Goal: Transaction & Acquisition: Purchase product/service

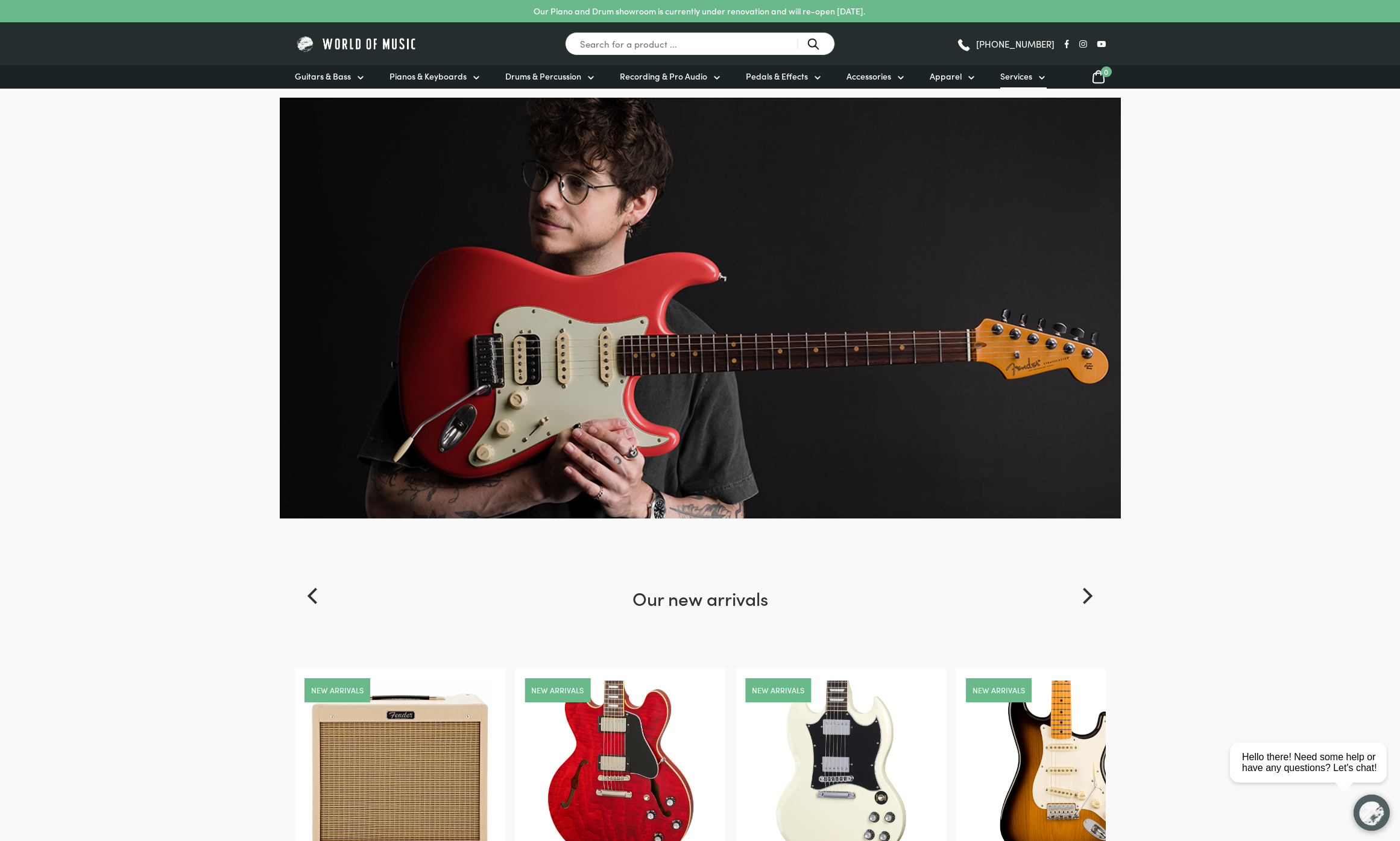
click at [1010, 73] on span "Services" at bounding box center [1017, 76] width 32 height 12
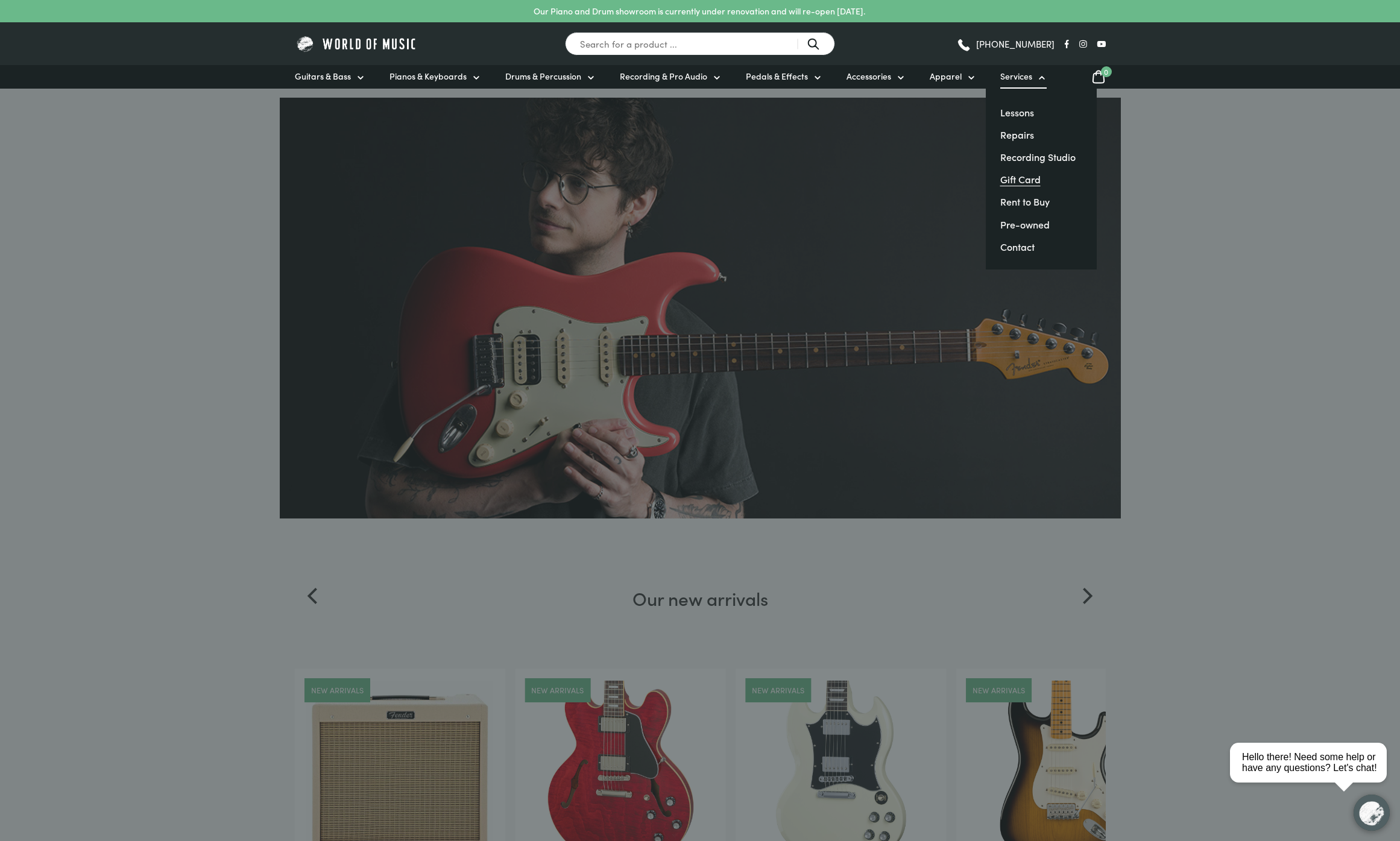
click at [1020, 181] on link "Gift Card" at bounding box center [1021, 179] width 41 height 13
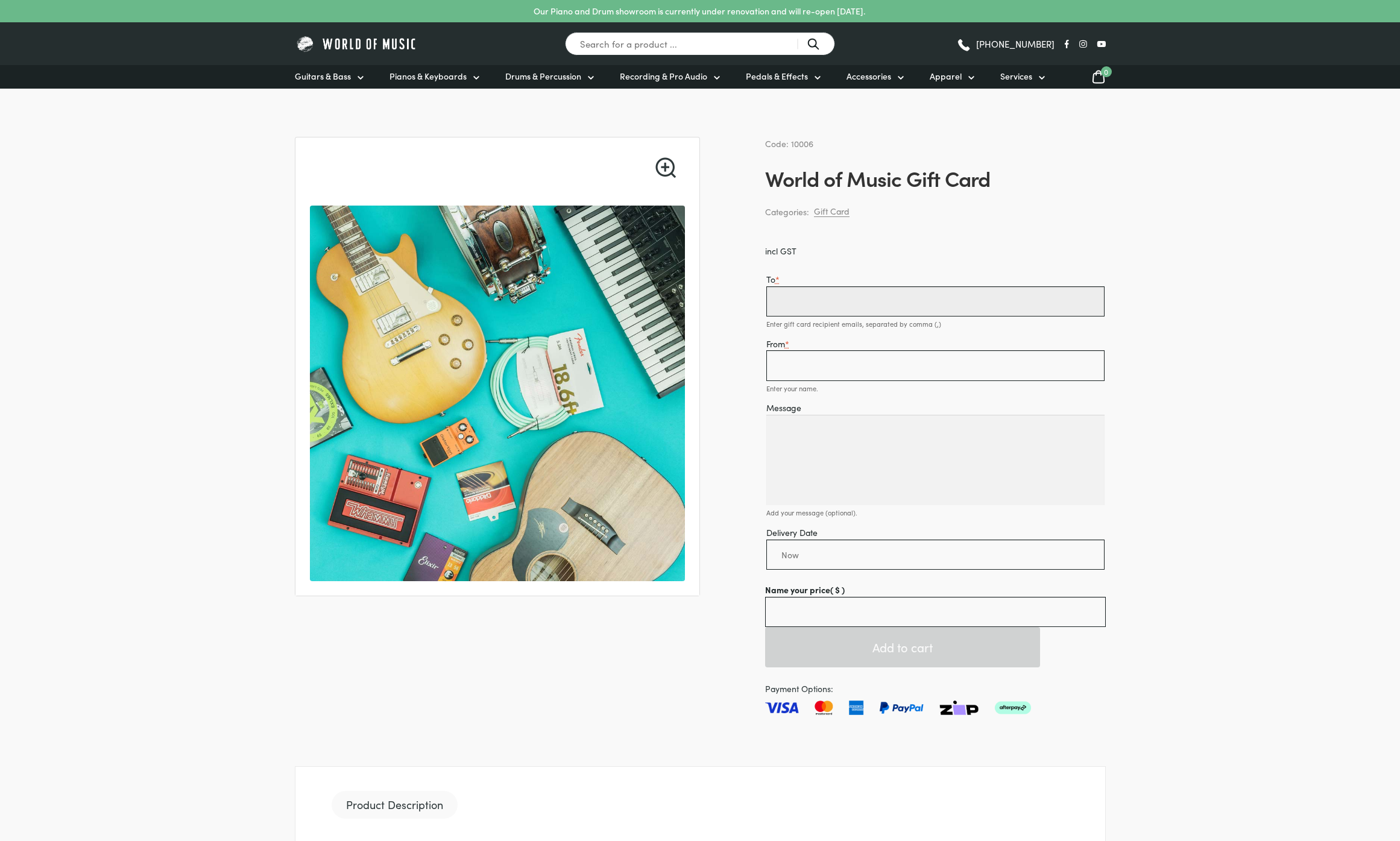
click at [835, 294] on input "To *" at bounding box center [935, 301] width 338 height 30
type input "Sod Test"
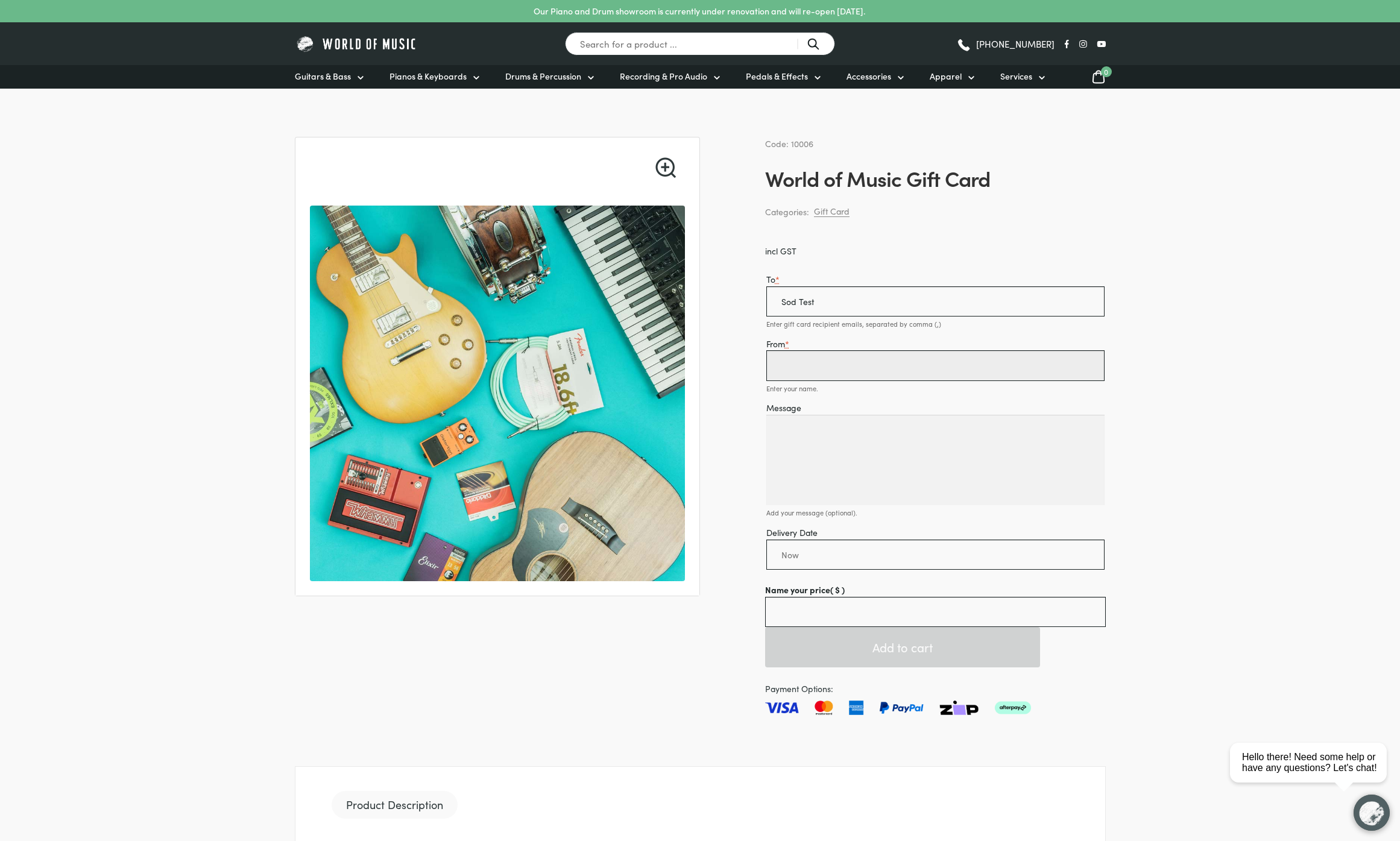
click at [850, 358] on input "From *" at bounding box center [935, 365] width 338 height 30
type input "[PERSON_NAME]"
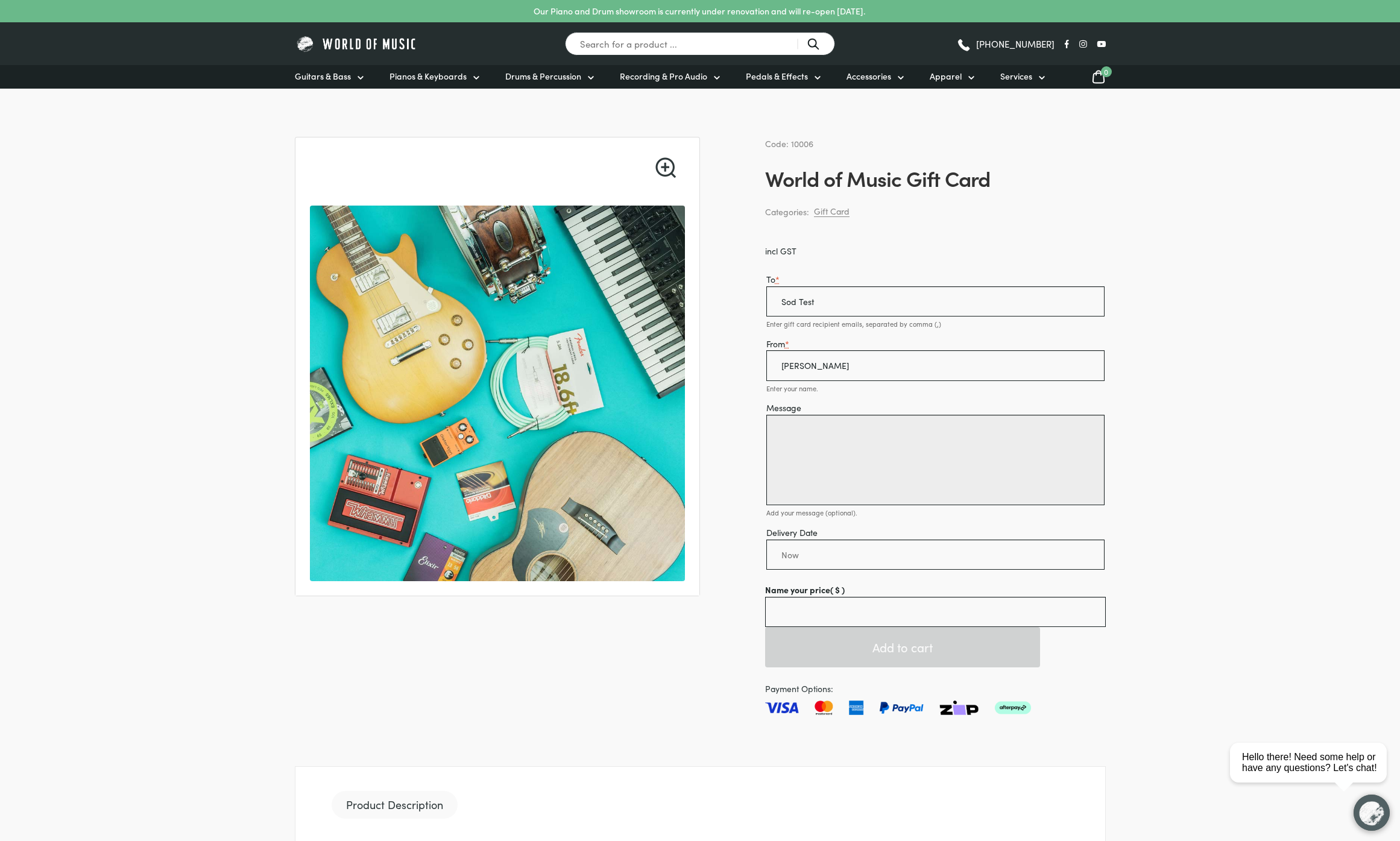
click at [863, 443] on textarea "Message" at bounding box center [935, 459] width 338 height 90
type textarea "This is a test"
click at [841, 559] on input "Delivery Date" at bounding box center [935, 554] width 338 height 30
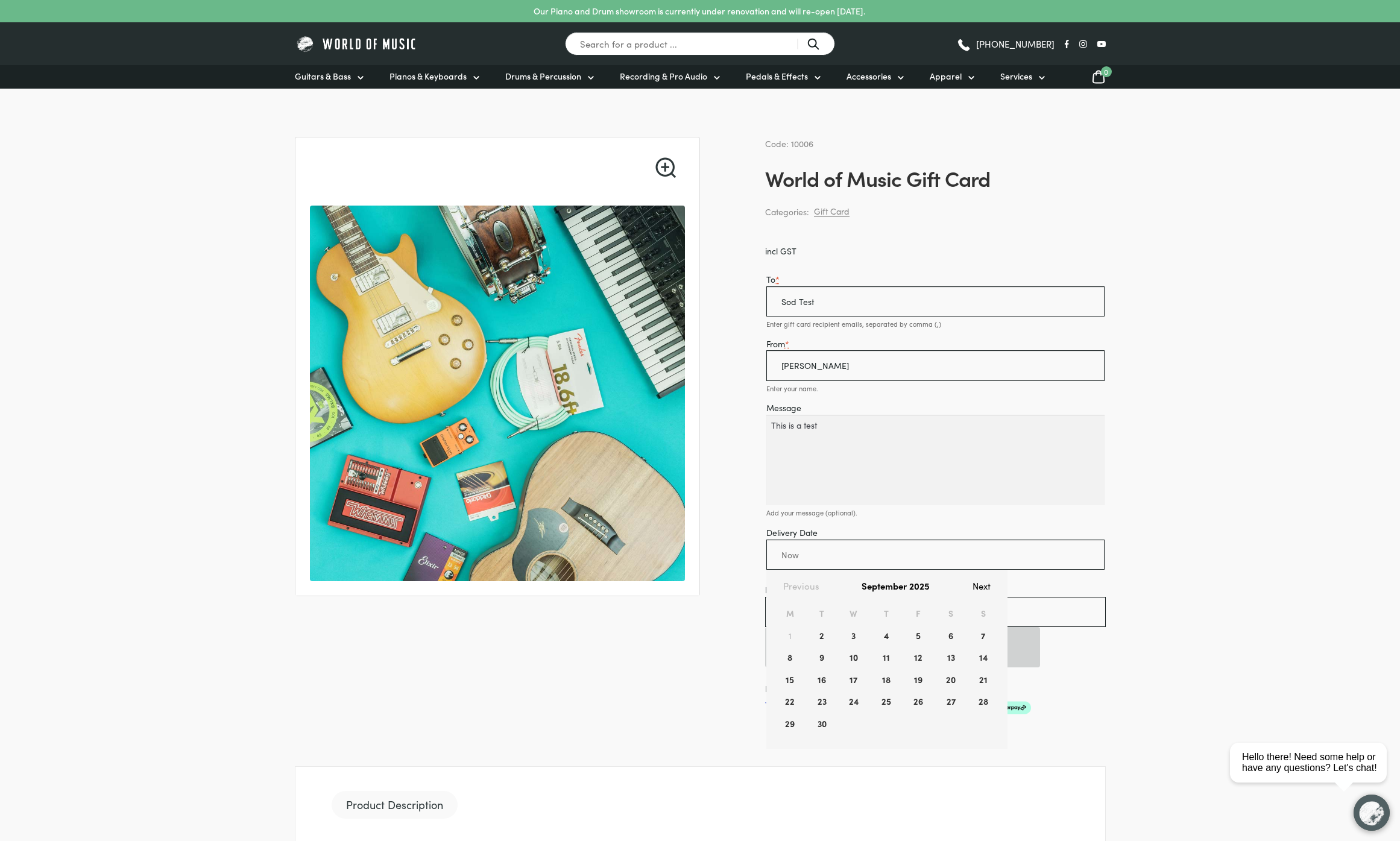
drag, startPoint x: 690, startPoint y: 635, endPoint x: 740, endPoint y: 634, distance: 50.0
click at [690, 633] on div "🔍 Code: 10006 World of Music Gift Card Categories: Gift Card incl GST To * Sod …" at bounding box center [700, 800] width 811 height 1327
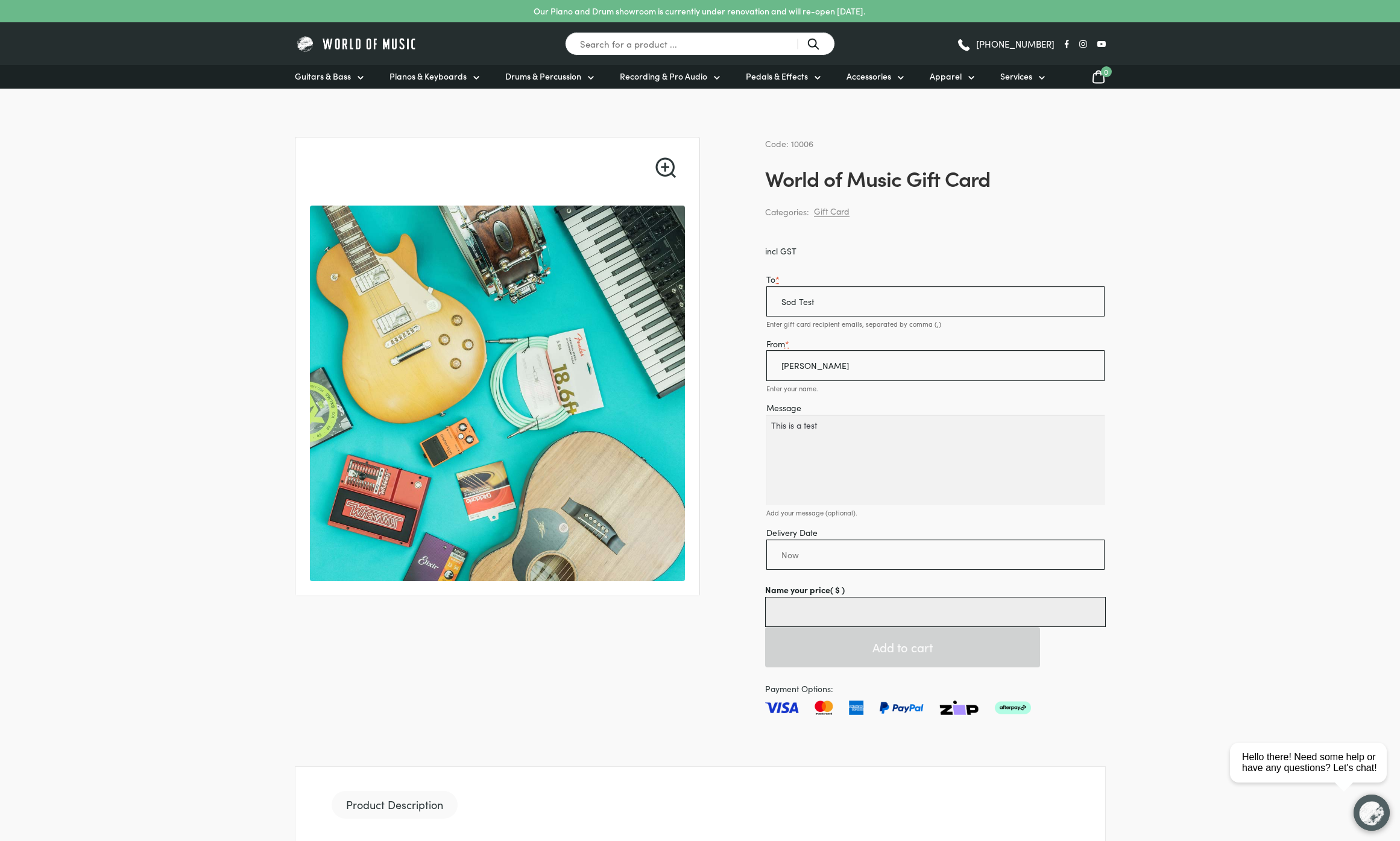
click at [818, 616] on input "Name your price ( $ )" at bounding box center [935, 611] width 340 height 30
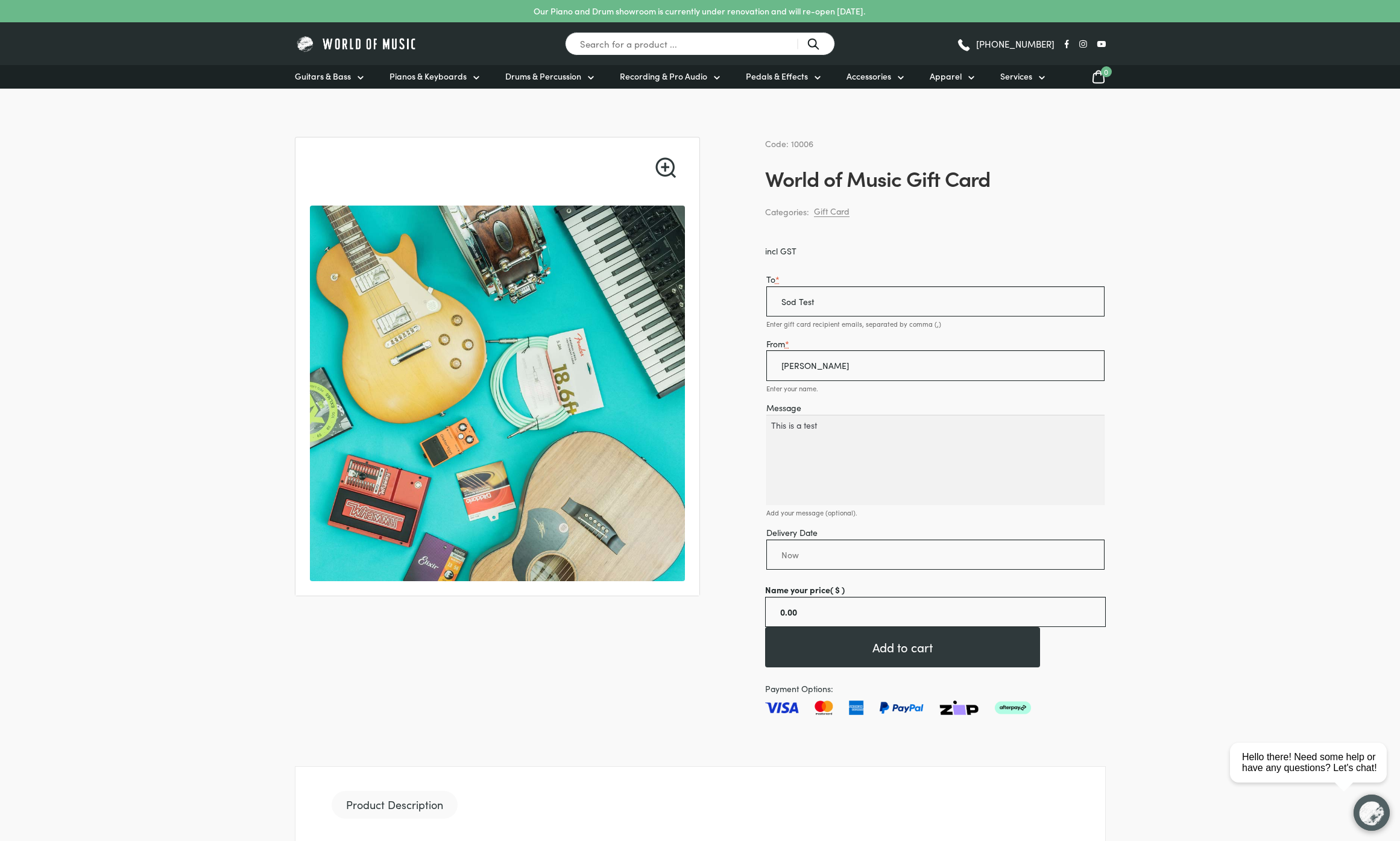
click at [884, 616] on input "0.00" at bounding box center [935, 611] width 340 height 30
type input "0.01"
click at [1098, 659] on form "To * Sod Test Enter gift card recipient emails, separated by comma (,) From * T…" at bounding box center [935, 470] width 340 height 395
click at [959, 661] on button "Add to cart" at bounding box center [903, 647] width 275 height 41
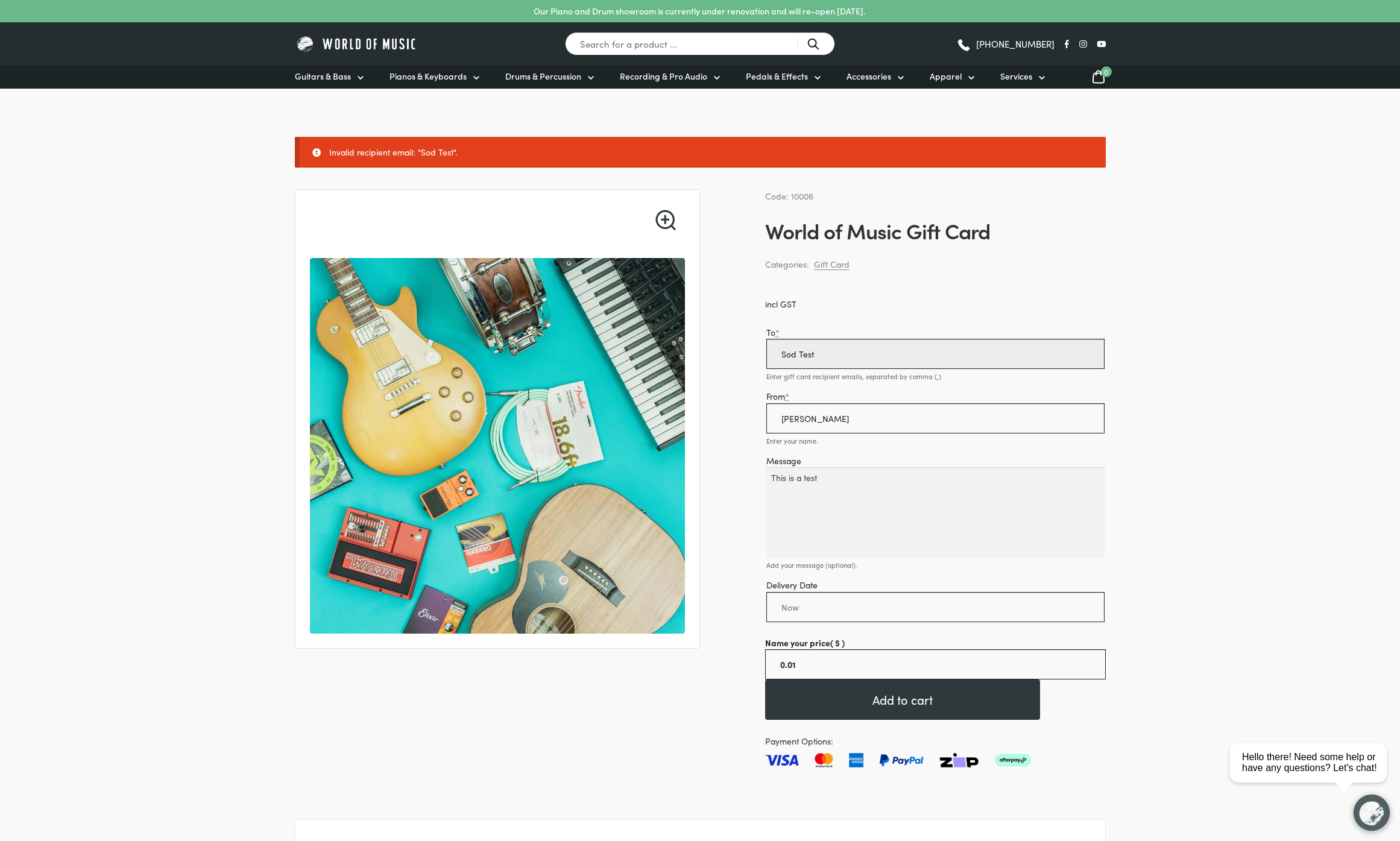
click at [819, 355] on input "Sod Test" at bounding box center [935, 353] width 338 height 30
click at [802, 353] on input "team@sod.au" at bounding box center [935, 353] width 338 height 30
type input "[EMAIL_ADDRESS][DOMAIN_NAME]"
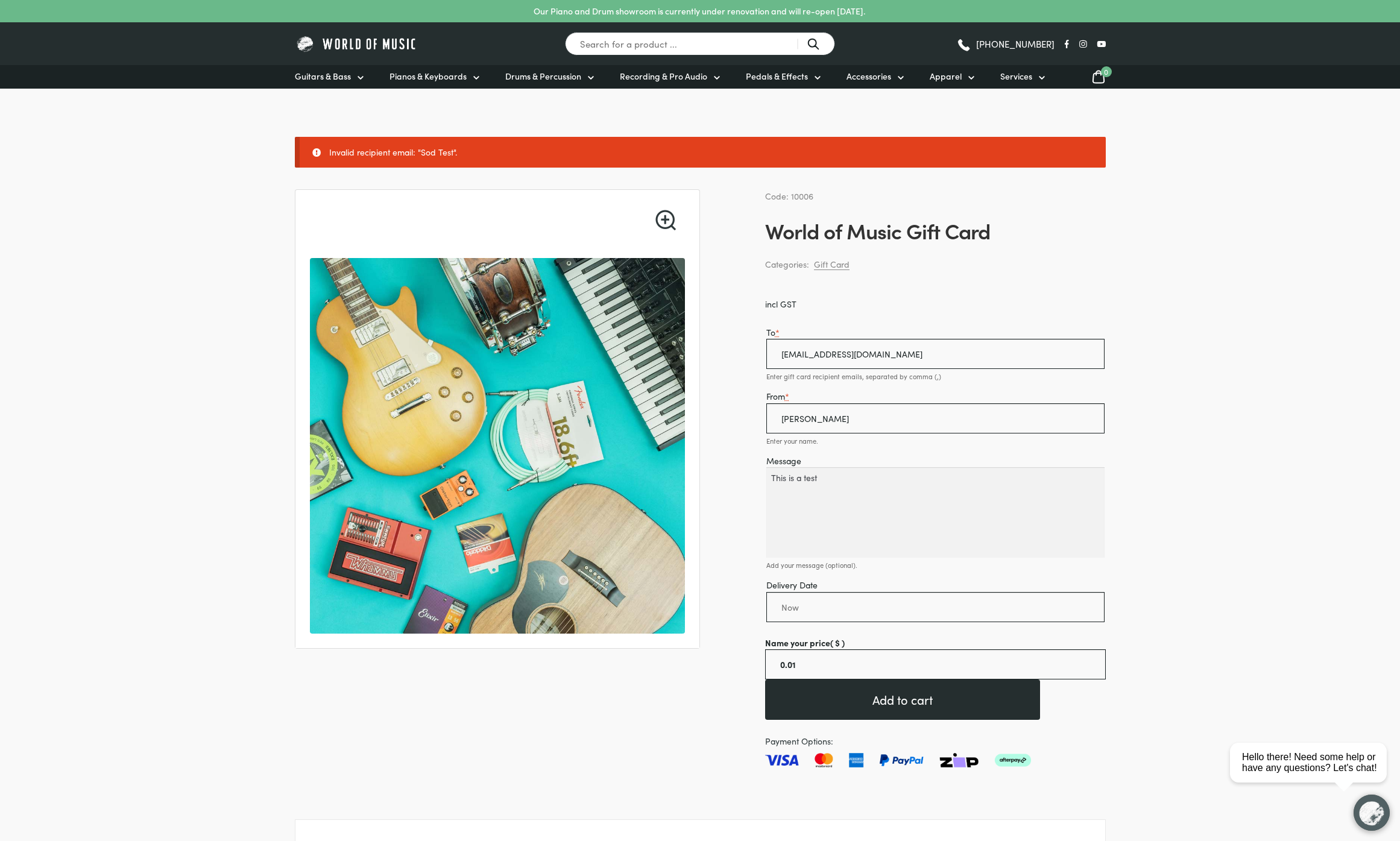
click at [877, 699] on button "Add to cart" at bounding box center [903, 700] width 275 height 41
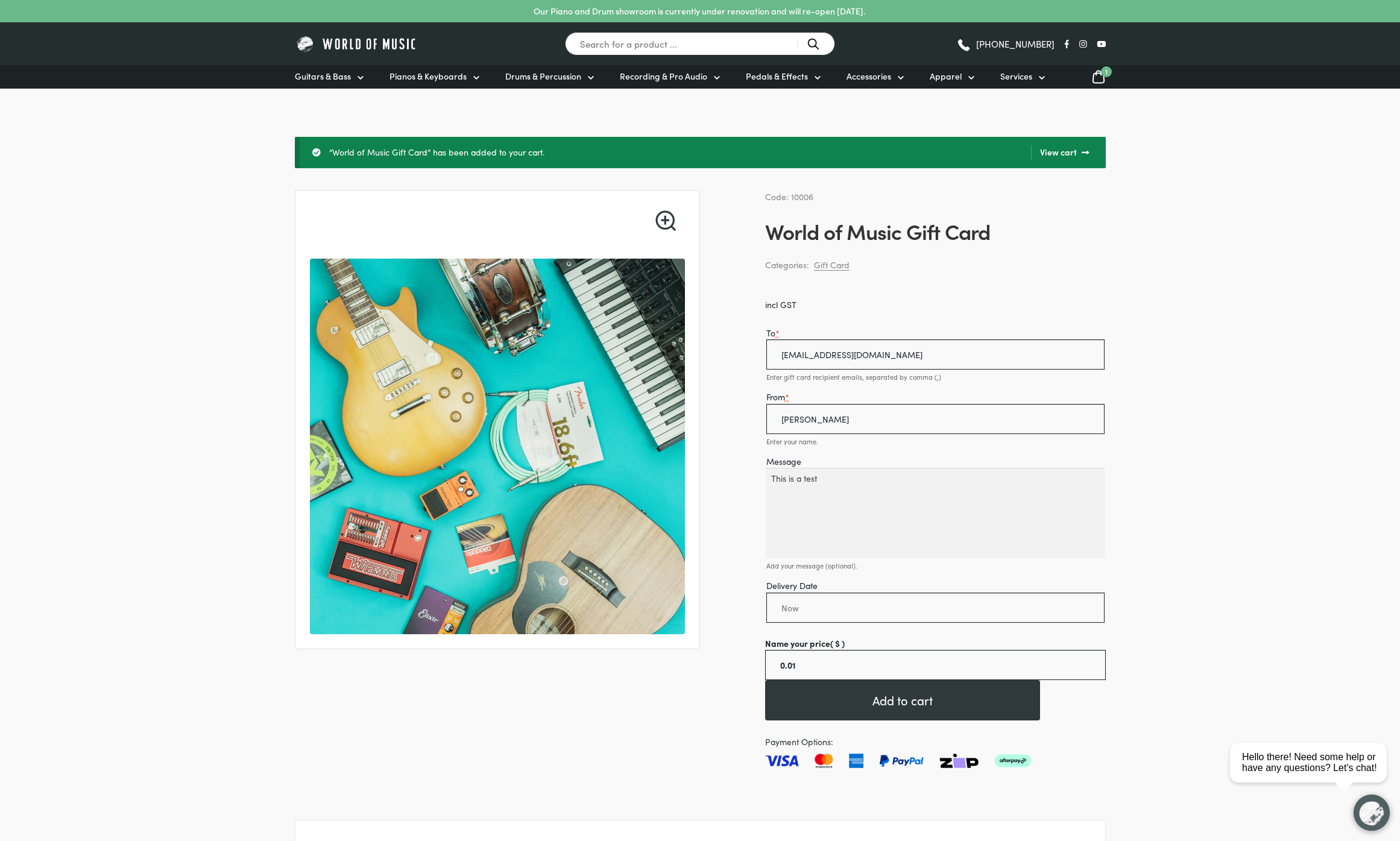
click at [1064, 151] on link "View cart" at bounding box center [1060, 153] width 58 height 15
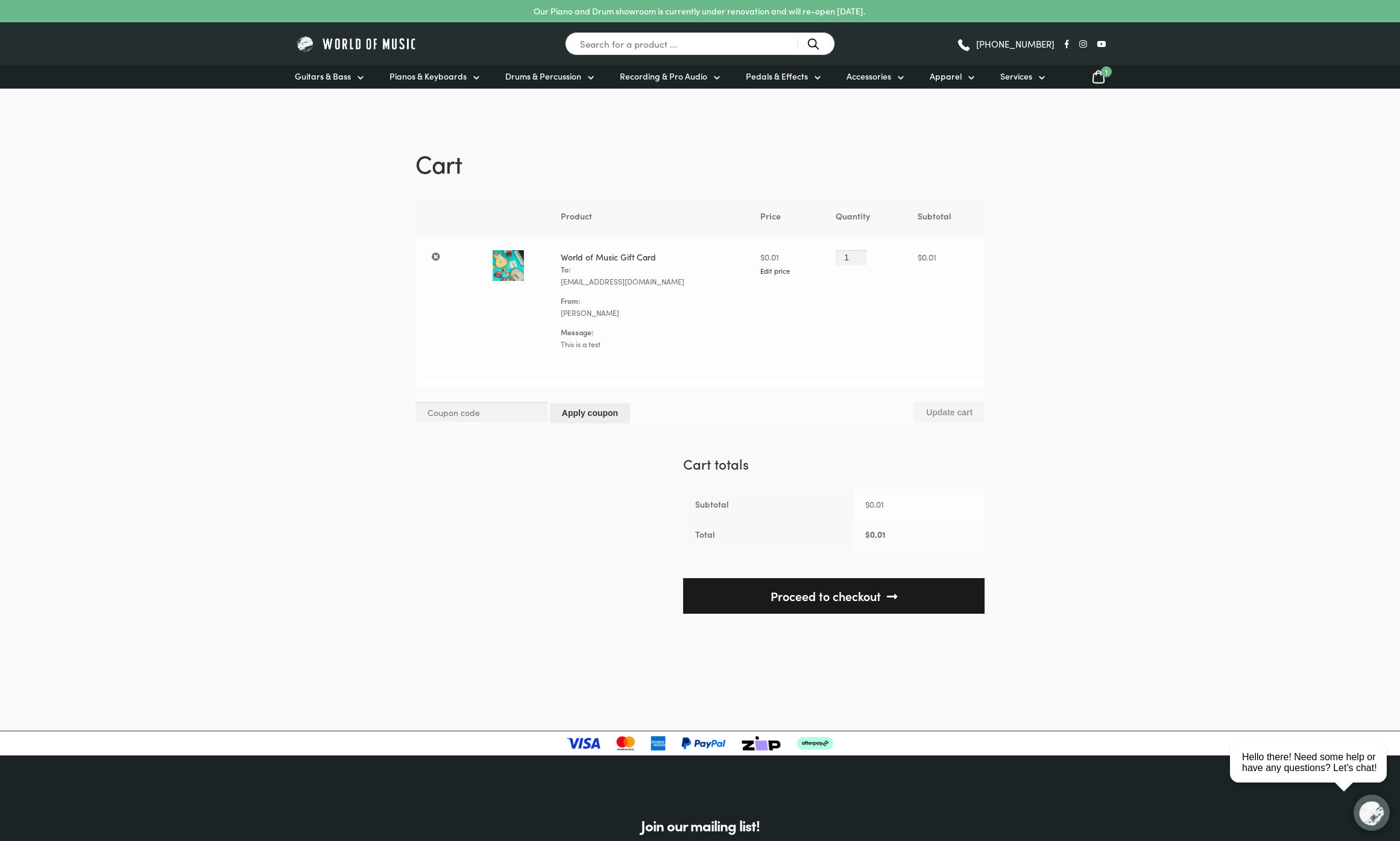
click at [895, 602] on link "Proceed to checkout" at bounding box center [833, 595] width 302 height 36
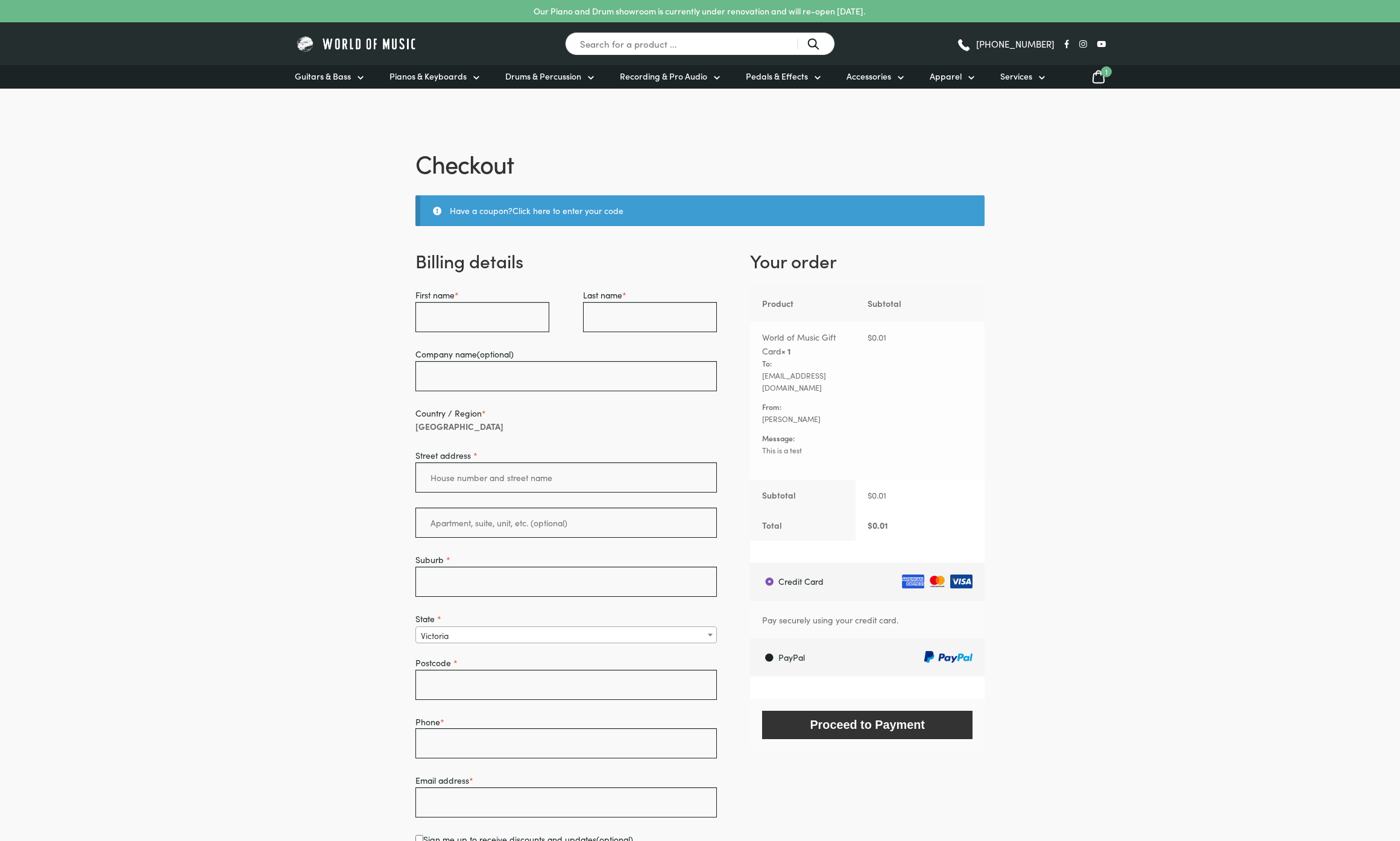
select select "VIC"
click at [500, 322] on input "First name *" at bounding box center [482, 316] width 134 height 30
type input "Tessa"
type input "Rigby"
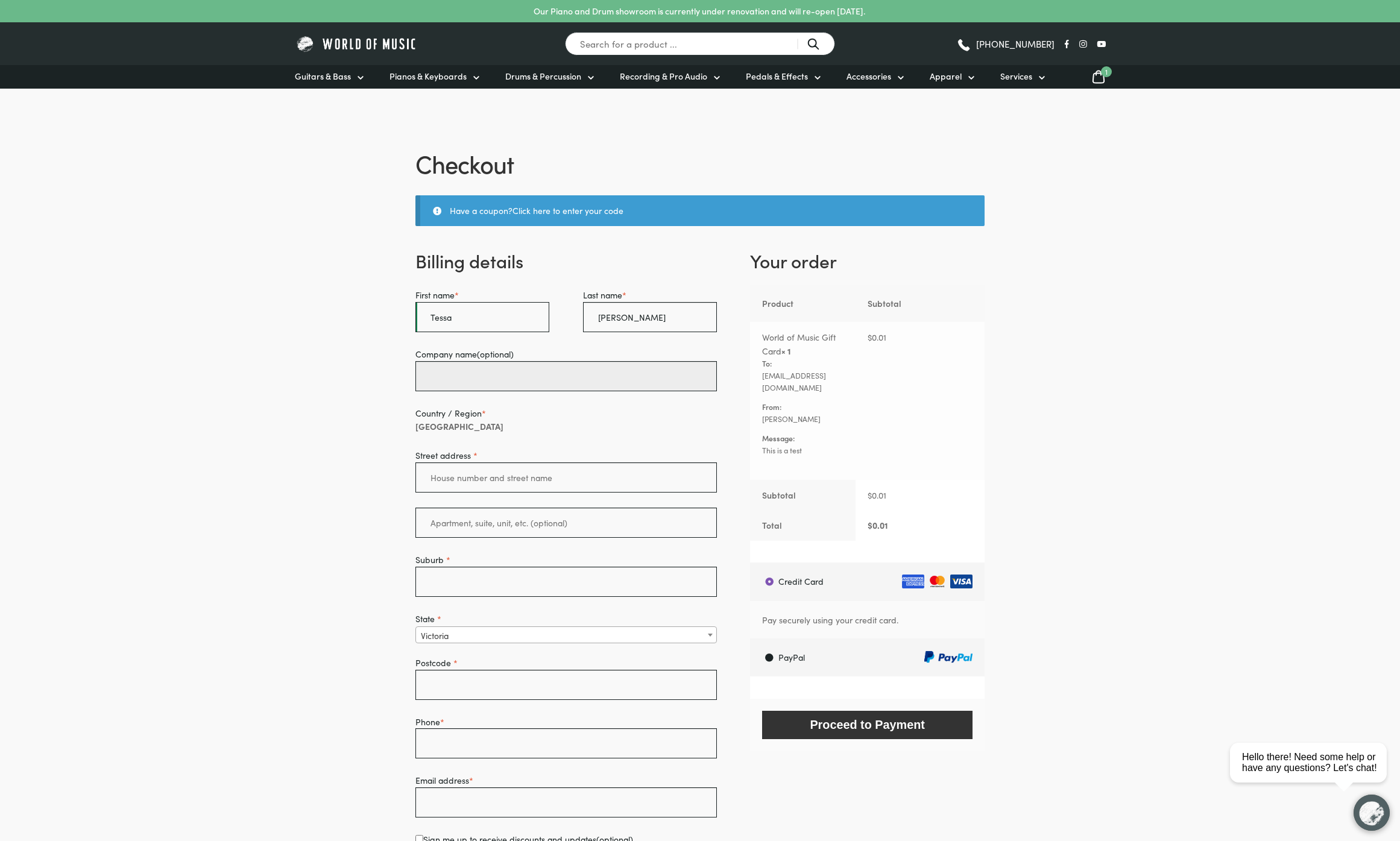
click at [531, 387] on input "Company name (optional)" at bounding box center [566, 376] width 302 height 30
type input "Sod"
click at [503, 483] on input "Street address *" at bounding box center [566, 477] width 302 height 30
type input "[STREET_ADDRESS][PERSON_NAME]"
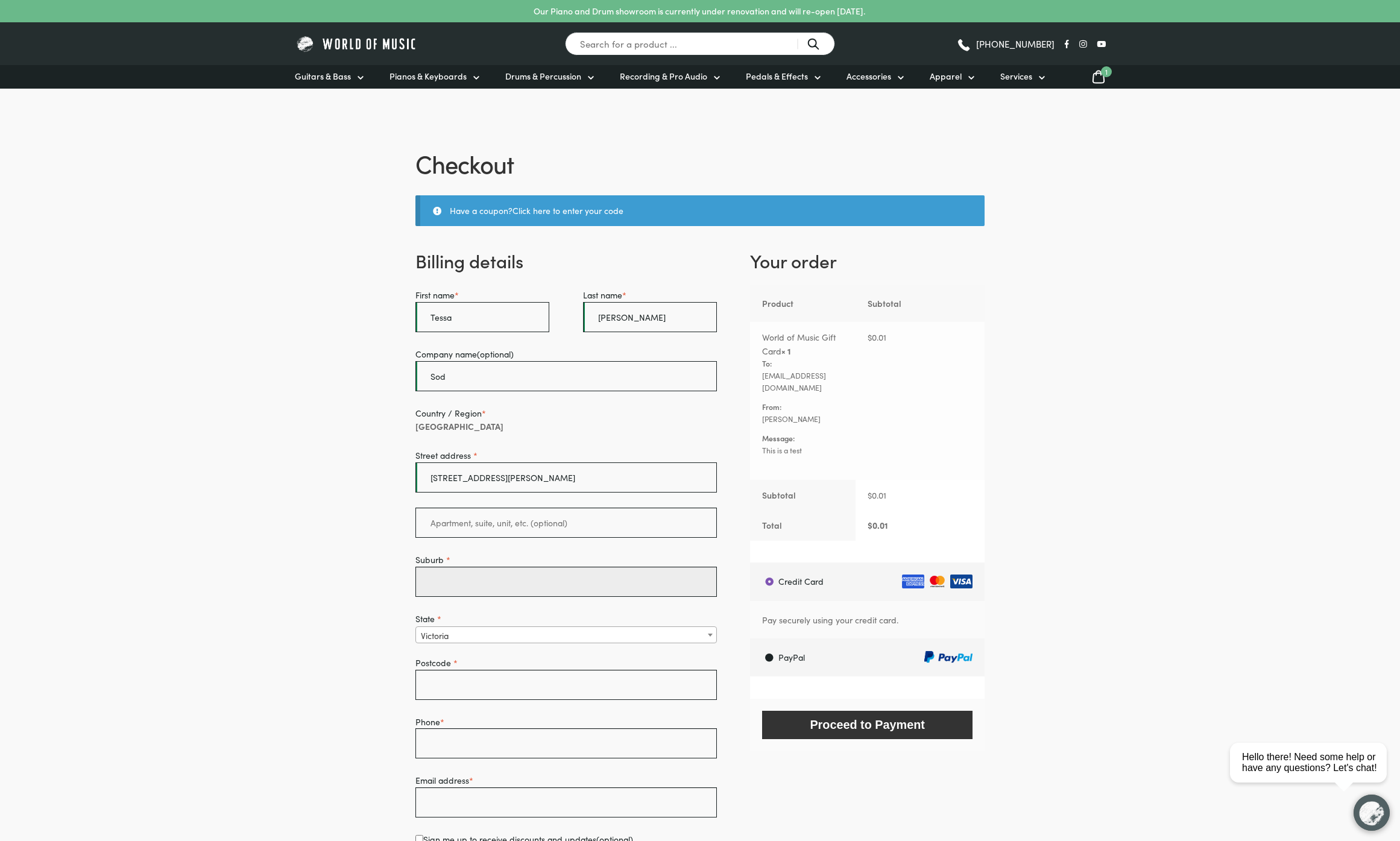
click at [529, 574] on input "Suburb *" at bounding box center [566, 581] width 302 height 30
type input "Cremorne"
click at [517, 682] on input "Postcode *" at bounding box center [566, 684] width 302 height 30
type input "3121"
click at [527, 747] on input "Phone *" at bounding box center [566, 743] width 302 height 30
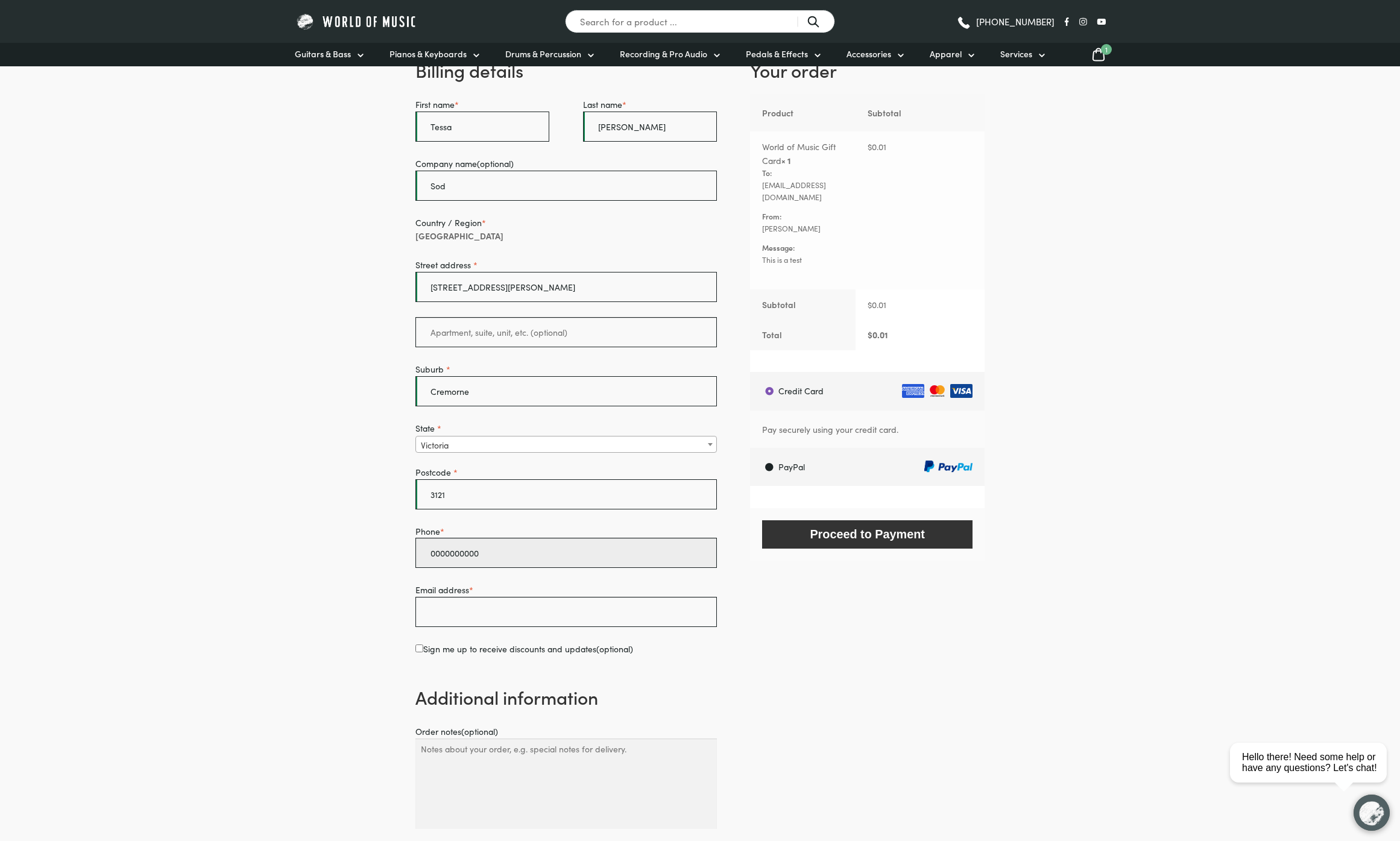
scroll to position [204, 0]
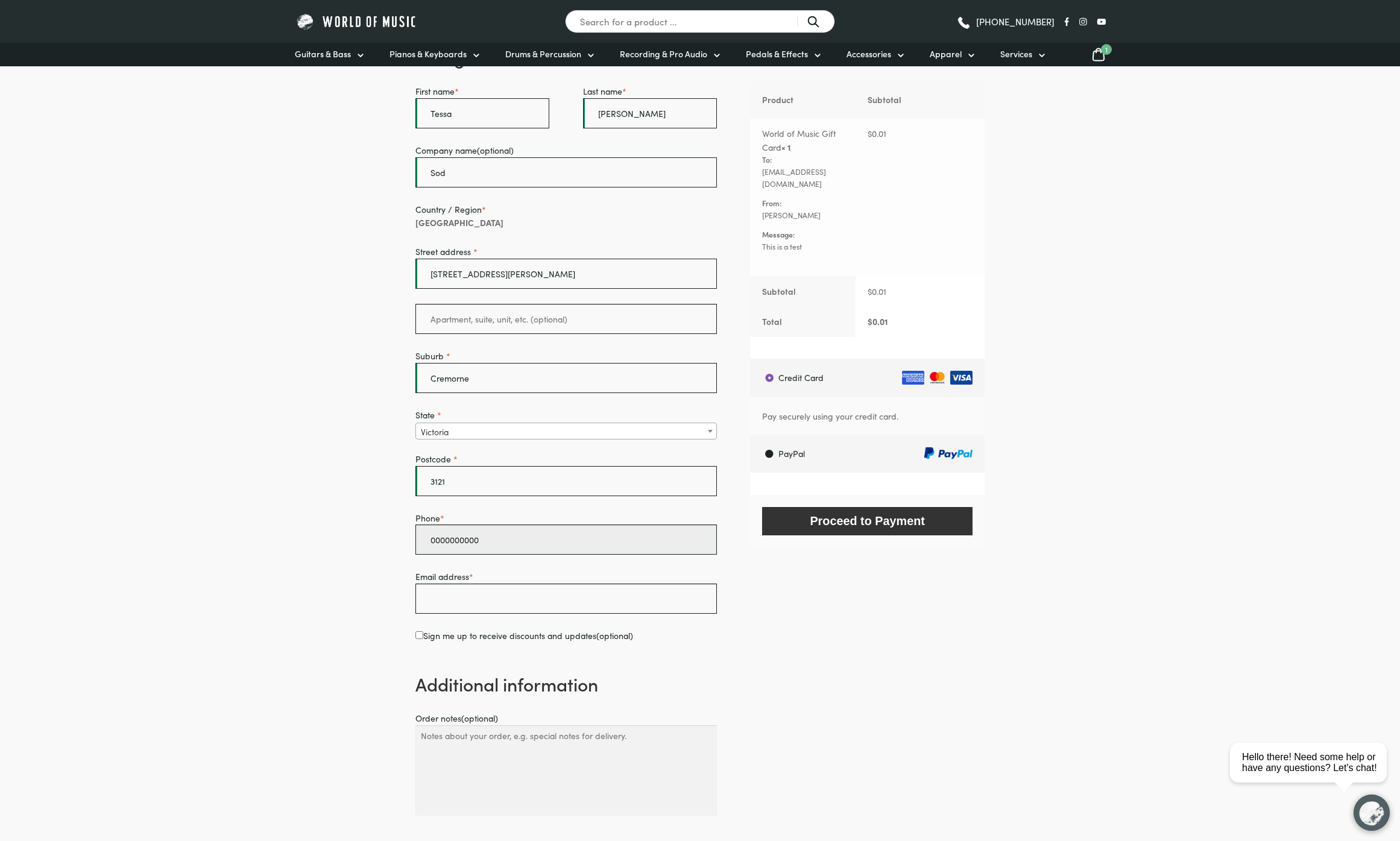
type input "0000000000"
click at [476, 603] on input "Email address *" at bounding box center [566, 598] width 302 height 30
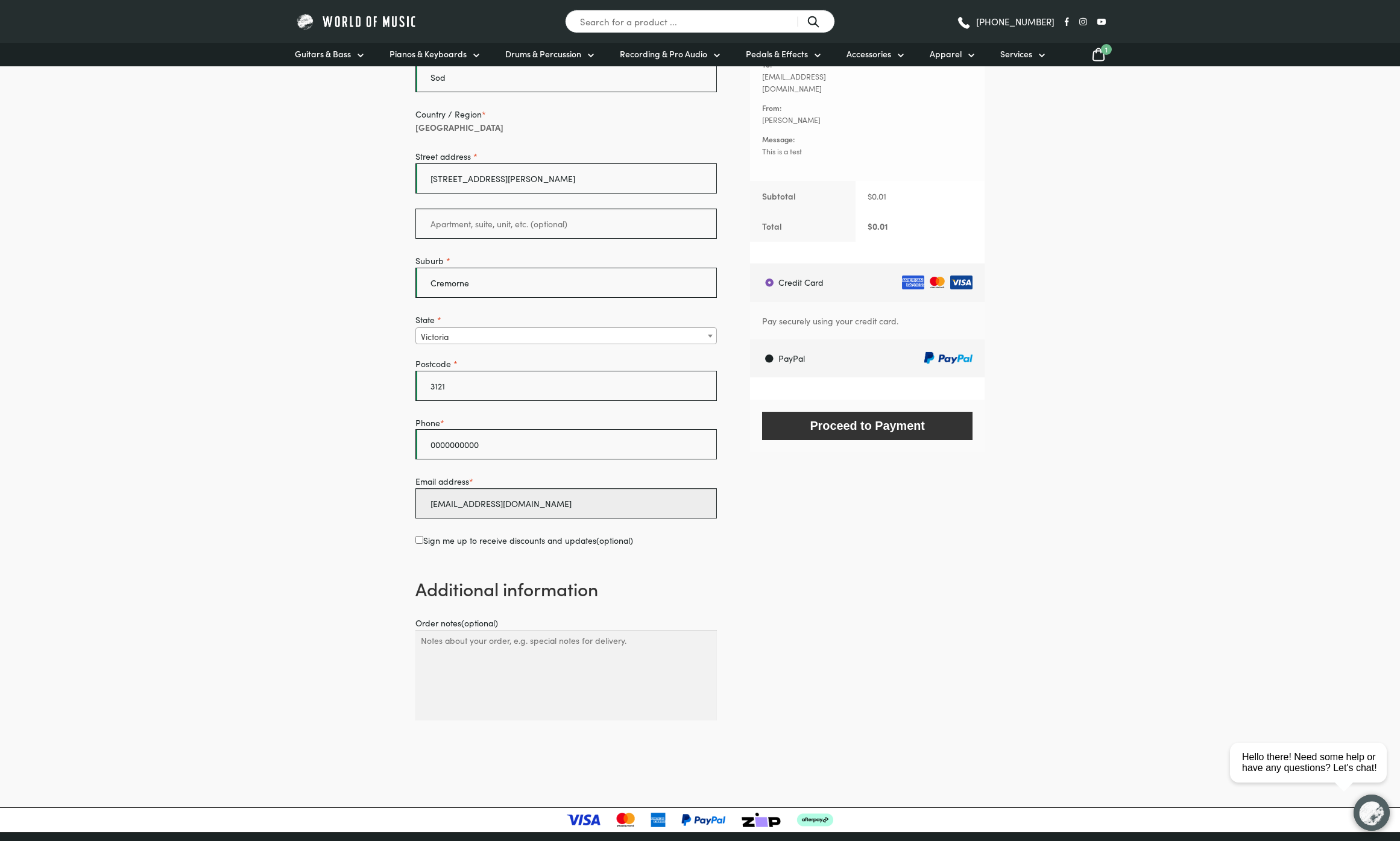
type input "tessa@sod.au"
click at [636, 643] on textarea "Order notes (optional)" at bounding box center [566, 675] width 302 height 90
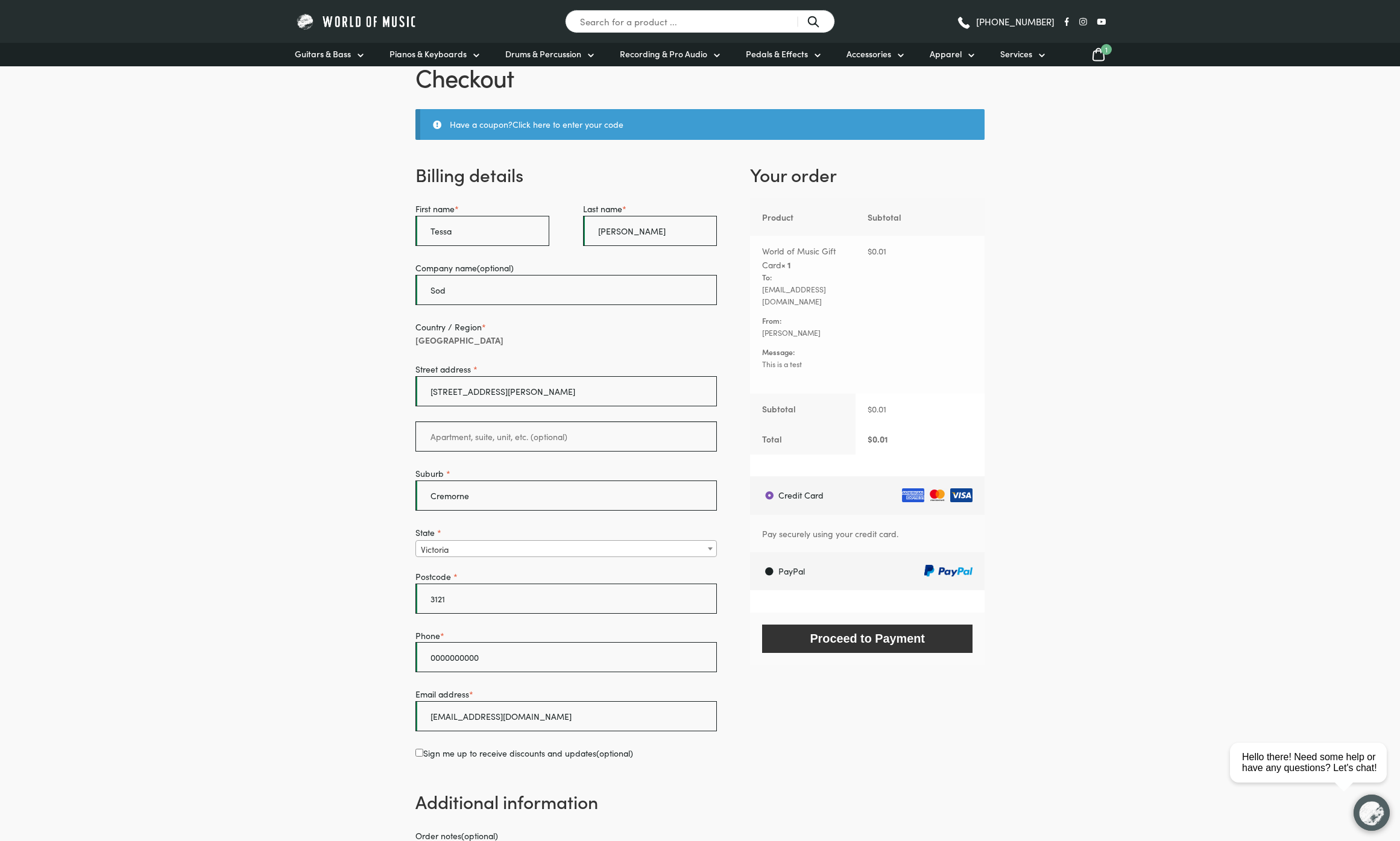
scroll to position [82, 0]
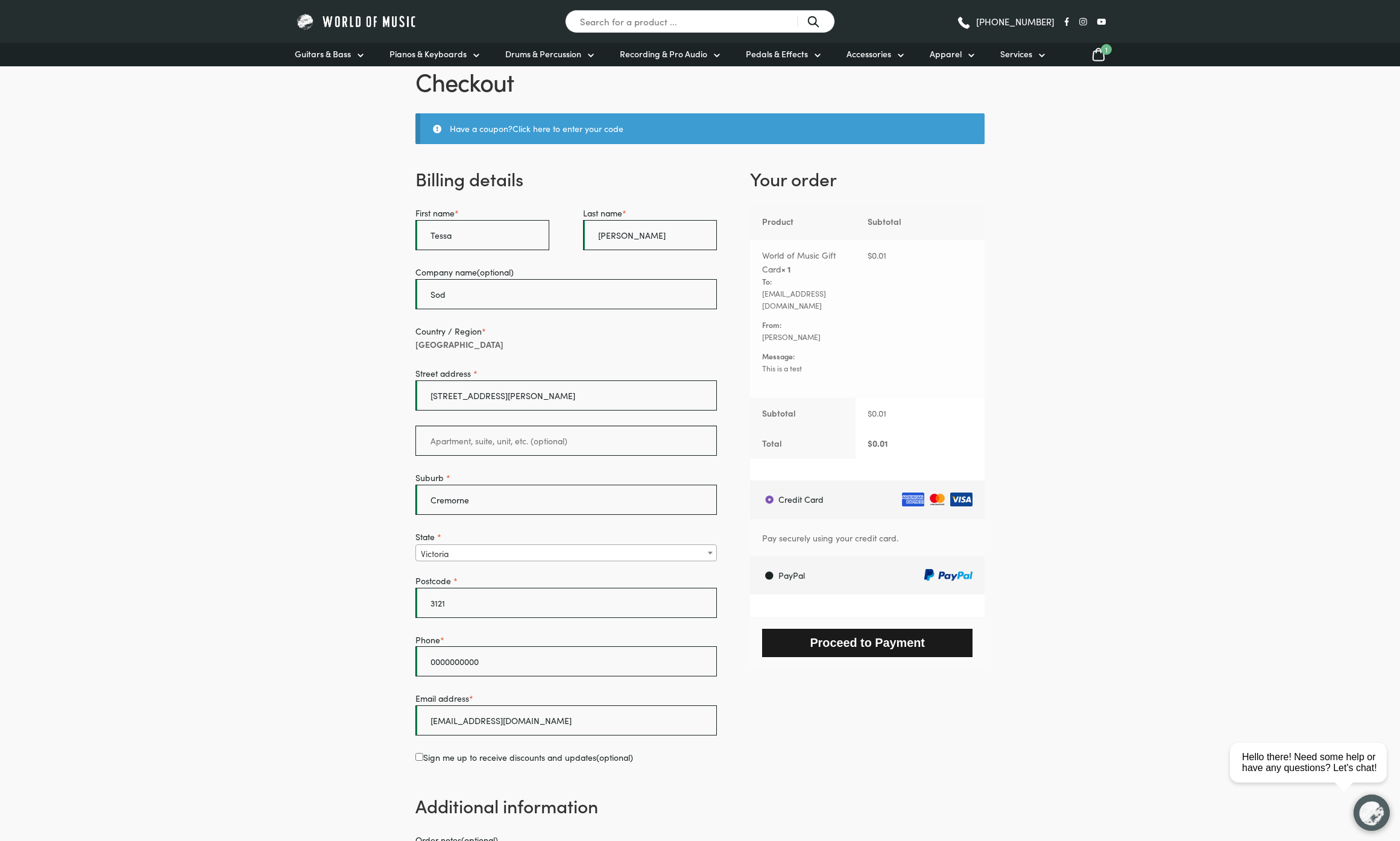
type textarea "This is a test"
click at [862, 633] on button "Proceed to Payment" at bounding box center [867, 643] width 210 height 28
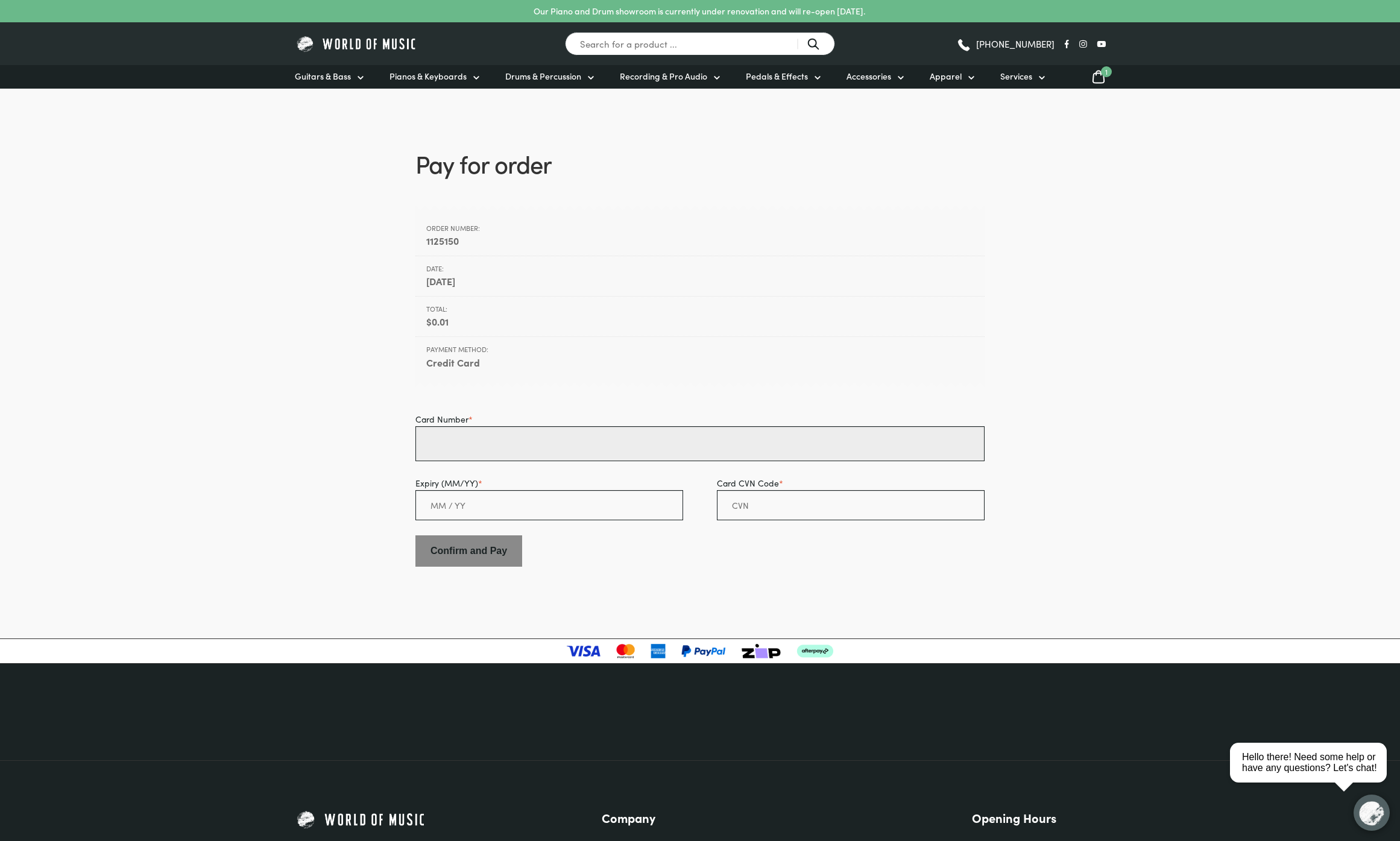
click at [497, 443] on input "Card Number *" at bounding box center [700, 443] width 569 height 35
paste input "4581 7800 1282 2512"
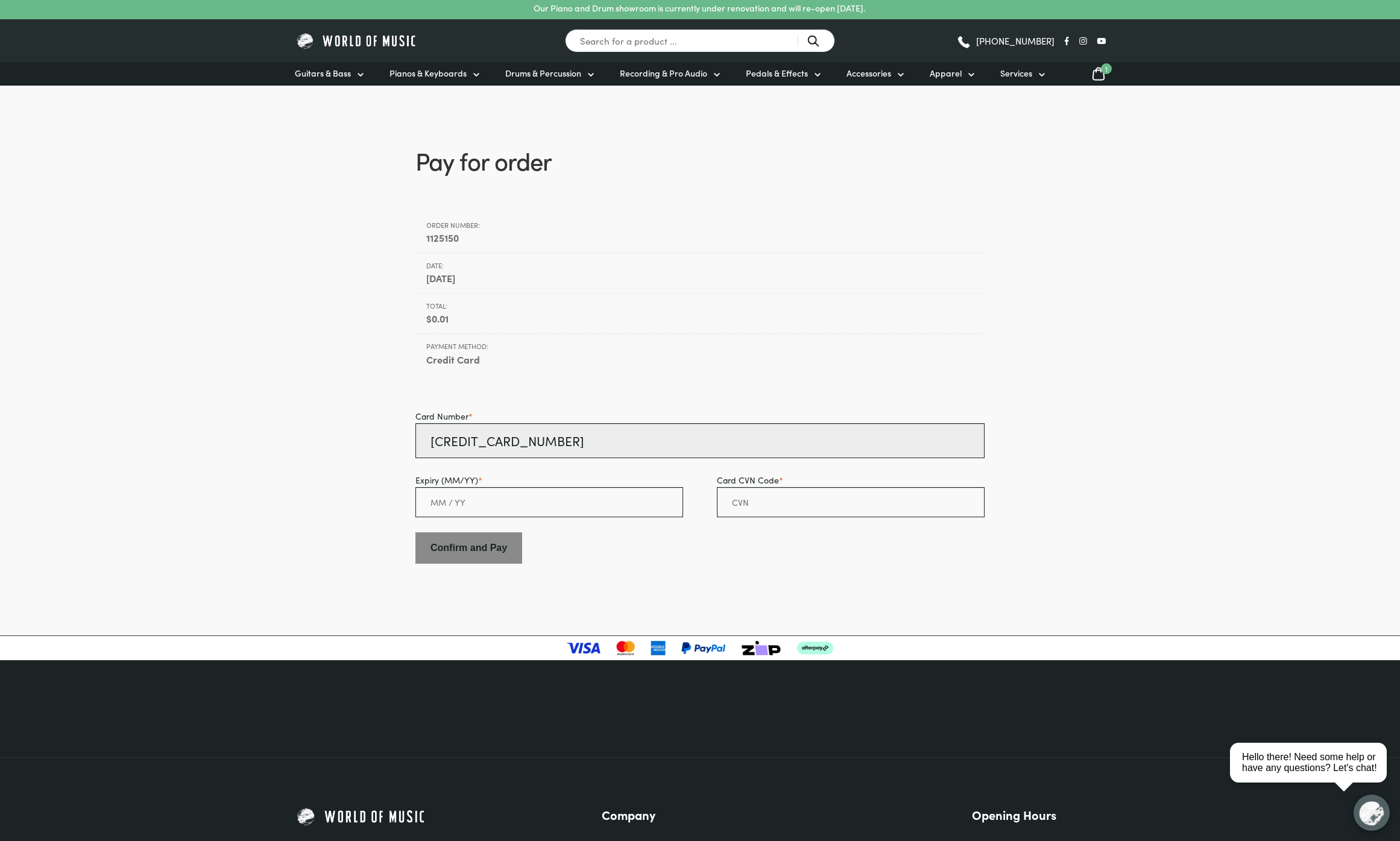
paste input "text"
type input "4581 7800 1282 2512"
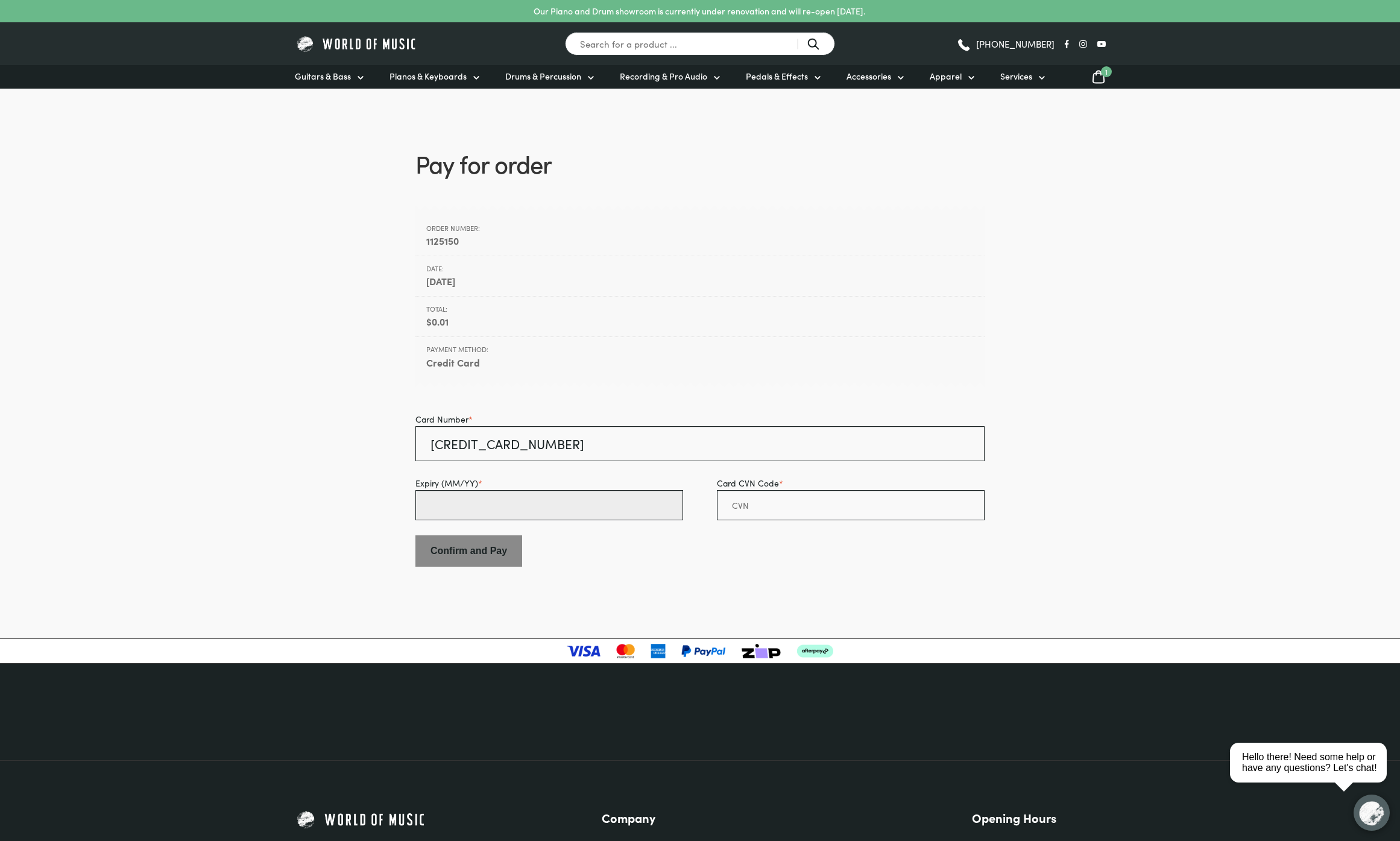
click at [439, 512] on input "Expiry (MM/YY) *" at bounding box center [549, 504] width 268 height 30
paste input "4581780012822512"
type input "4"
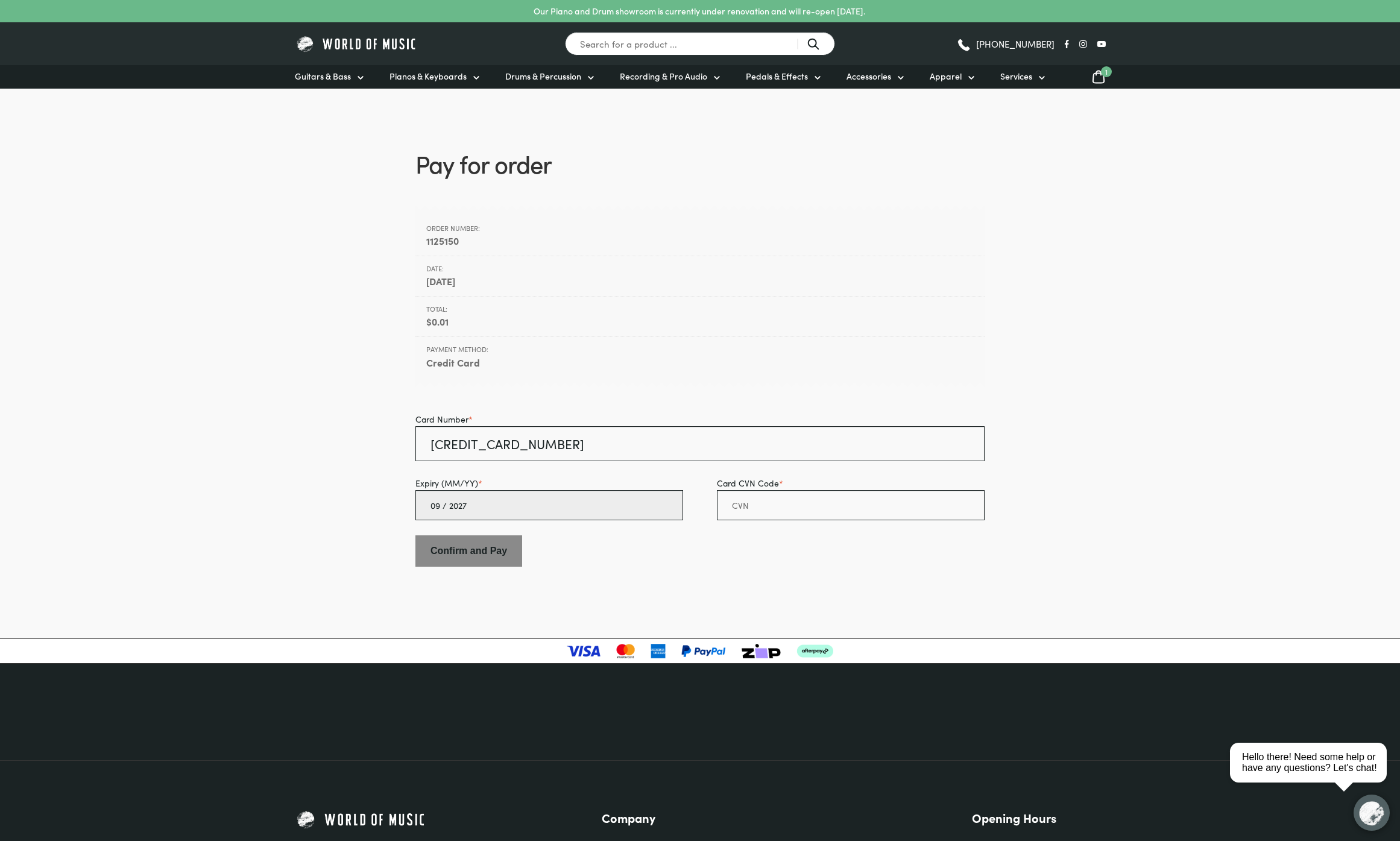
type input "09 / 2027"
click at [753, 500] on input "Card CVN Code *" at bounding box center [851, 504] width 268 height 30
paste input "192"
type input "192"
click at [581, 584] on body "Our Piano and Drum showroom is currently under renovation and will re-open 1st …" at bounding box center [700, 531] width 1400 height 1063
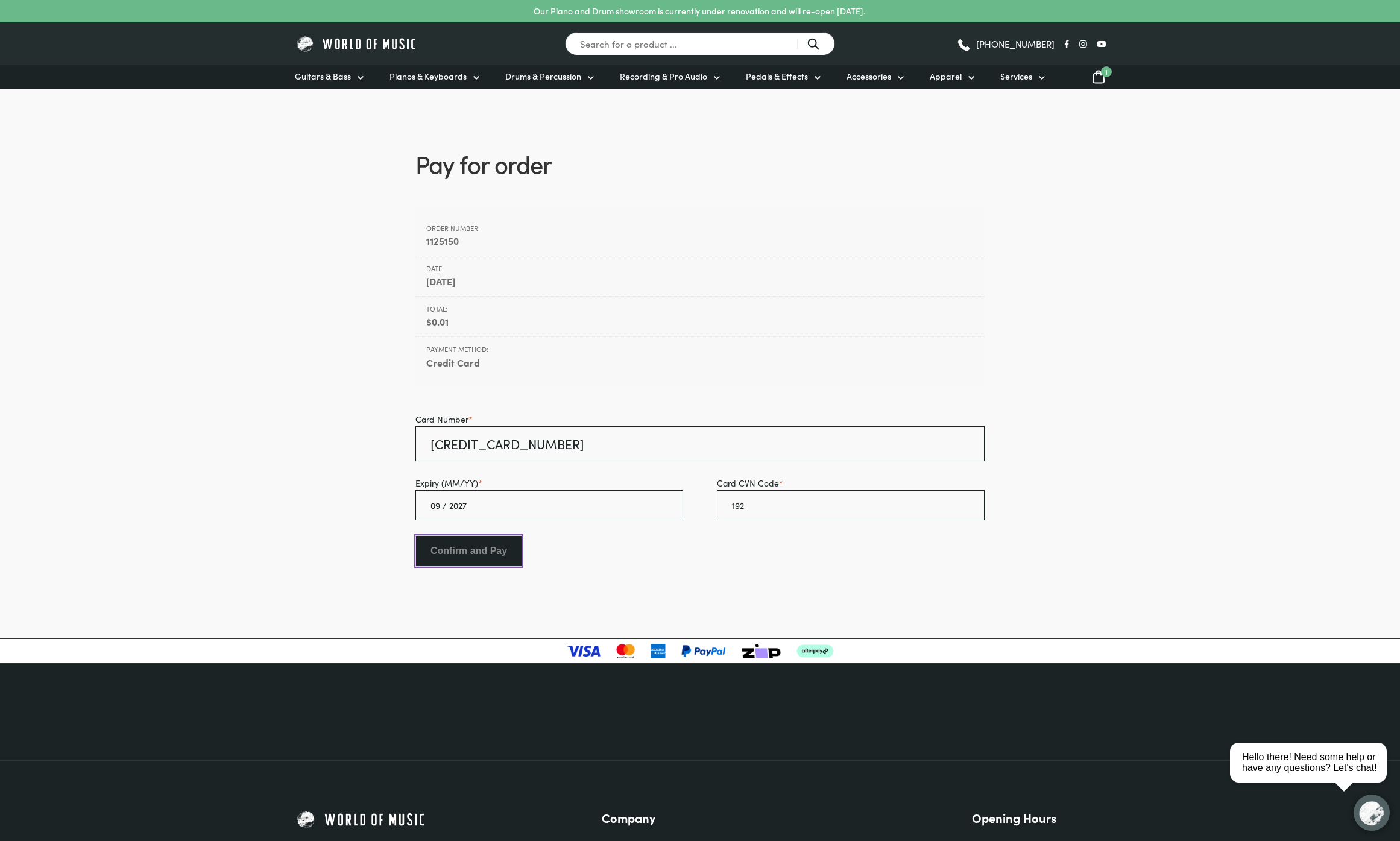
click at [474, 558] on input "Confirm and Pay" at bounding box center [468, 550] width 107 height 31
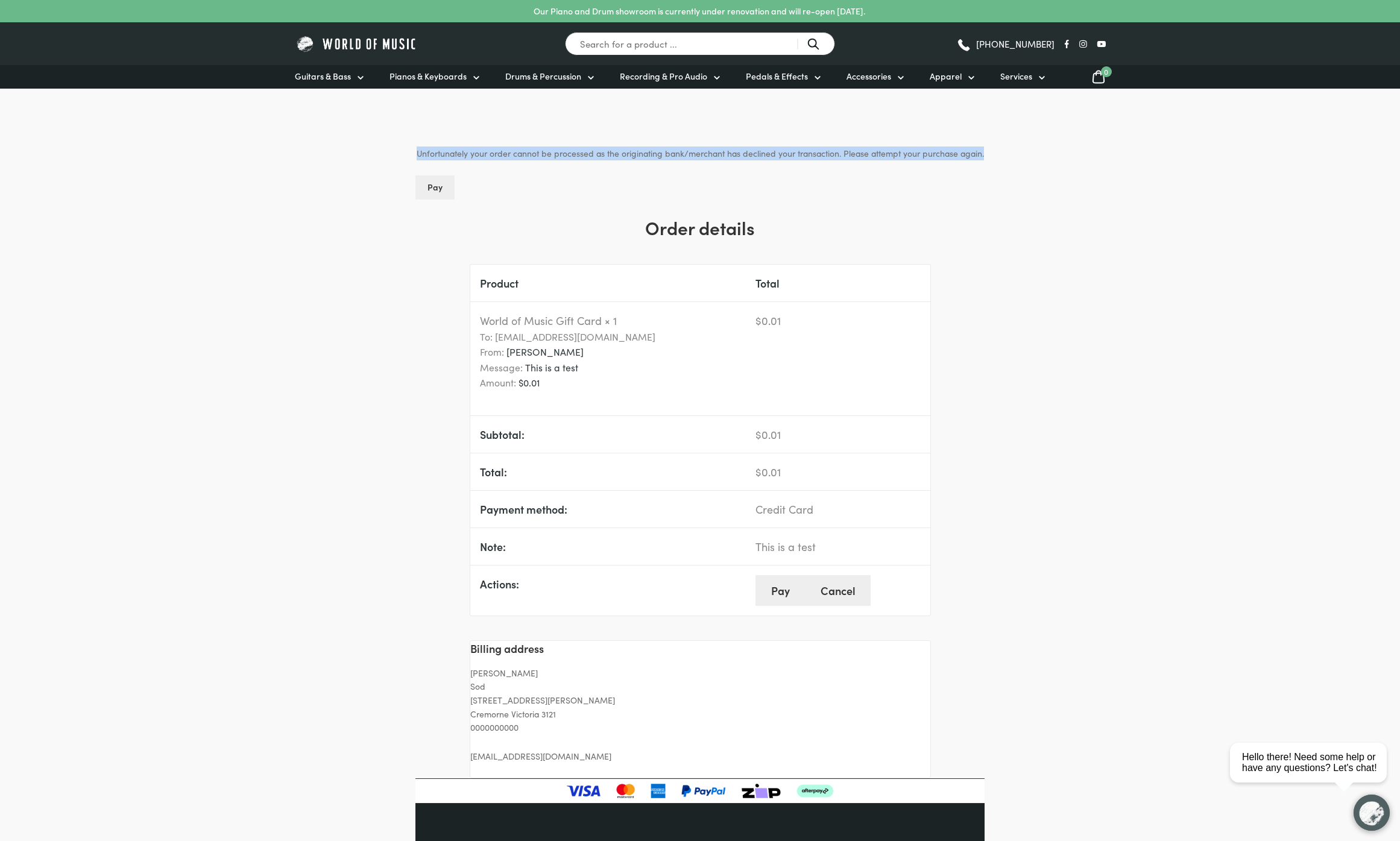
drag, startPoint x: 1012, startPoint y: 155, endPoint x: 369, endPoint y: 157, distance: 643.0
click at [369, 157] on body "Our Piano and Drum showroom is currently under renovation and will re-open [DAT…" at bounding box center [700, 618] width 1400 height 1236
copy p "Unfortunately your order cannot be processed as the originating bank/merchant h…"
click at [772, 588] on link "Pay" at bounding box center [780, 590] width 49 height 31
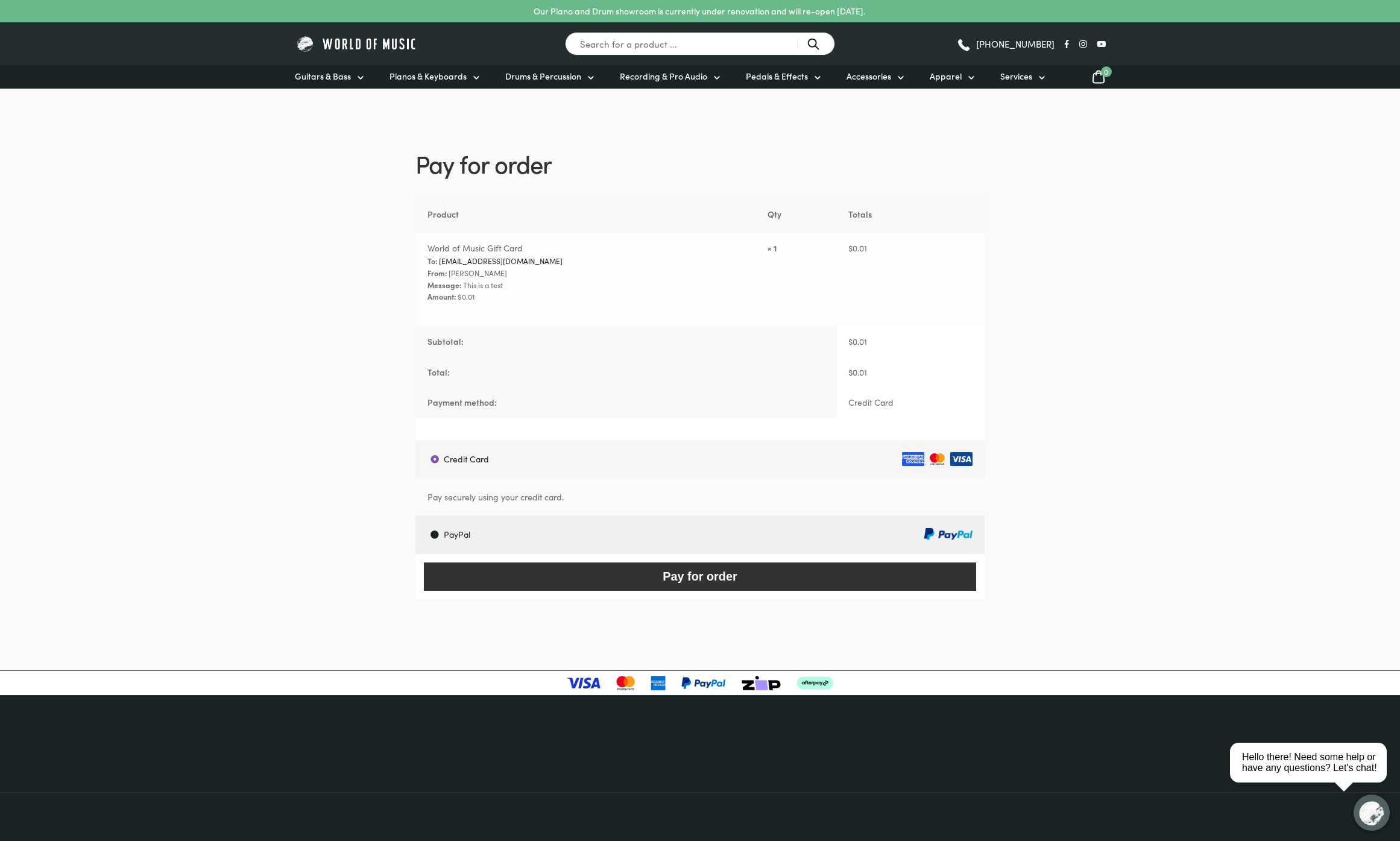
click at [480, 528] on label "PayPal" at bounding box center [701, 534] width 567 height 38
click at [415, 515] on input "PayPal" at bounding box center [415, 515] width 1 height 1
radio input "true"
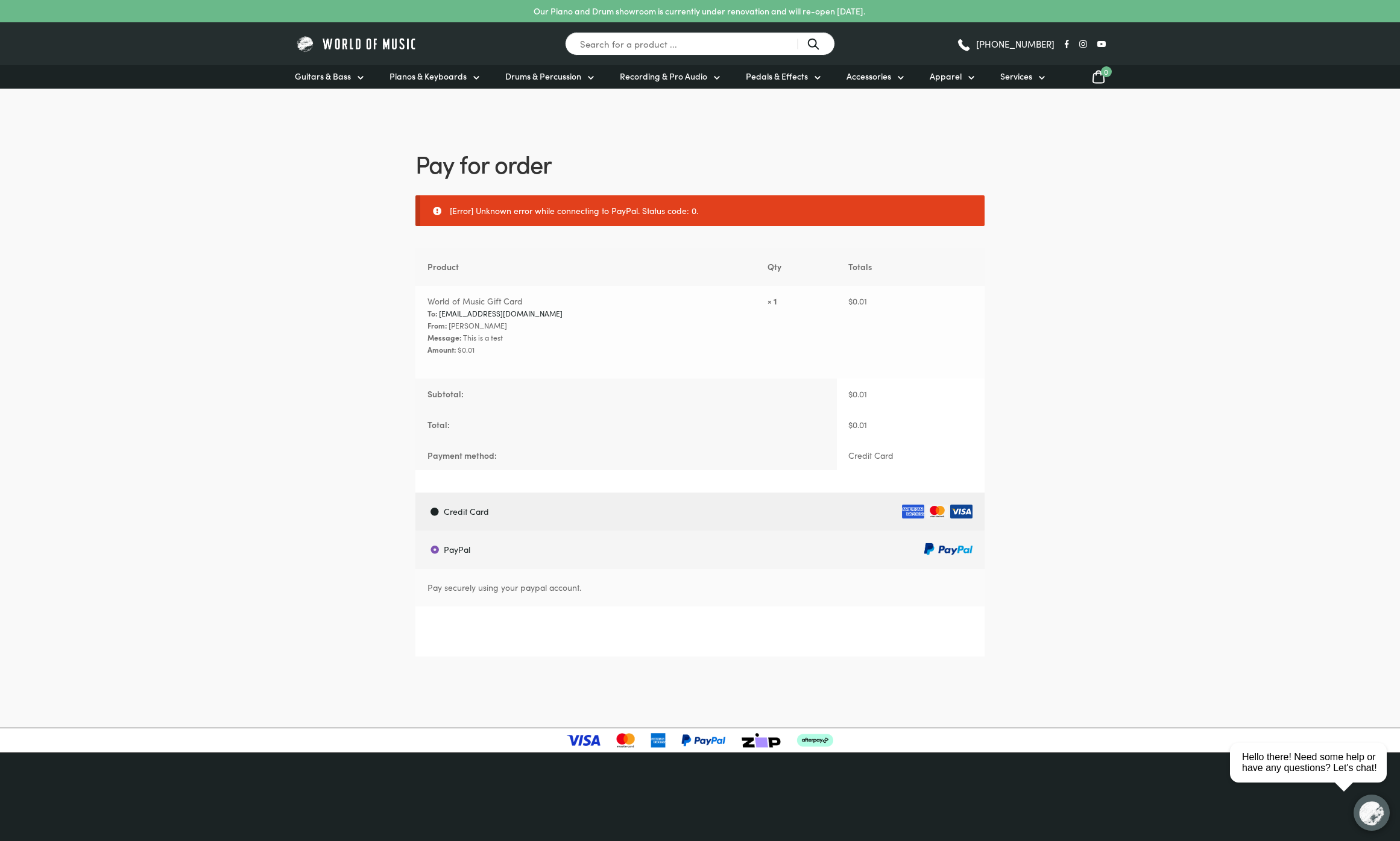
click at [445, 513] on label "Credit Card" at bounding box center [701, 511] width 567 height 38
click at [415, 492] on input "Credit Card" at bounding box center [415, 492] width 1 height 1
radio input "true"
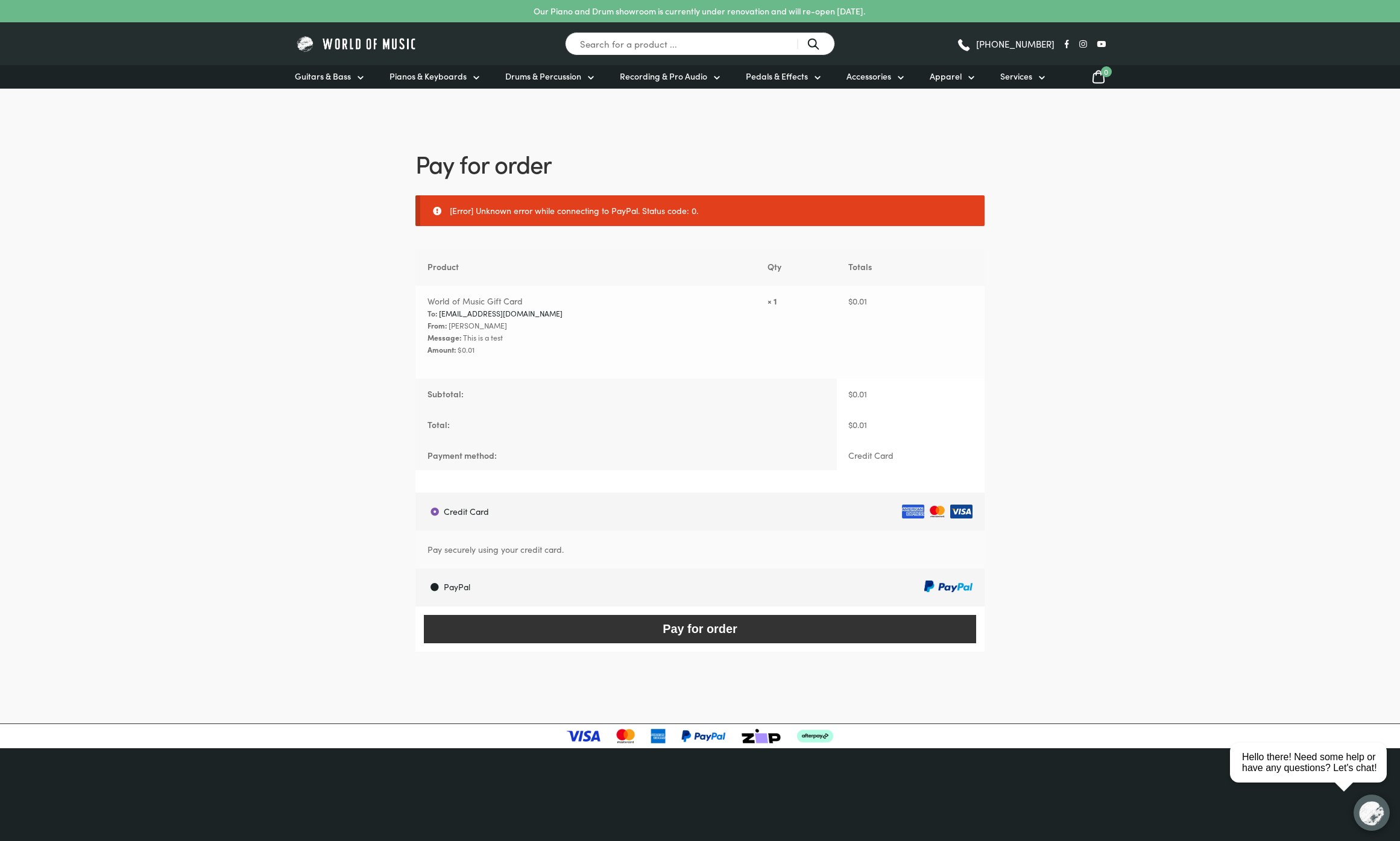
click at [866, 334] on td "$ 0.01" at bounding box center [911, 332] width 148 height 94
drag, startPoint x: 842, startPoint y: 311, endPoint x: 824, endPoint y: 292, distance: 26.2
click at [842, 310] on td "$ 0.01" at bounding box center [911, 332] width 148 height 94
drag, startPoint x: 823, startPoint y: 292, endPoint x: 788, endPoint y: 326, distance: 48.8
click at [837, 292] on td "$ 0.01" at bounding box center [911, 332] width 148 height 94
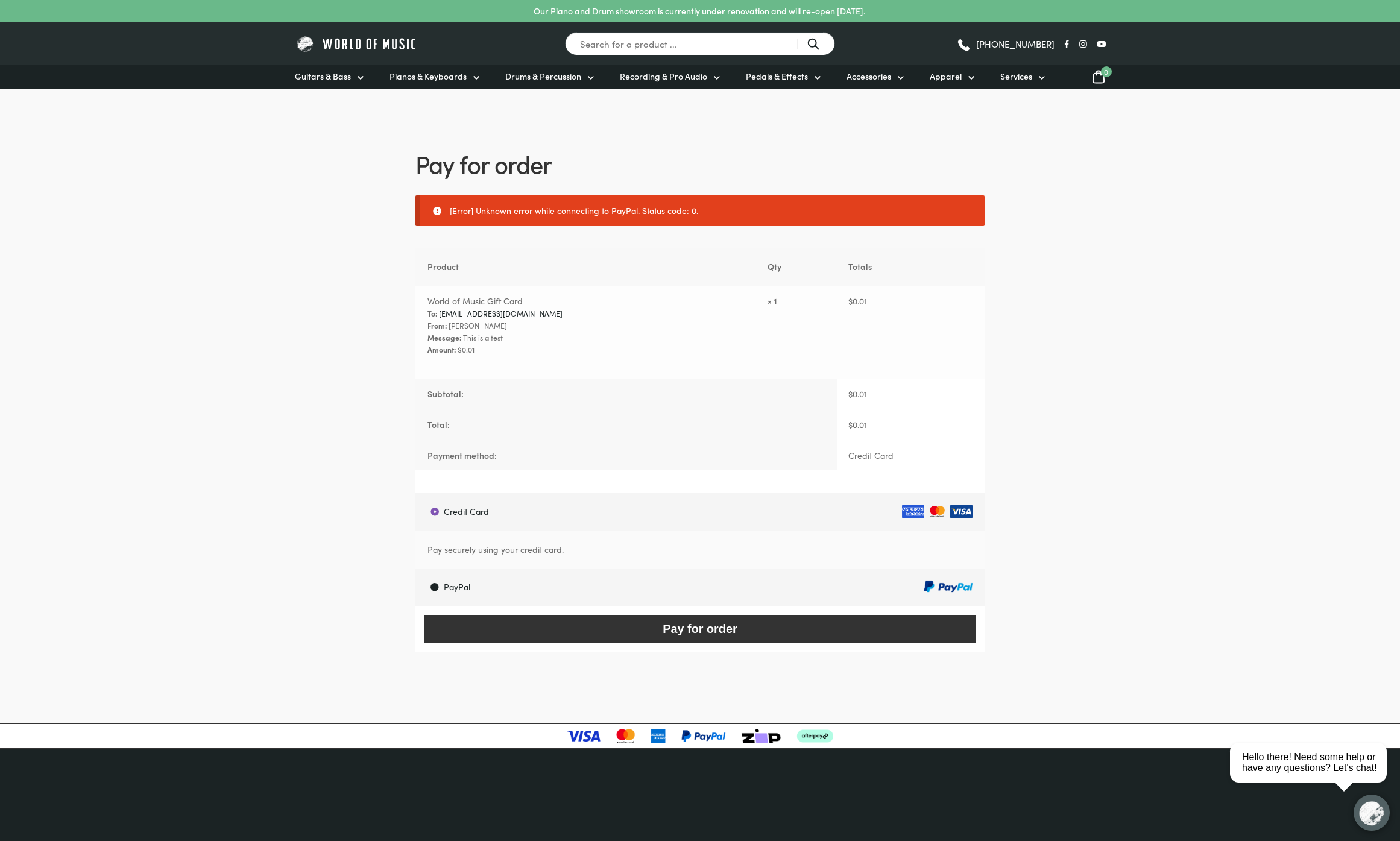
drag, startPoint x: 743, startPoint y: 444, endPoint x: 772, endPoint y: 452, distance: 30.1
click at [767, 450] on th "Payment method:" at bounding box center [626, 455] width 422 height 31
click at [908, 490] on form "Product Qty Totals World of Music Gift Card To: team+test@sod.au From: Tessa Ri…" at bounding box center [700, 450] width 569 height 404
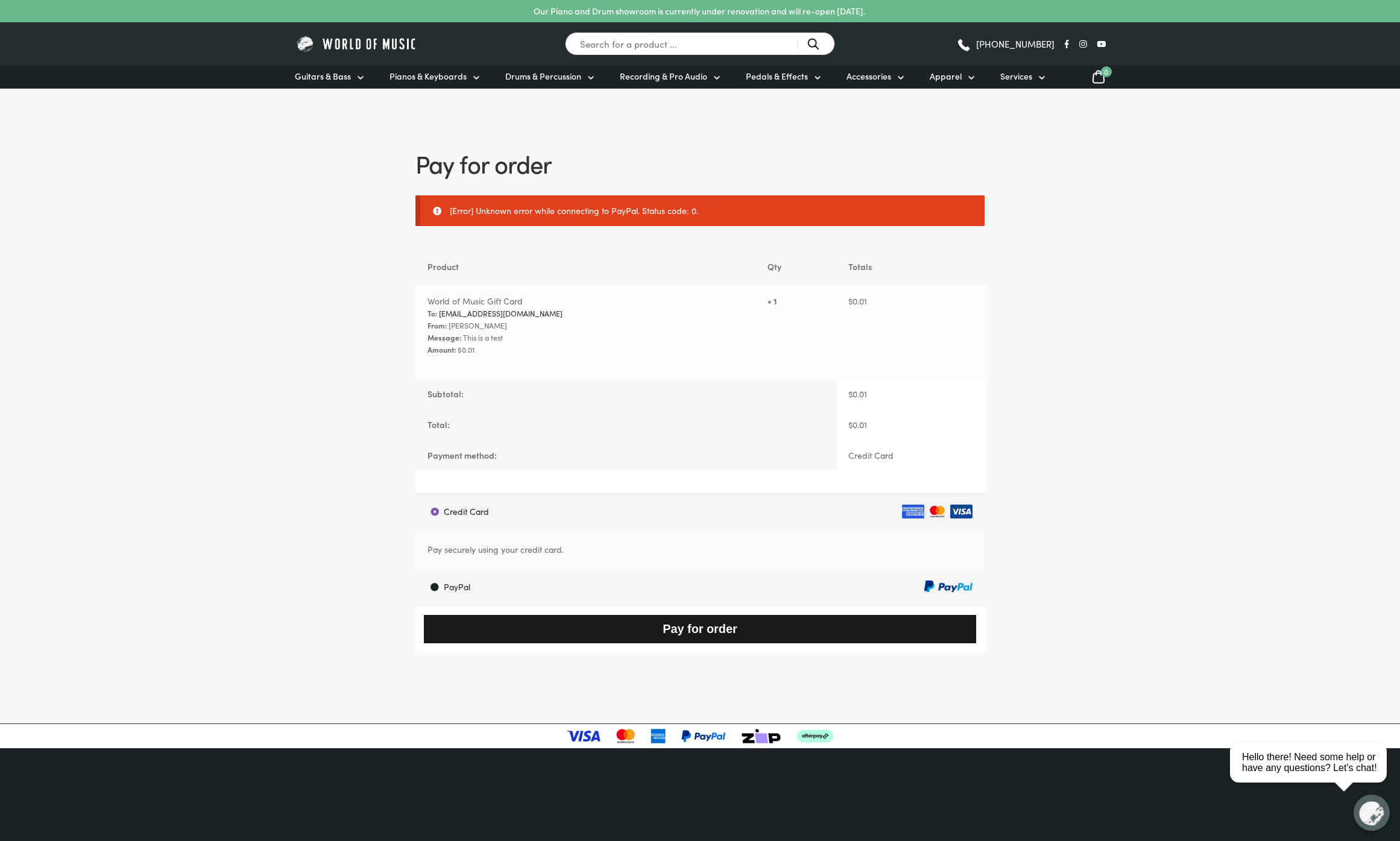
click at [677, 628] on button "Pay for order" at bounding box center [700, 629] width 553 height 28
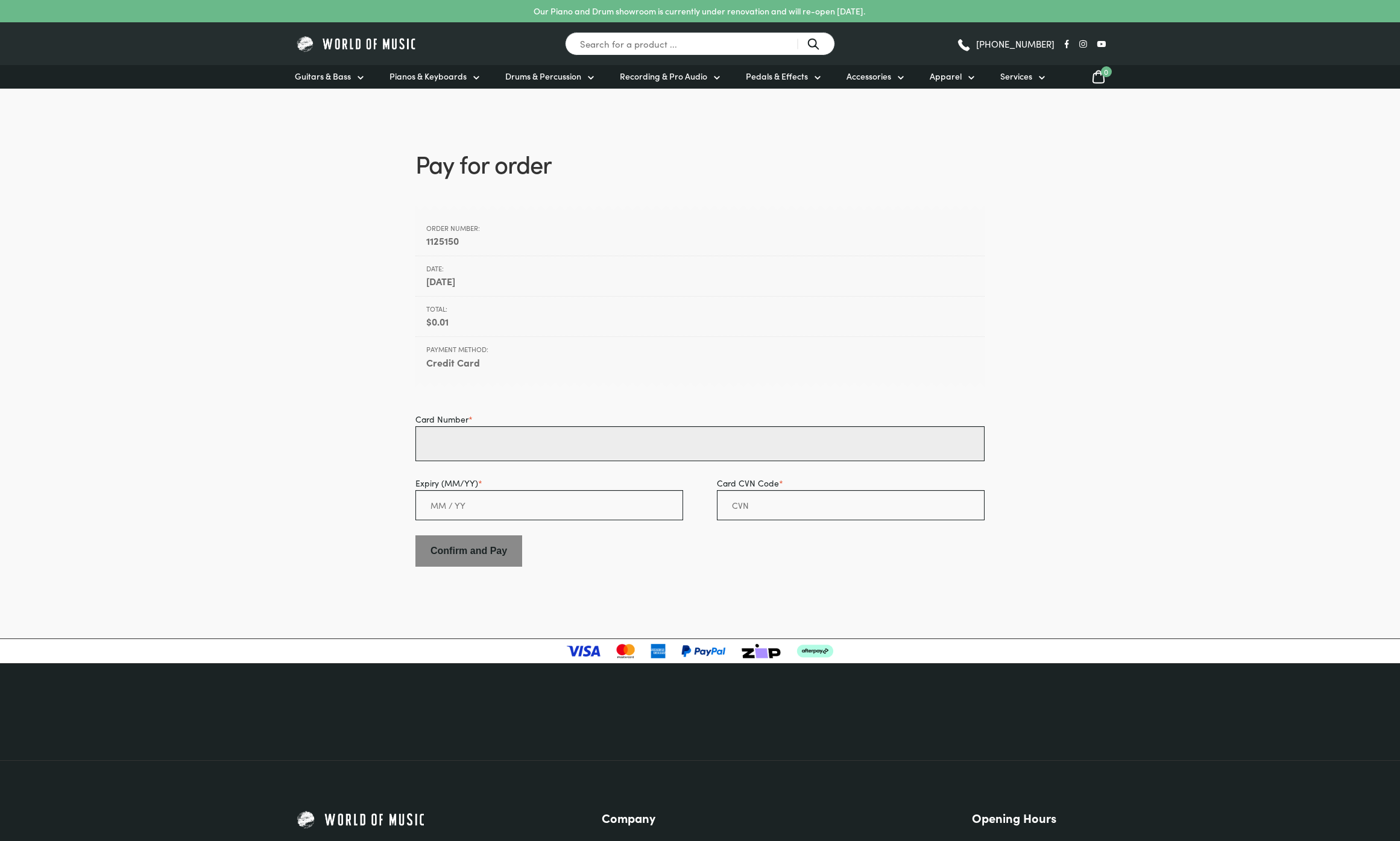
click at [515, 448] on input "Card Number *" at bounding box center [700, 443] width 569 height 35
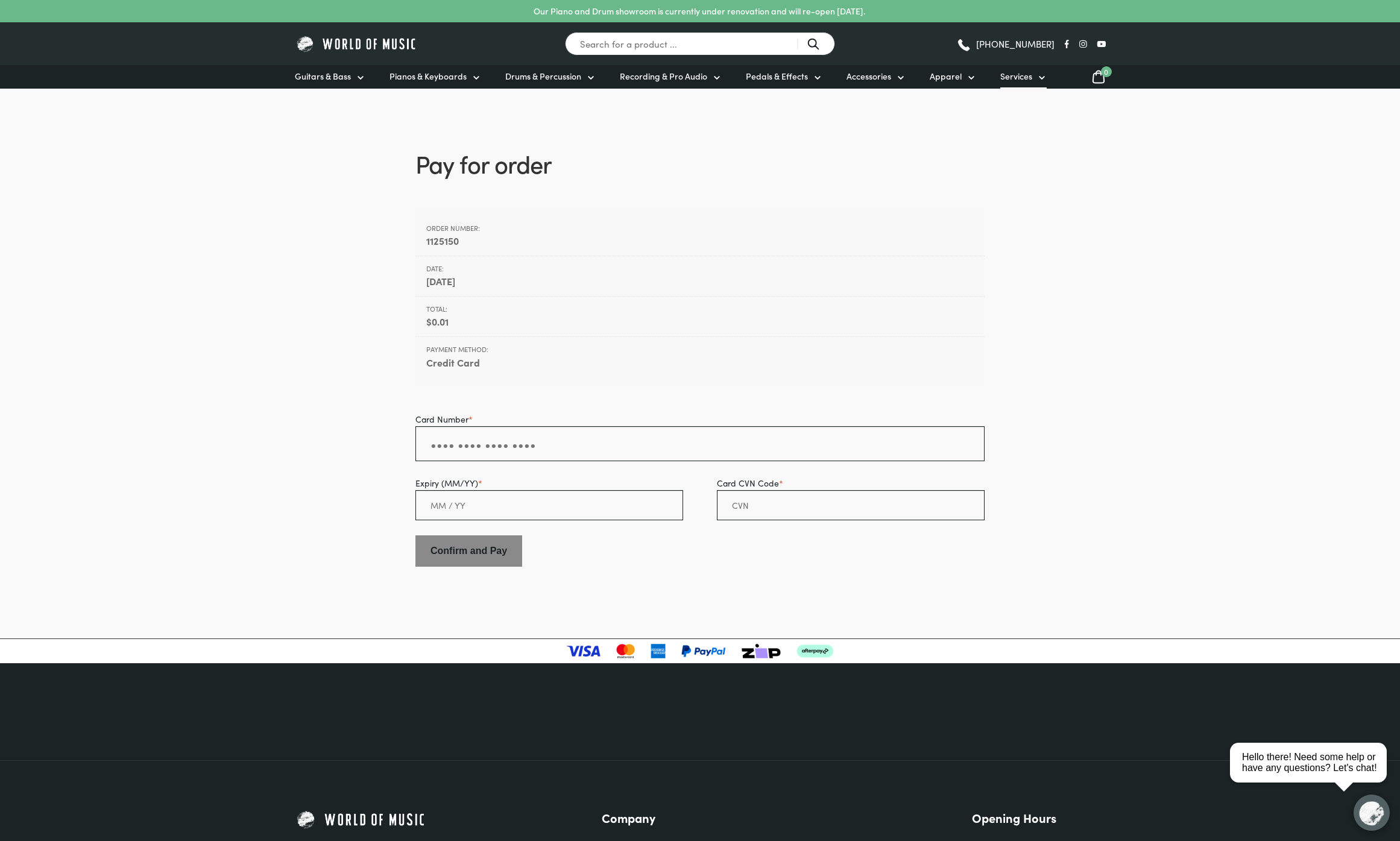
click at [1019, 79] on span "Services" at bounding box center [1017, 76] width 32 height 12
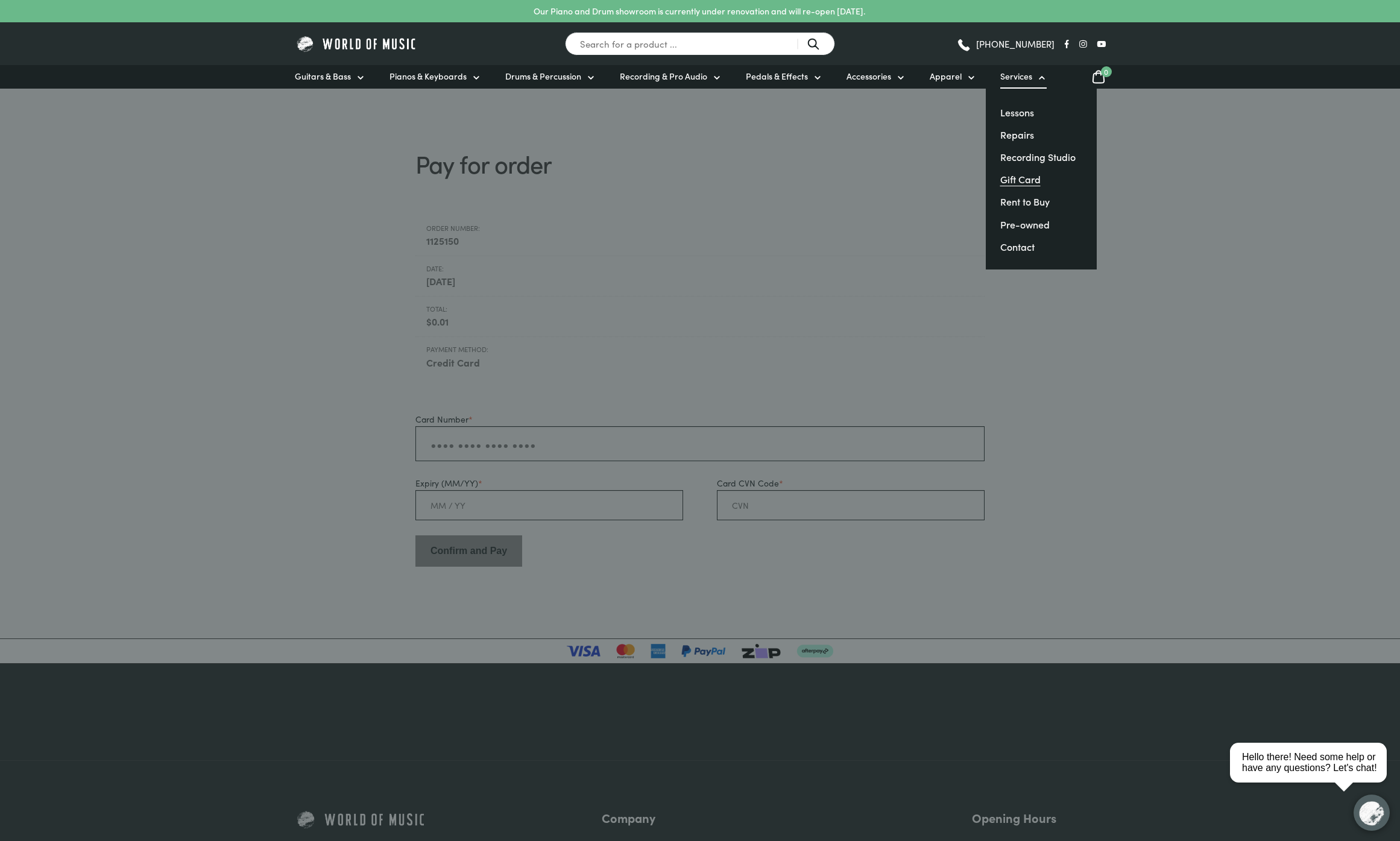
click at [1017, 181] on link "Gift Card" at bounding box center [1021, 179] width 41 height 13
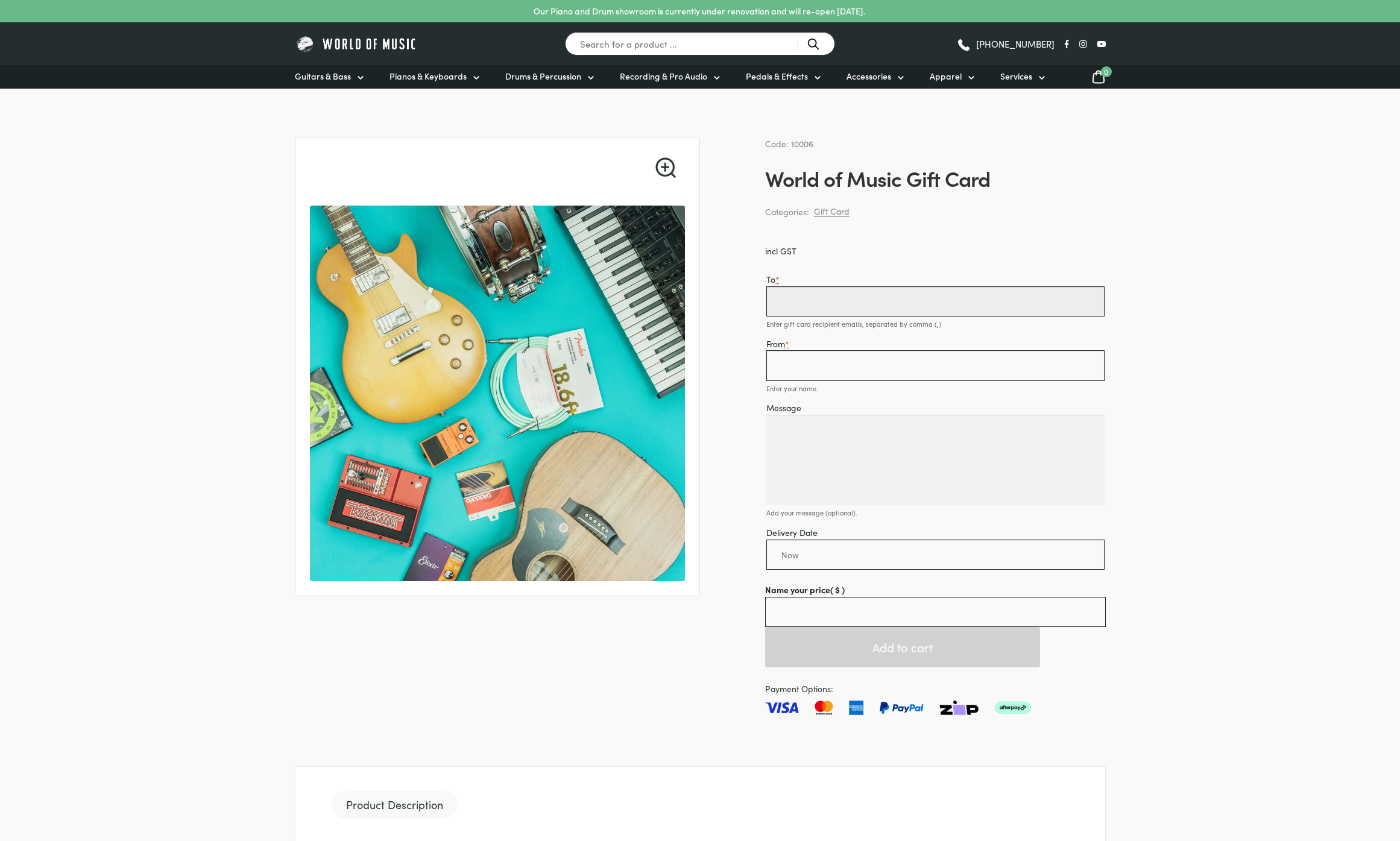
click at [821, 304] on input "To *" at bounding box center [935, 301] width 338 height 30
type input "[EMAIL_ADDRESS][DOMAIN_NAME]"
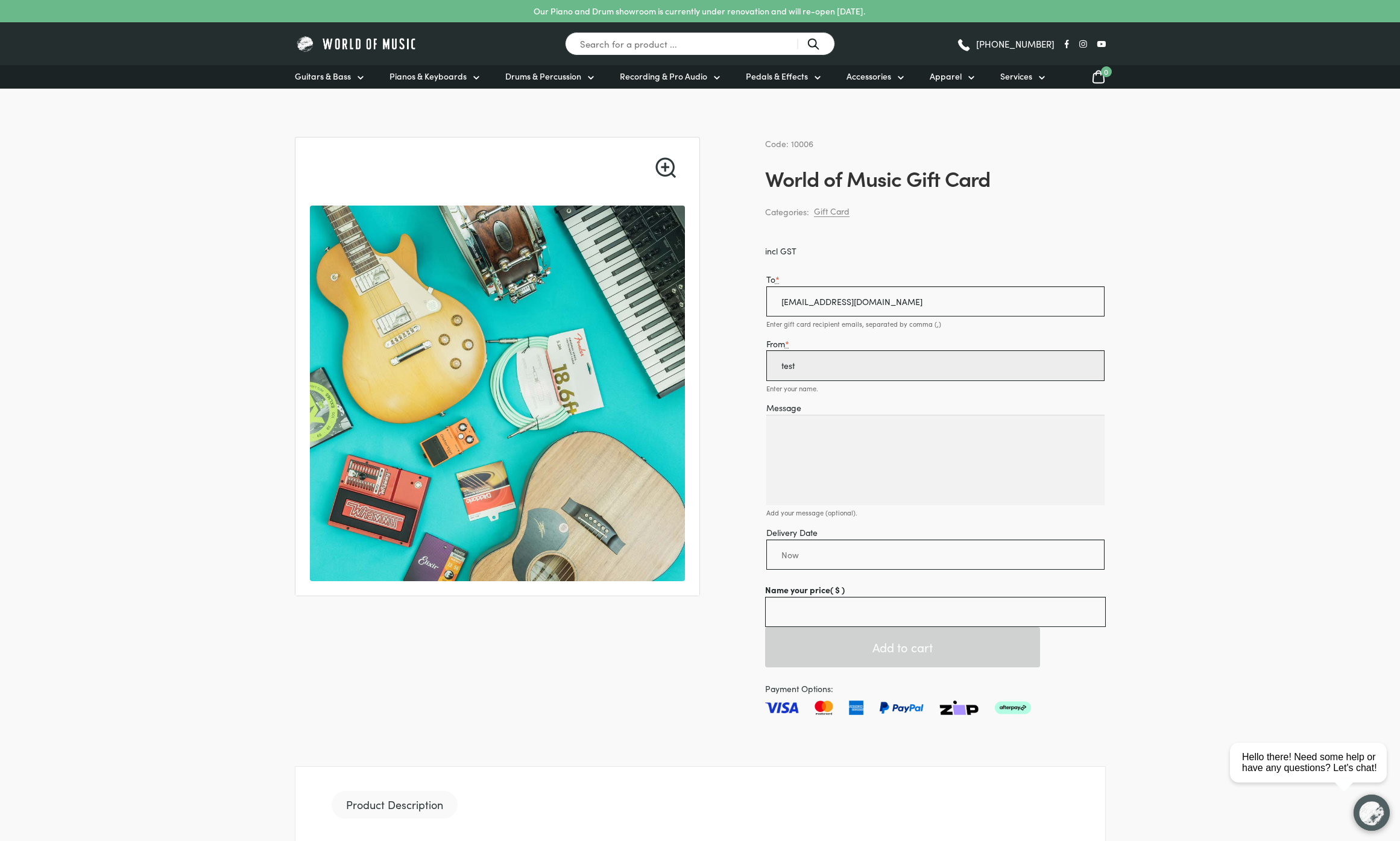
type input "test"
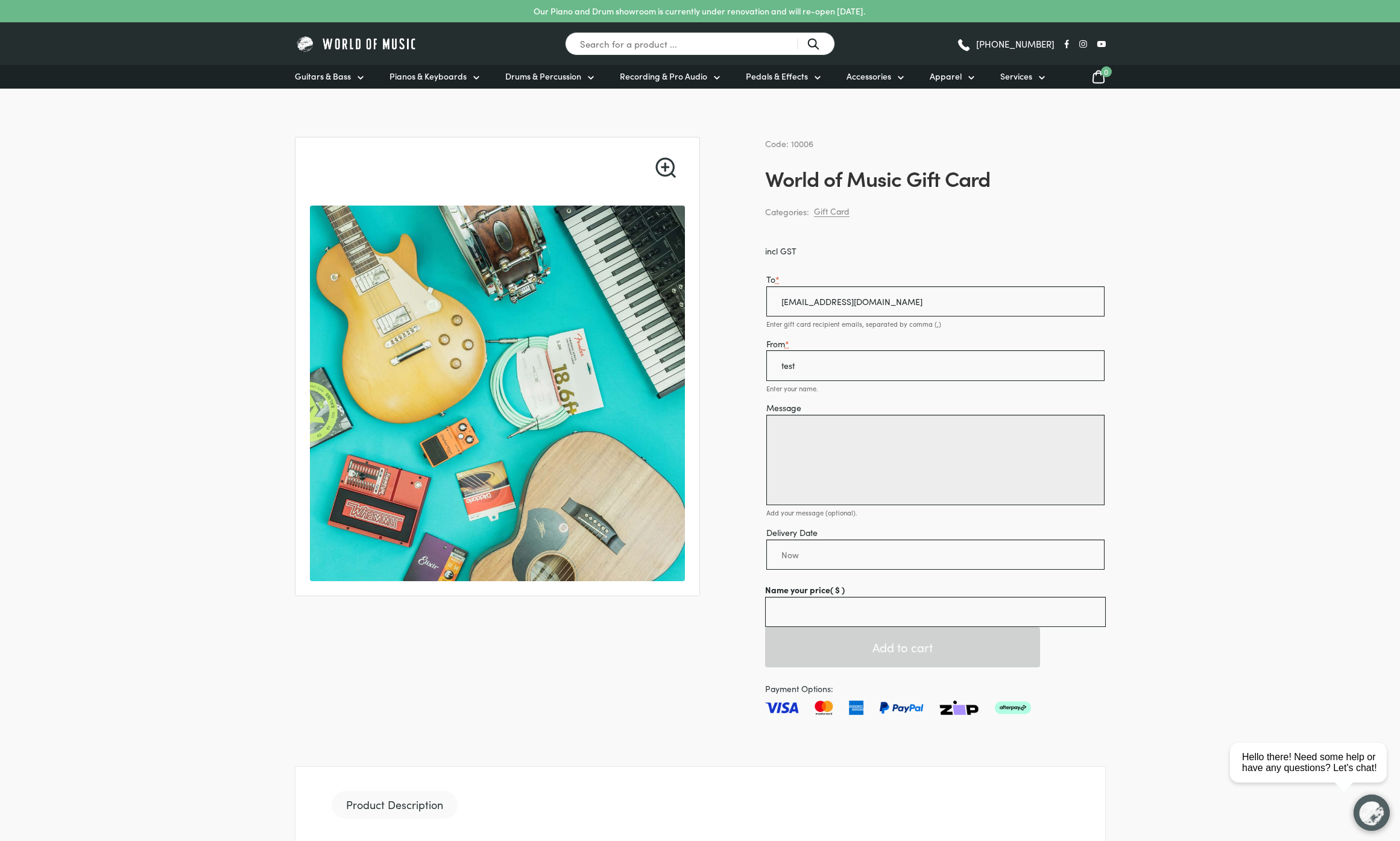
click at [948, 467] on textarea "Message" at bounding box center [935, 459] width 338 height 90
click at [853, 567] on input "Delivery Date" at bounding box center [935, 554] width 338 height 30
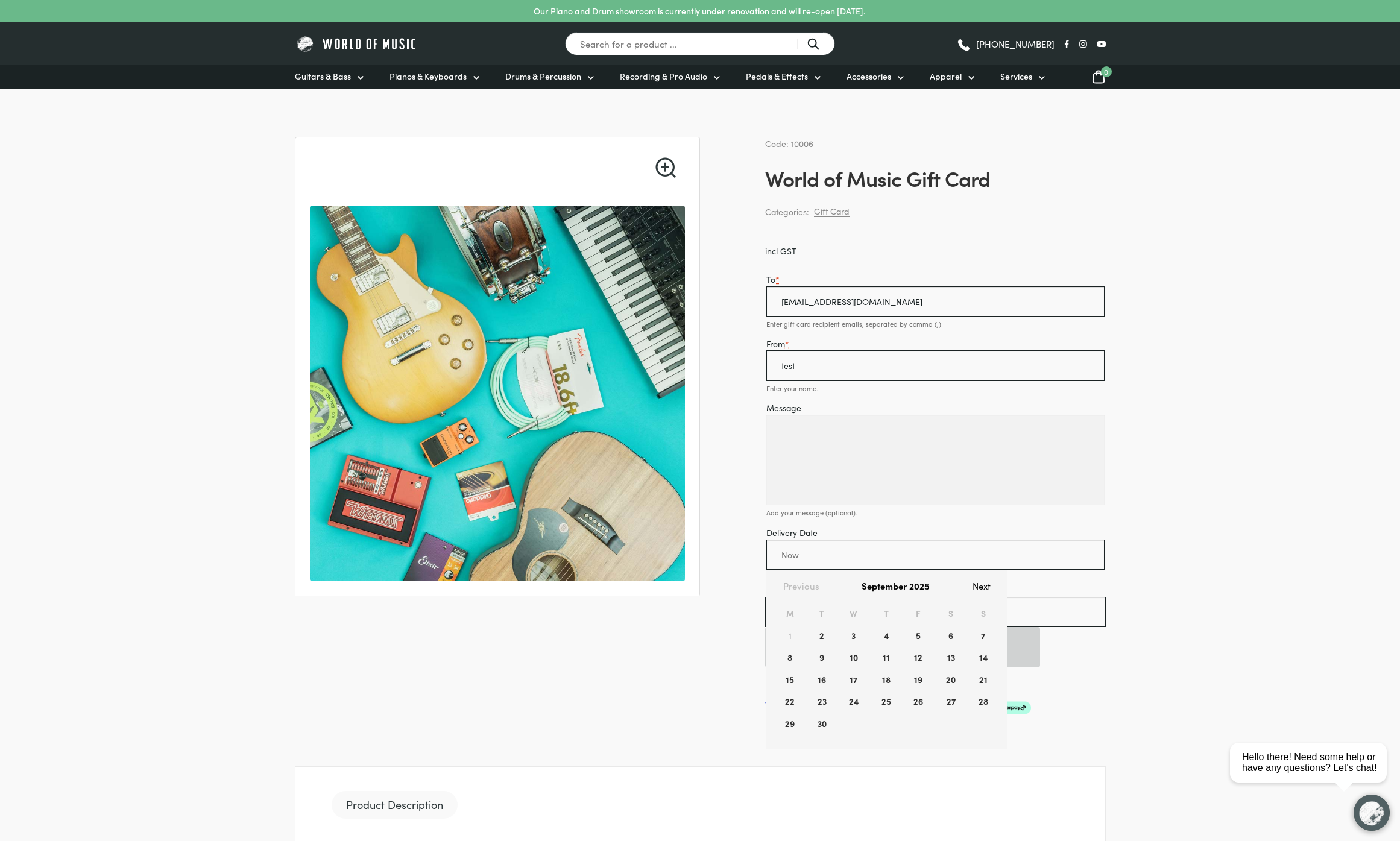
click at [852, 600] on div "September 2025" at bounding box center [887, 586] width 225 height 33
click at [1053, 610] on input "Name your price ( $ )" at bounding box center [935, 611] width 340 height 30
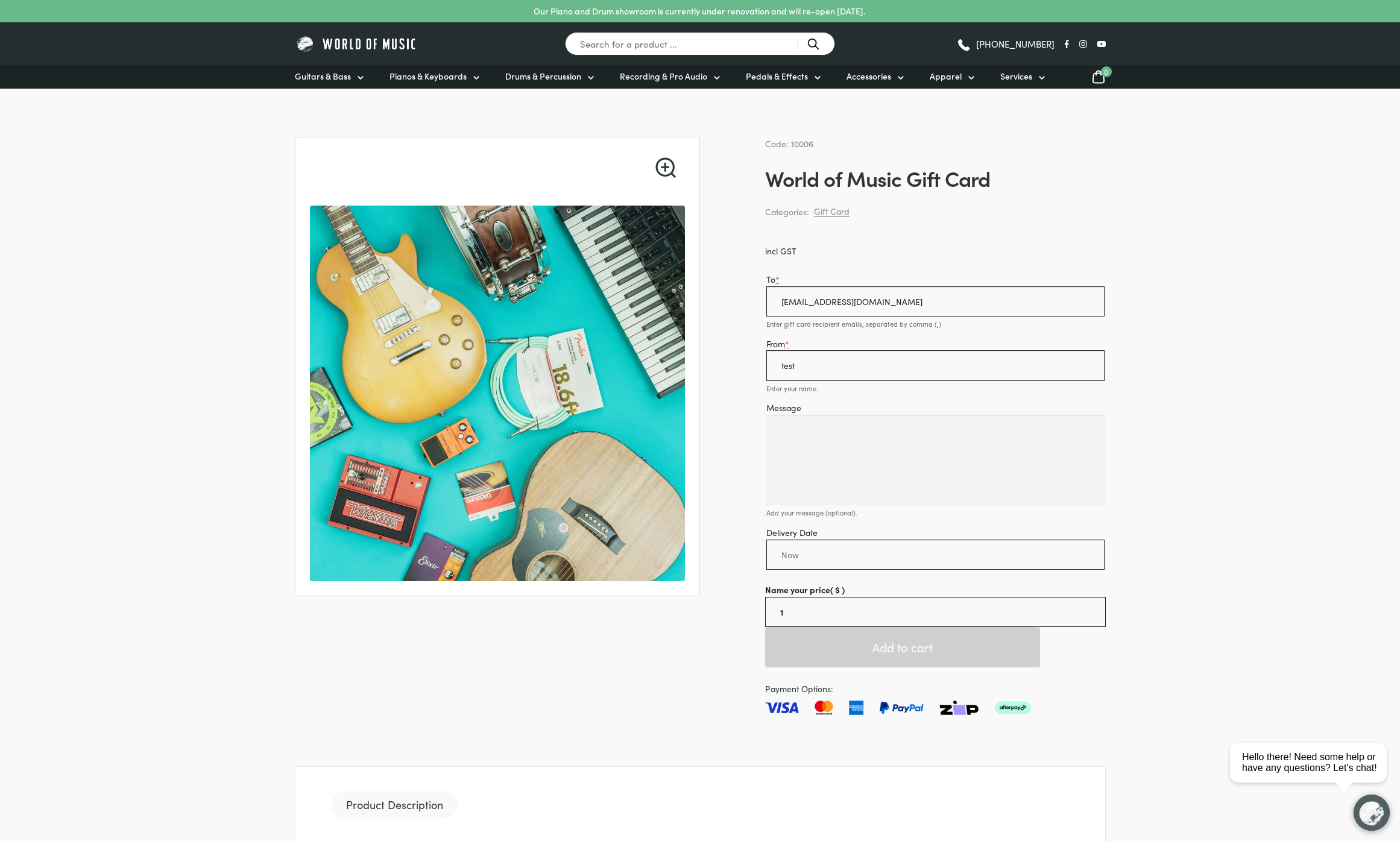
type input "1.00"
click at [991, 644] on button "Add to cart" at bounding box center [903, 647] width 275 height 41
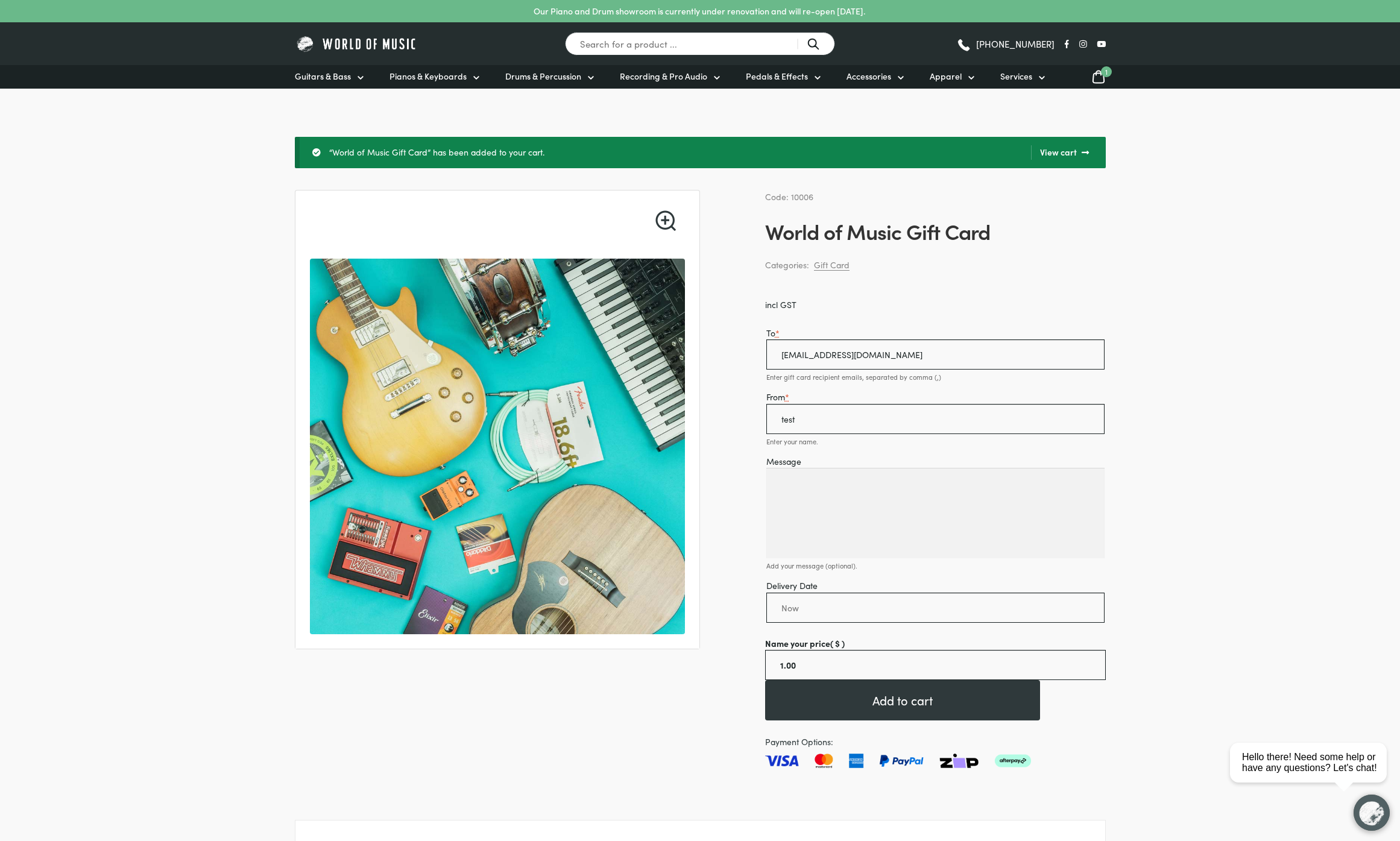
click at [1068, 153] on link "View cart" at bounding box center [1060, 153] width 58 height 15
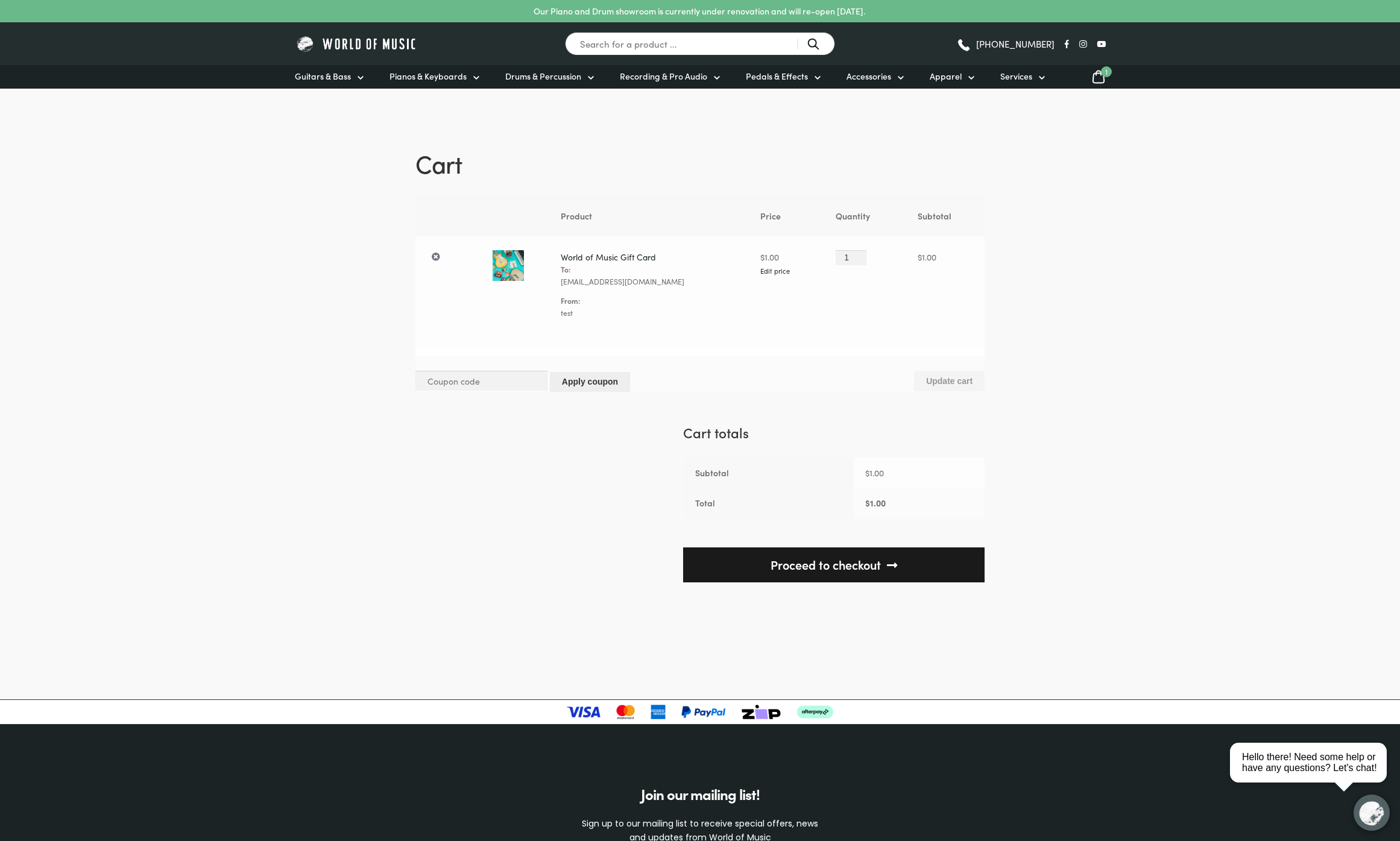
click at [839, 574] on link "Proceed to checkout" at bounding box center [833, 565] width 302 height 36
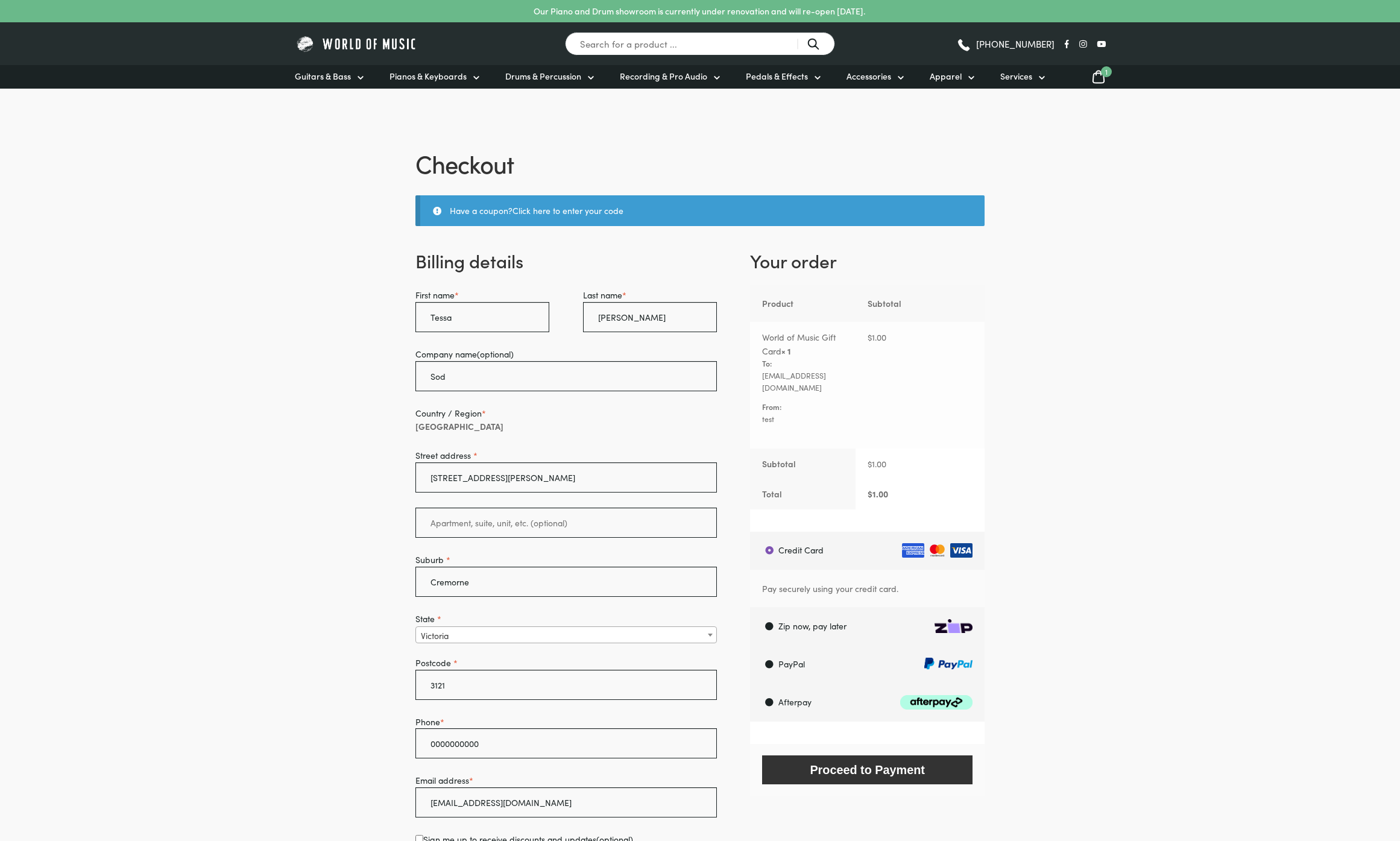
select select "VIC"
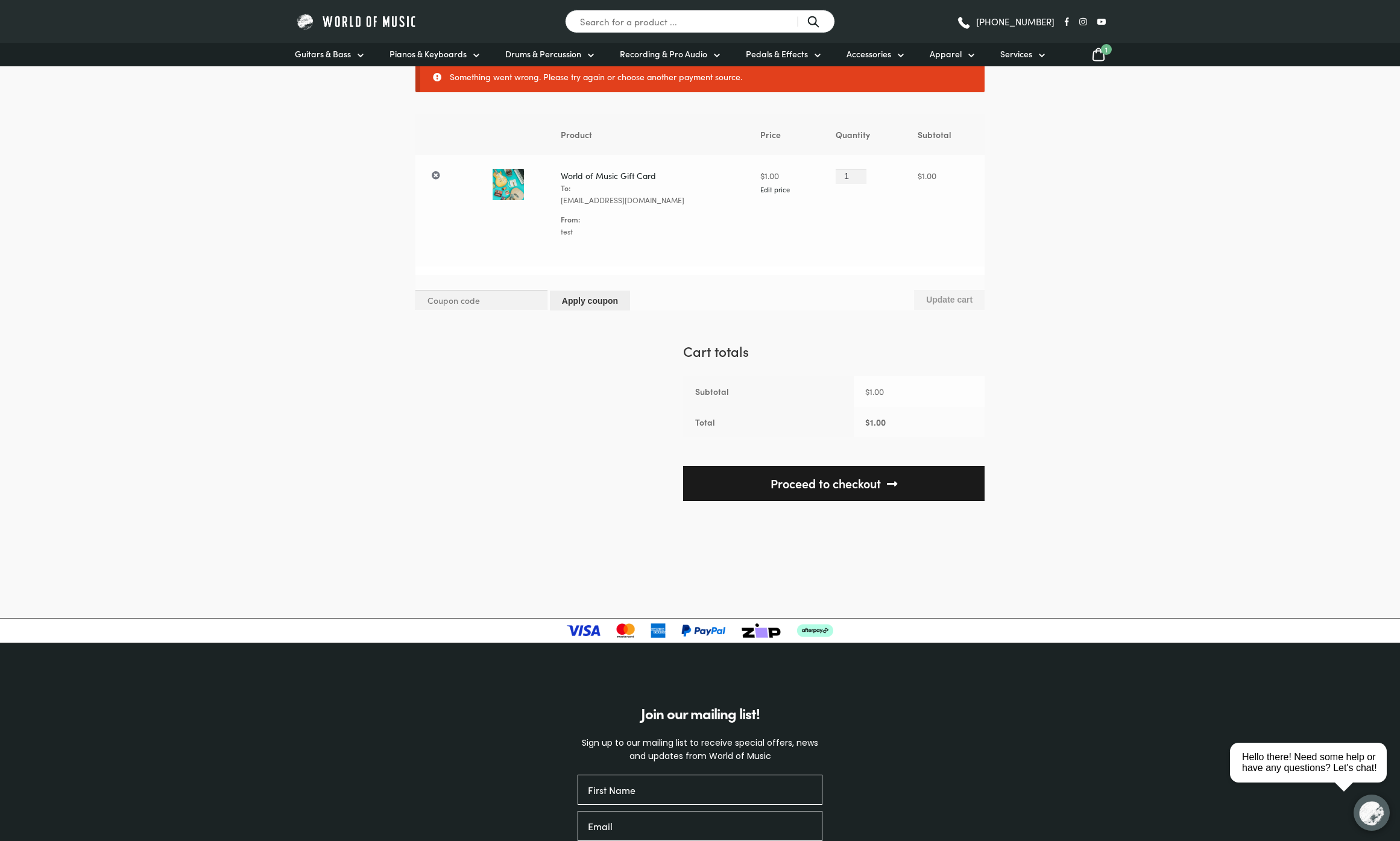
scroll to position [135, 0]
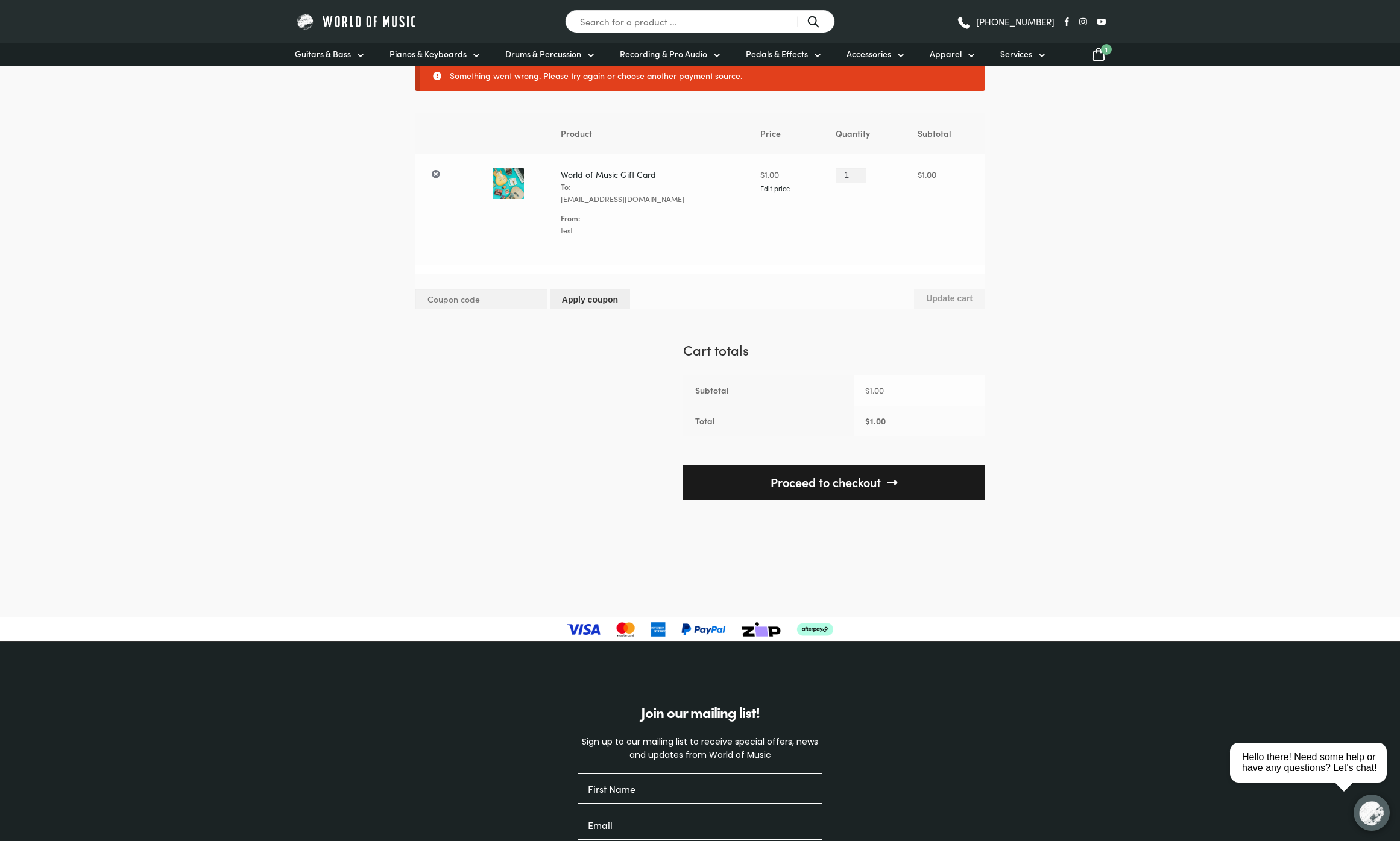
click at [814, 480] on link "Proceed to checkout" at bounding box center [833, 482] width 302 height 36
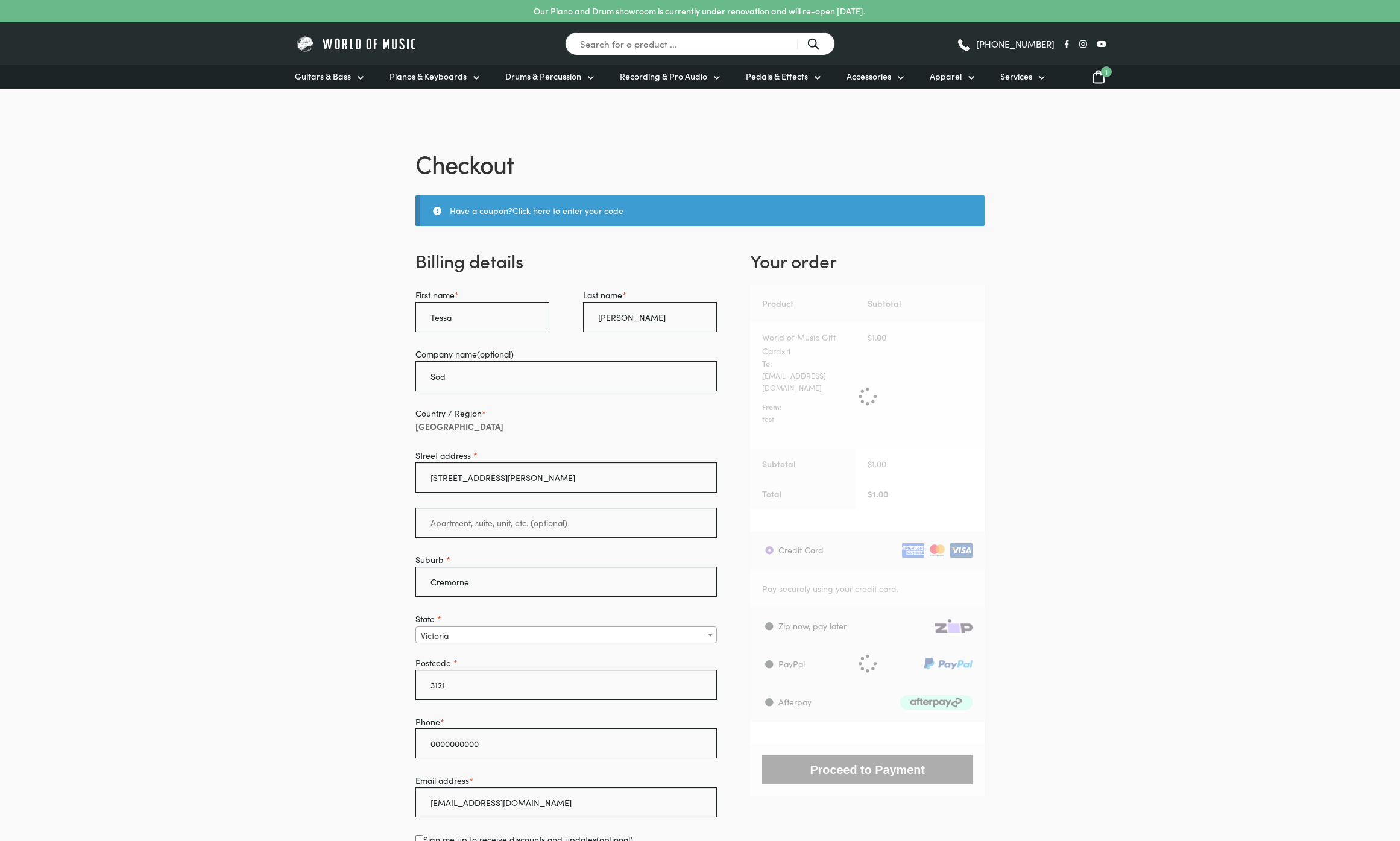
select select "VIC"
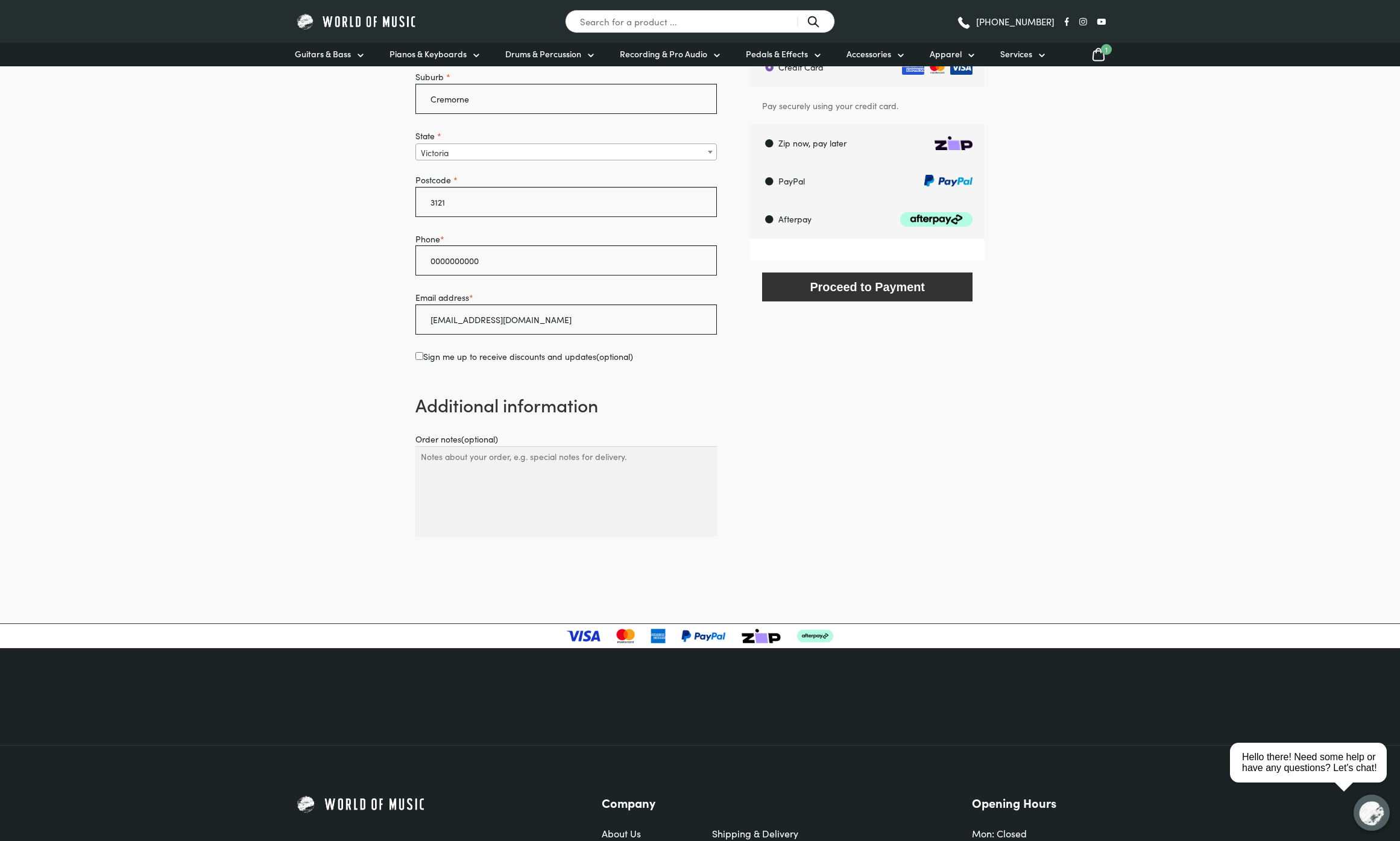
scroll to position [178, 0]
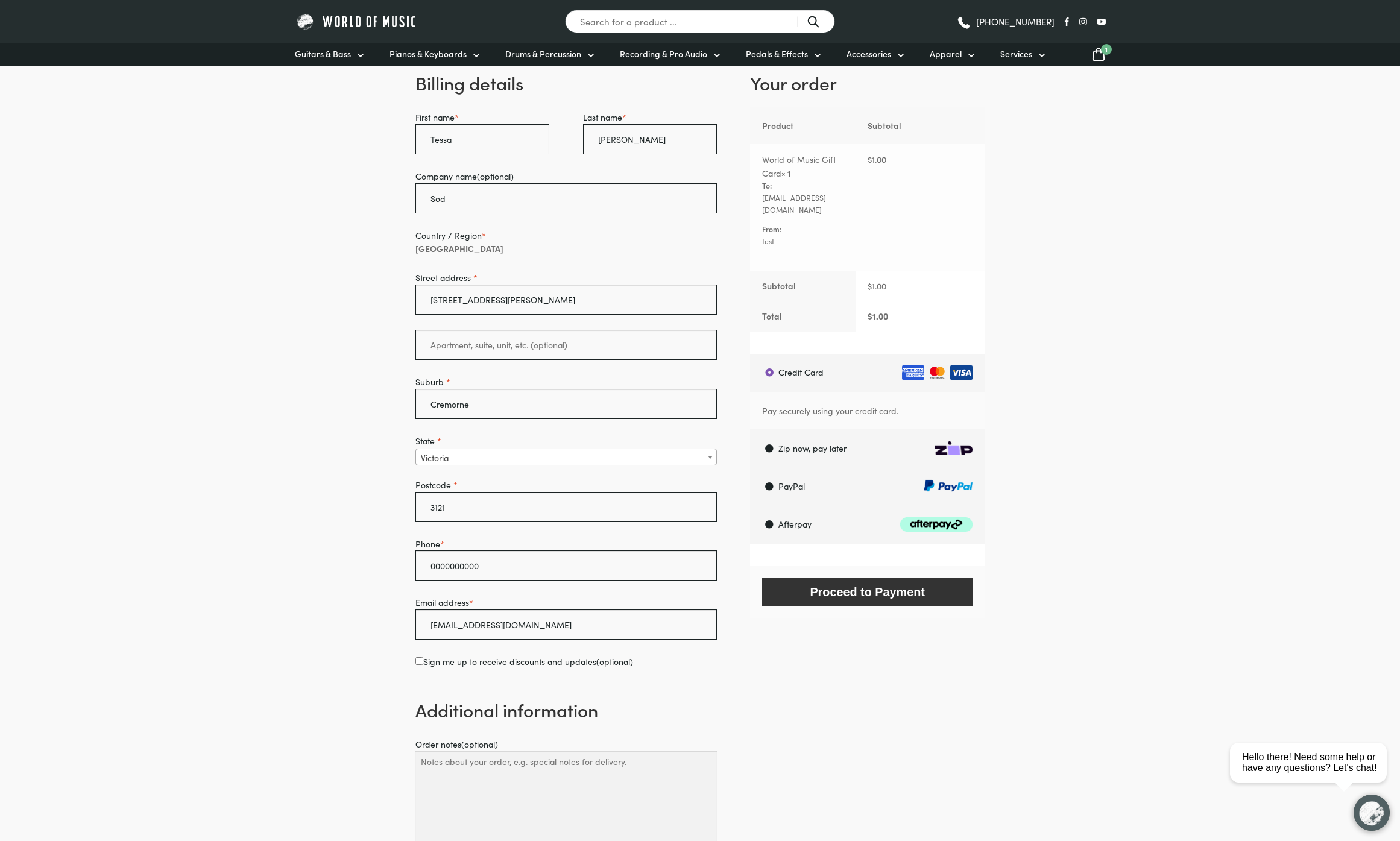
click at [931, 595] on div "Proceed to Payment" at bounding box center [868, 592] width 235 height 52
click at [919, 582] on button "Proceed to Payment" at bounding box center [867, 591] width 210 height 28
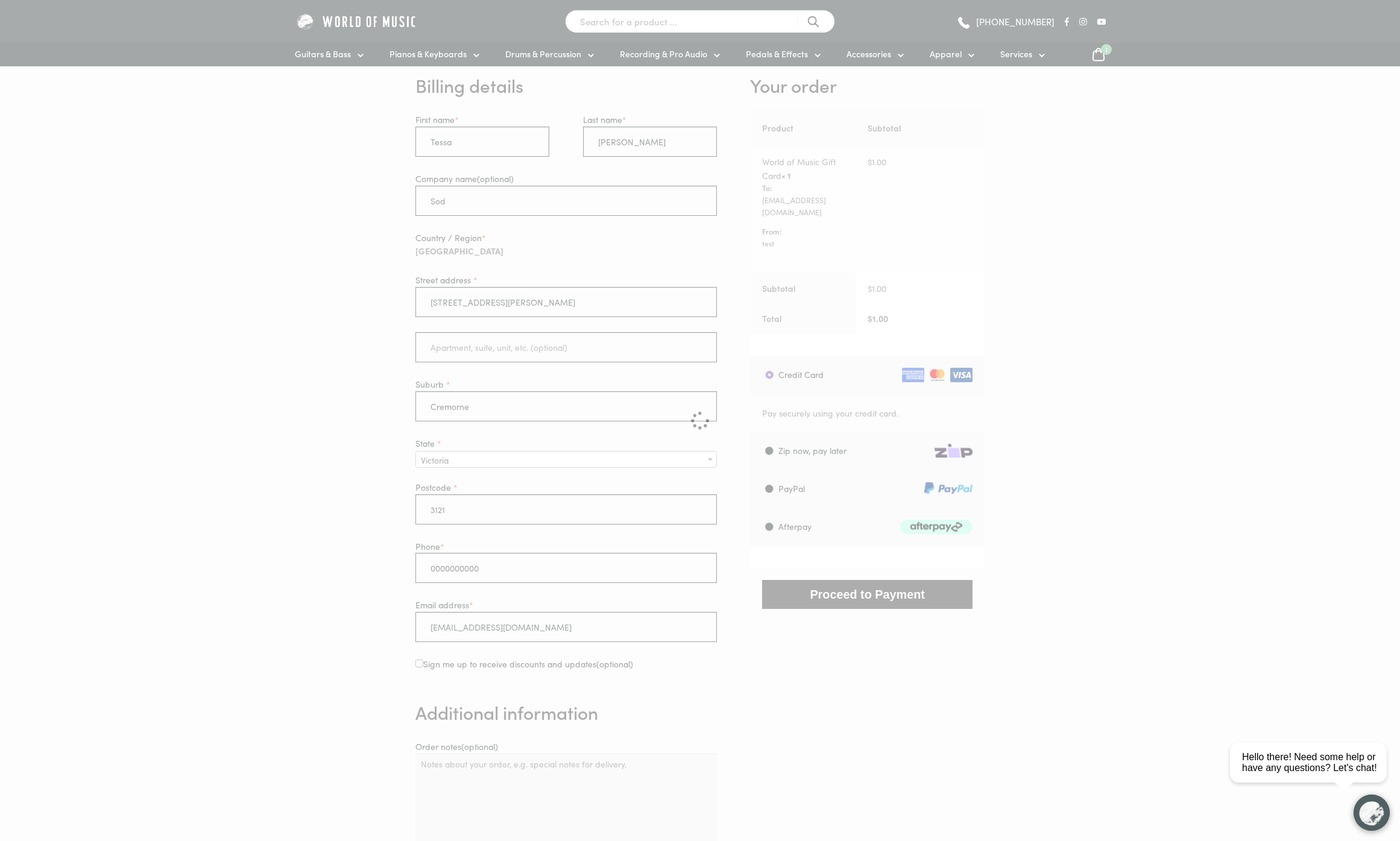
scroll to position [174, 0]
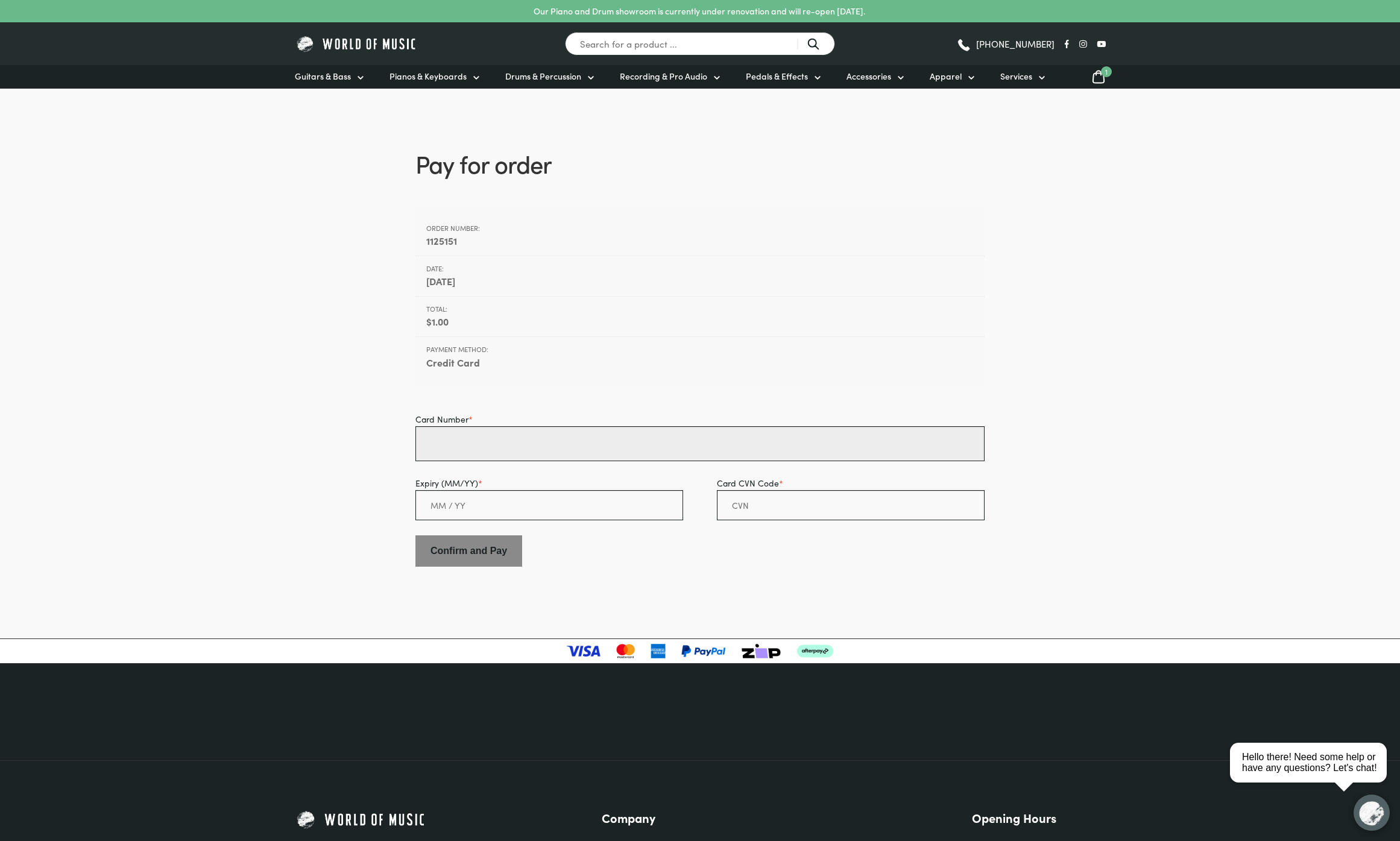
click at [453, 447] on input "Card Number *" at bounding box center [700, 443] width 569 height 35
paste input "4581 7800 1282 2512"
type input "4581 7800 1282 2512"
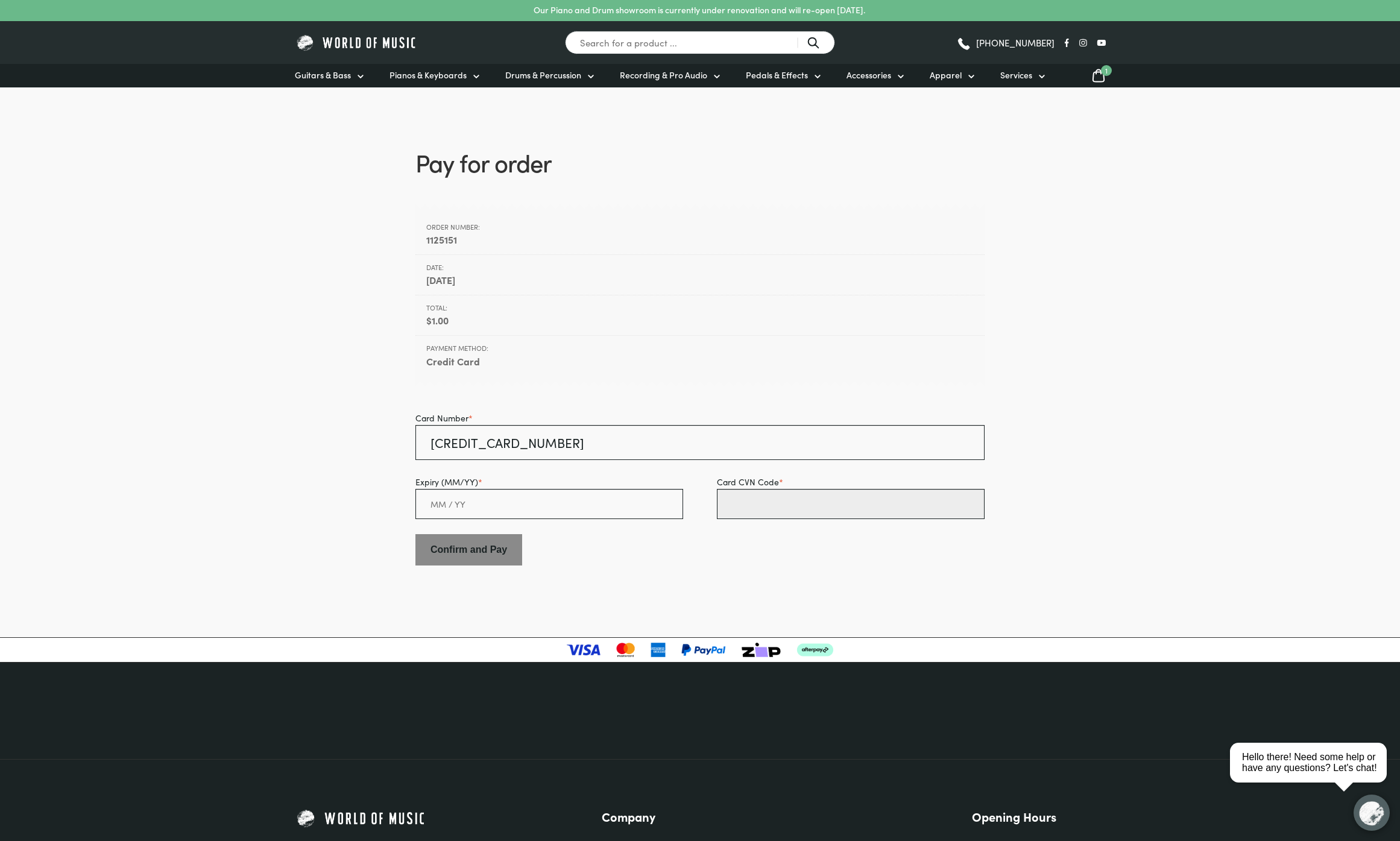
click at [754, 507] on input "Card CVN Code *" at bounding box center [851, 503] width 268 height 30
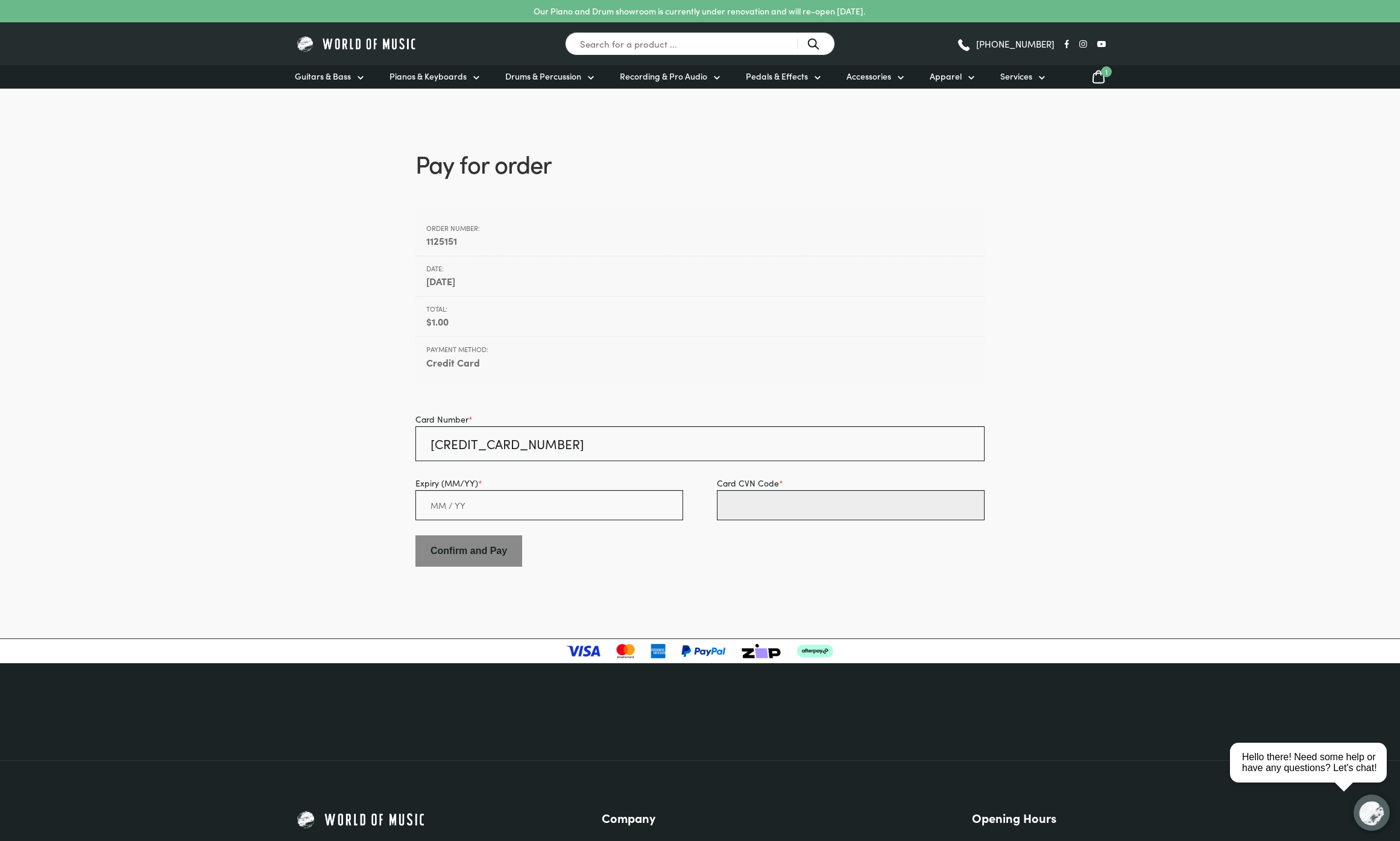
paste input "192"
type input "192"
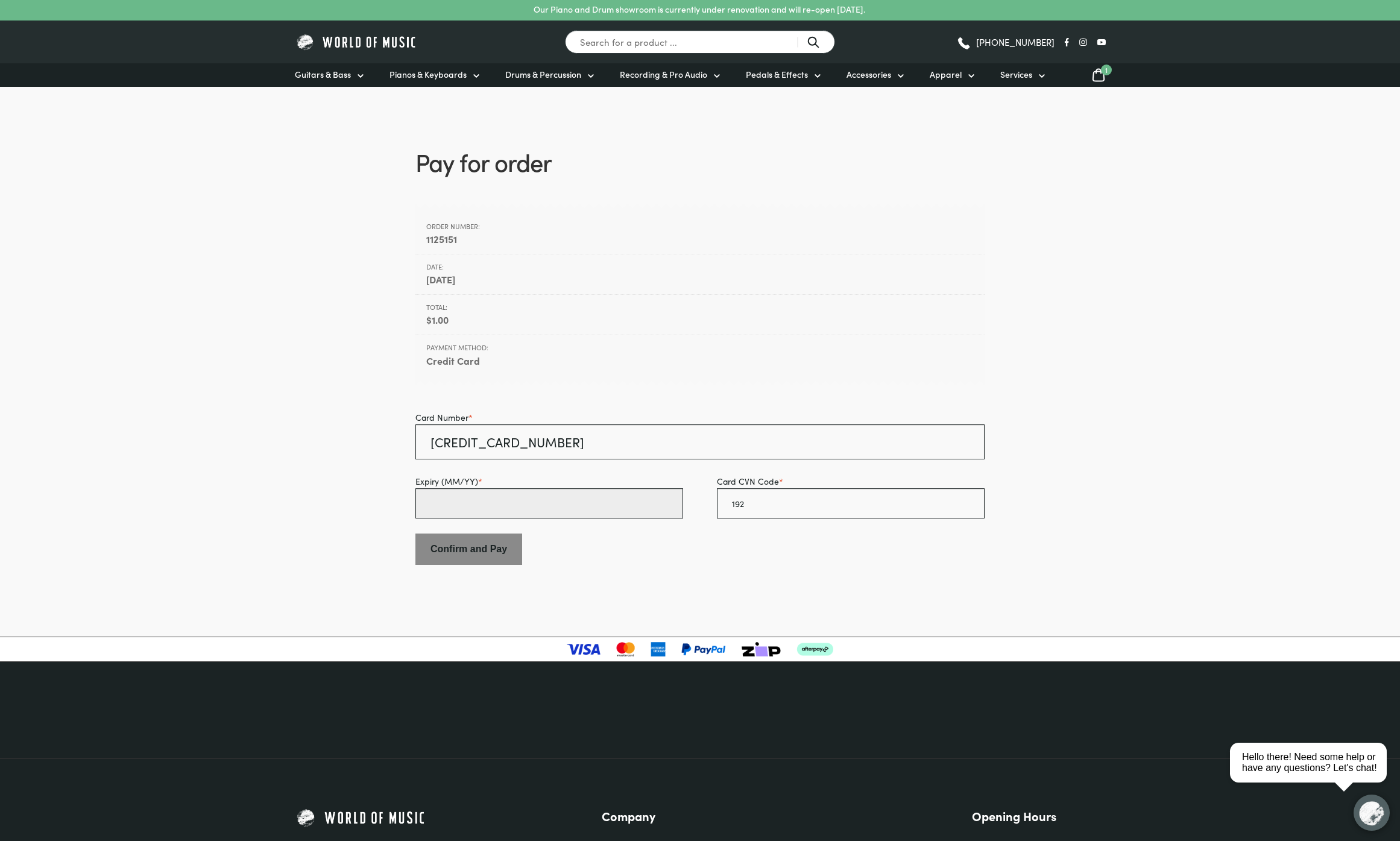
click at [441, 505] on input "Expiry (MM/YY) *" at bounding box center [549, 503] width 268 height 30
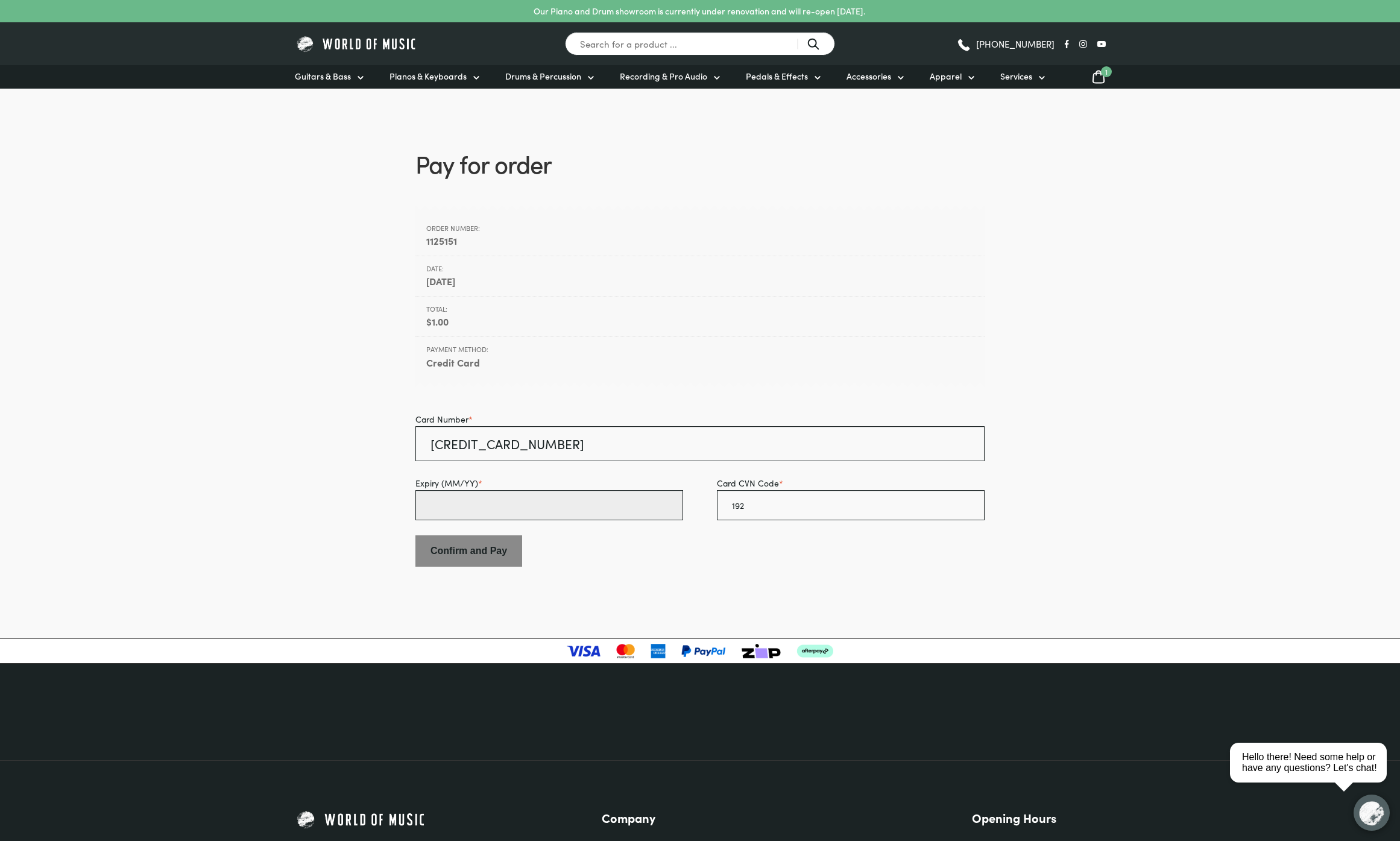
scroll to position [0, 0]
type input "09 / 27"
click at [502, 549] on input "Confirm and Pay" at bounding box center [468, 550] width 107 height 31
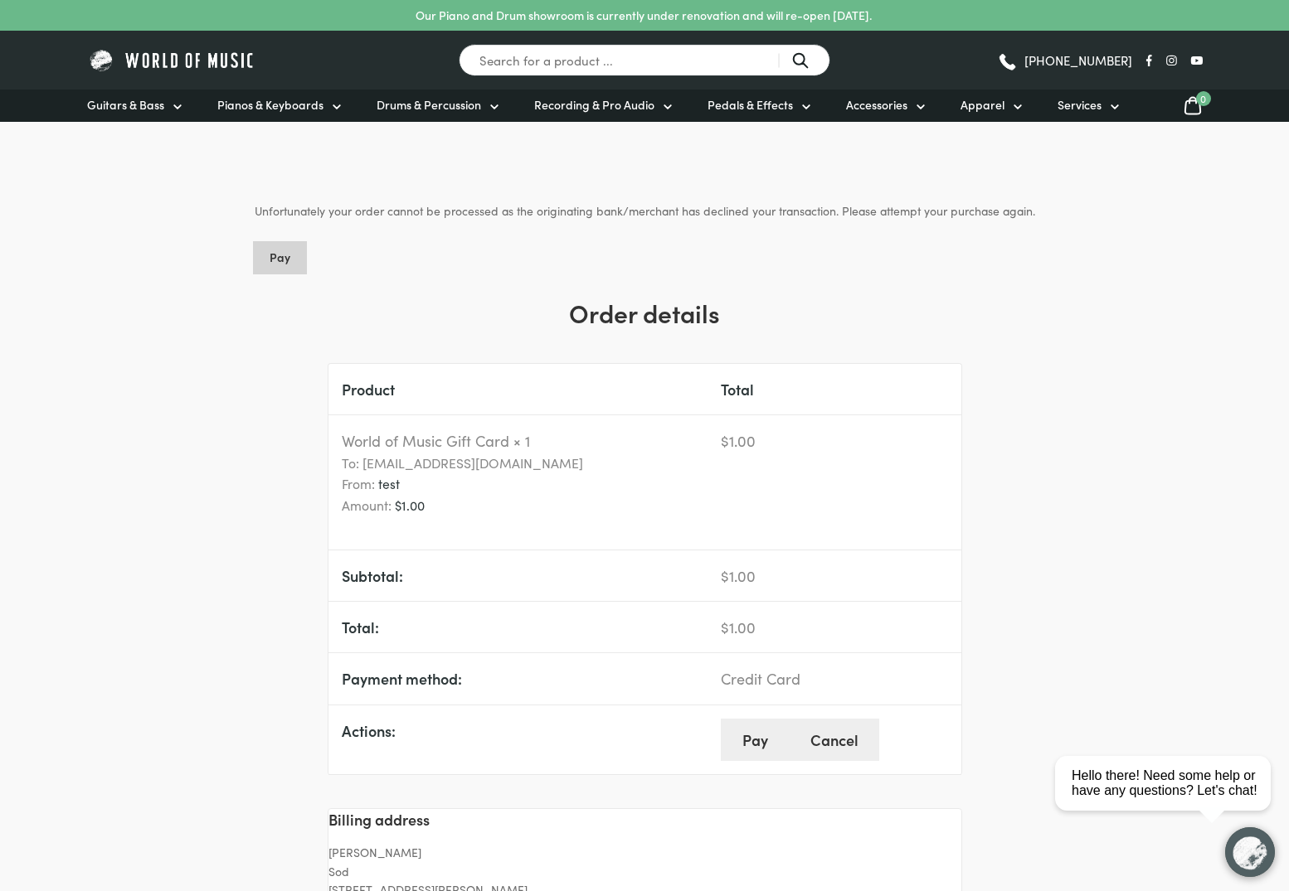
click at [277, 256] on link "Pay" at bounding box center [280, 257] width 54 height 33
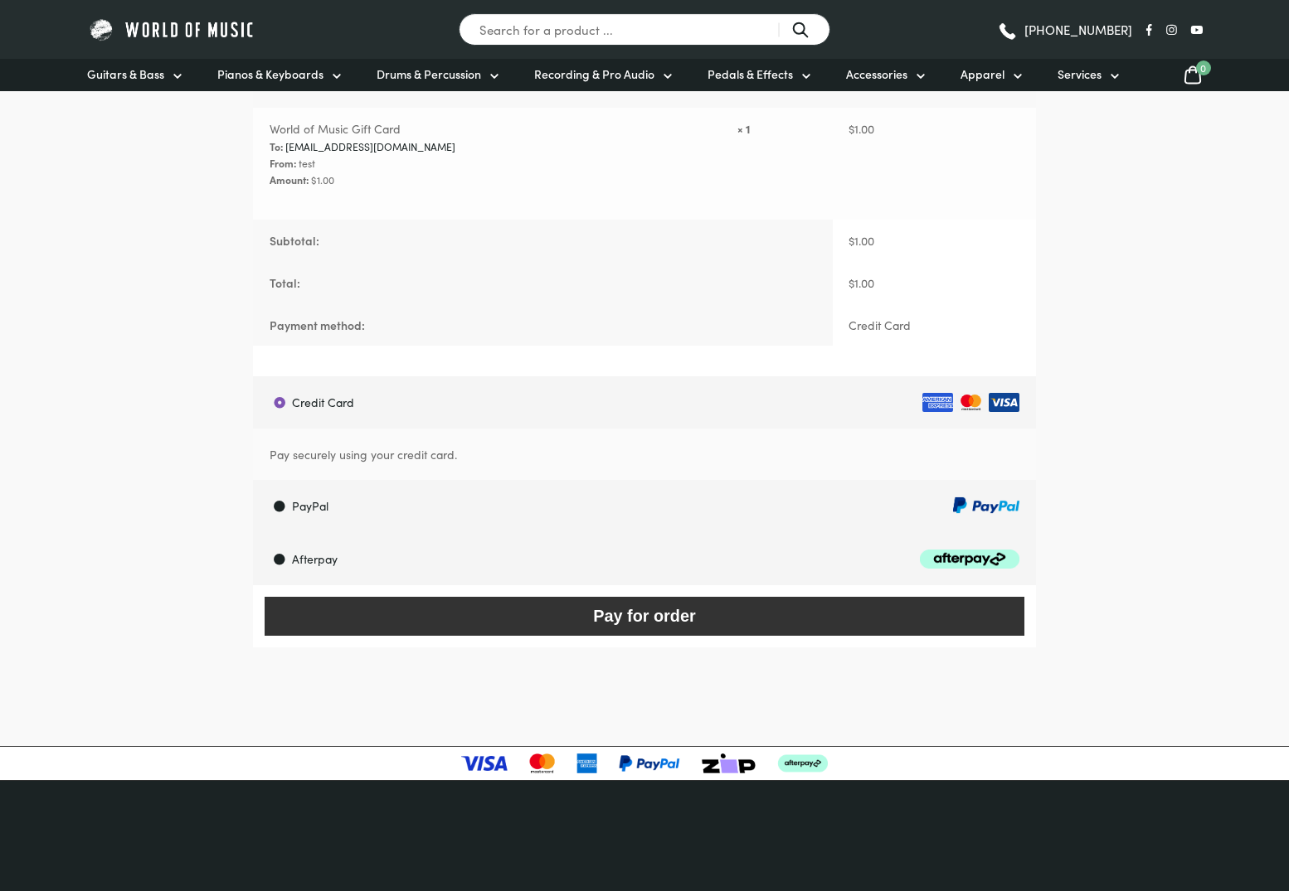
click at [323, 512] on label "PayPal" at bounding box center [646, 506] width 779 height 52
click at [253, 480] on input "PayPal" at bounding box center [252, 479] width 1 height 1
radio input "true"
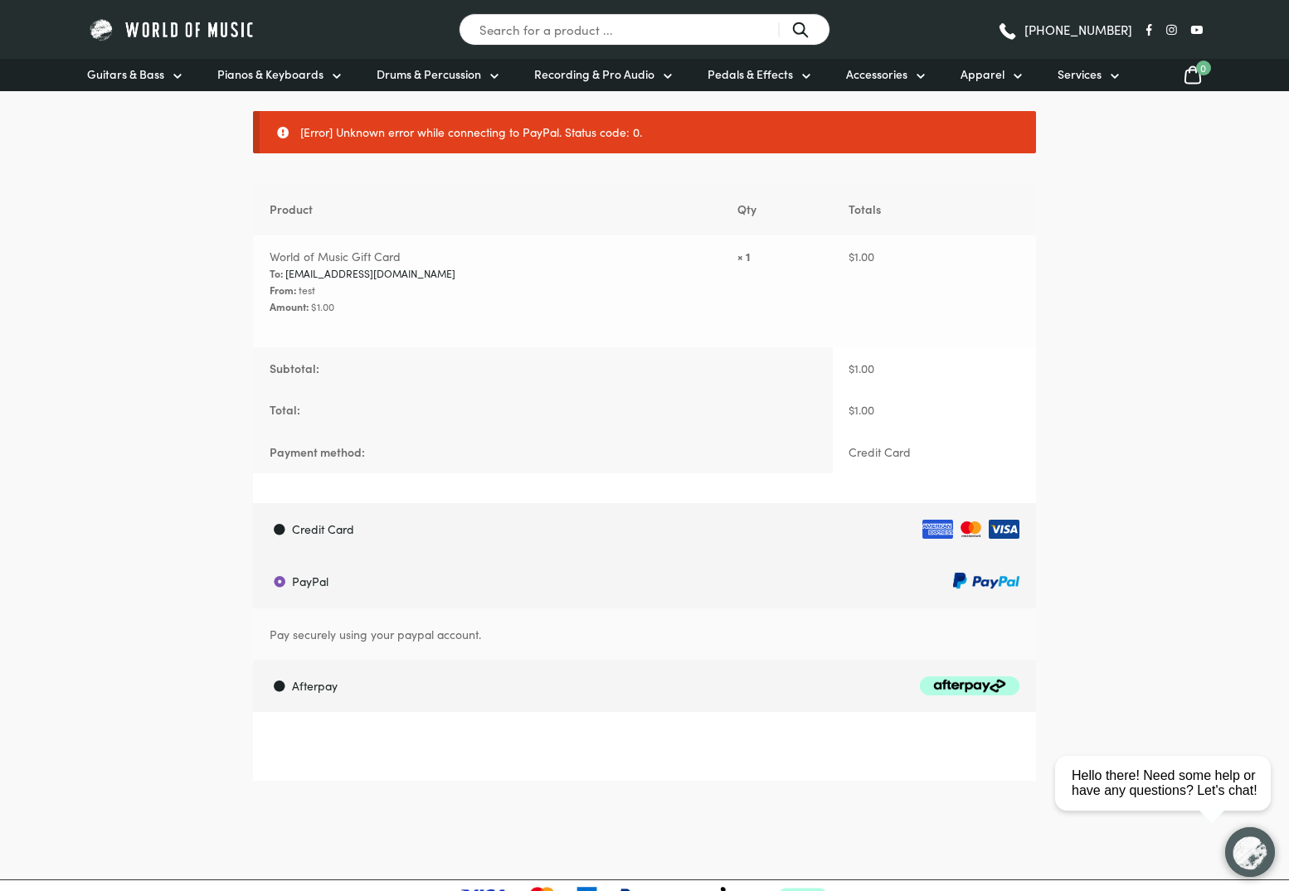
scroll to position [157, 0]
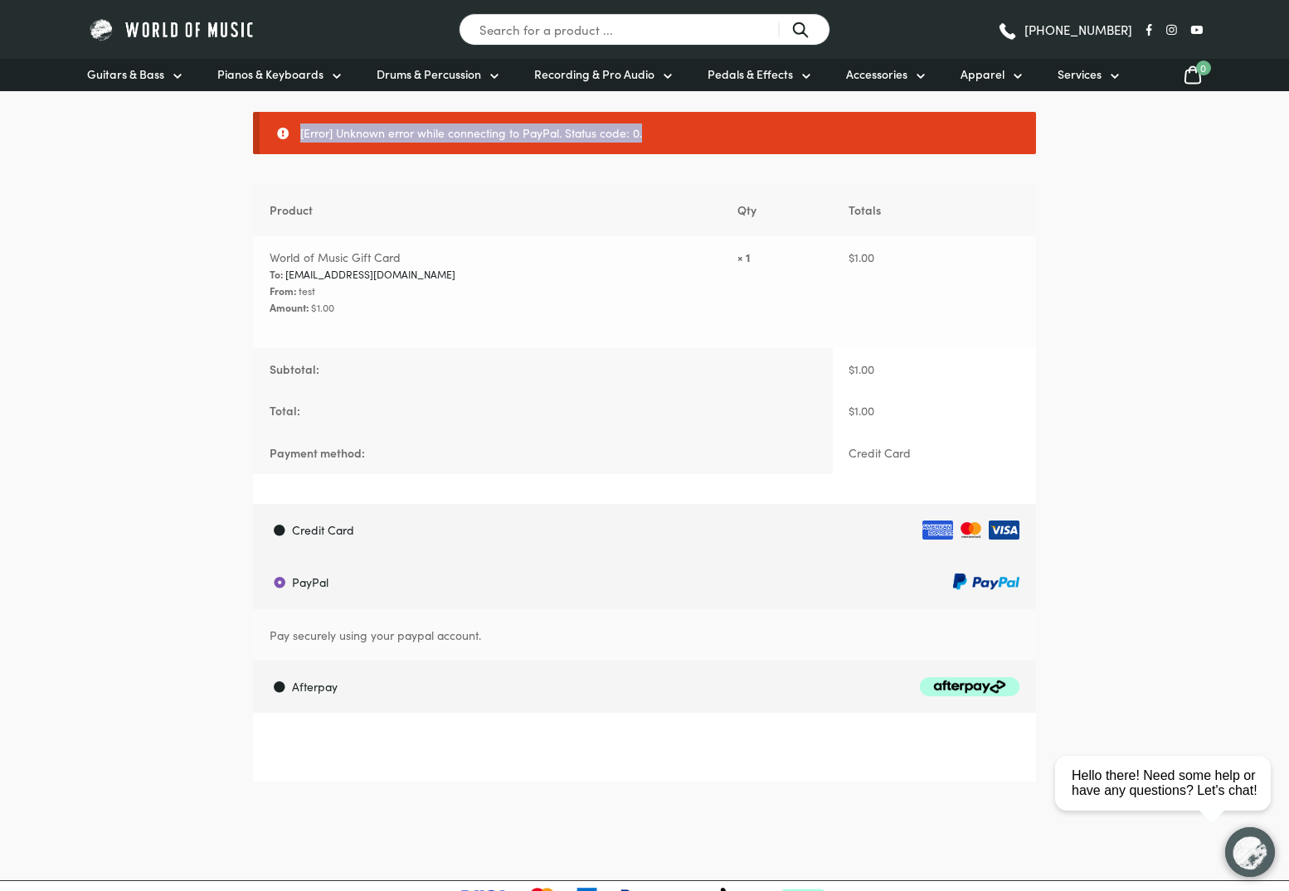
drag, startPoint x: 659, startPoint y: 133, endPoint x: 324, endPoint y: 114, distance: 335.5
click at [324, 114] on ul "[Error] Unknown error while connecting to PayPal. Status code: 0." at bounding box center [644, 133] width 783 height 42
click at [823, 132] on li "[Error] Unknown error while connecting to PayPal. Status code: 0." at bounding box center [656, 133] width 712 height 19
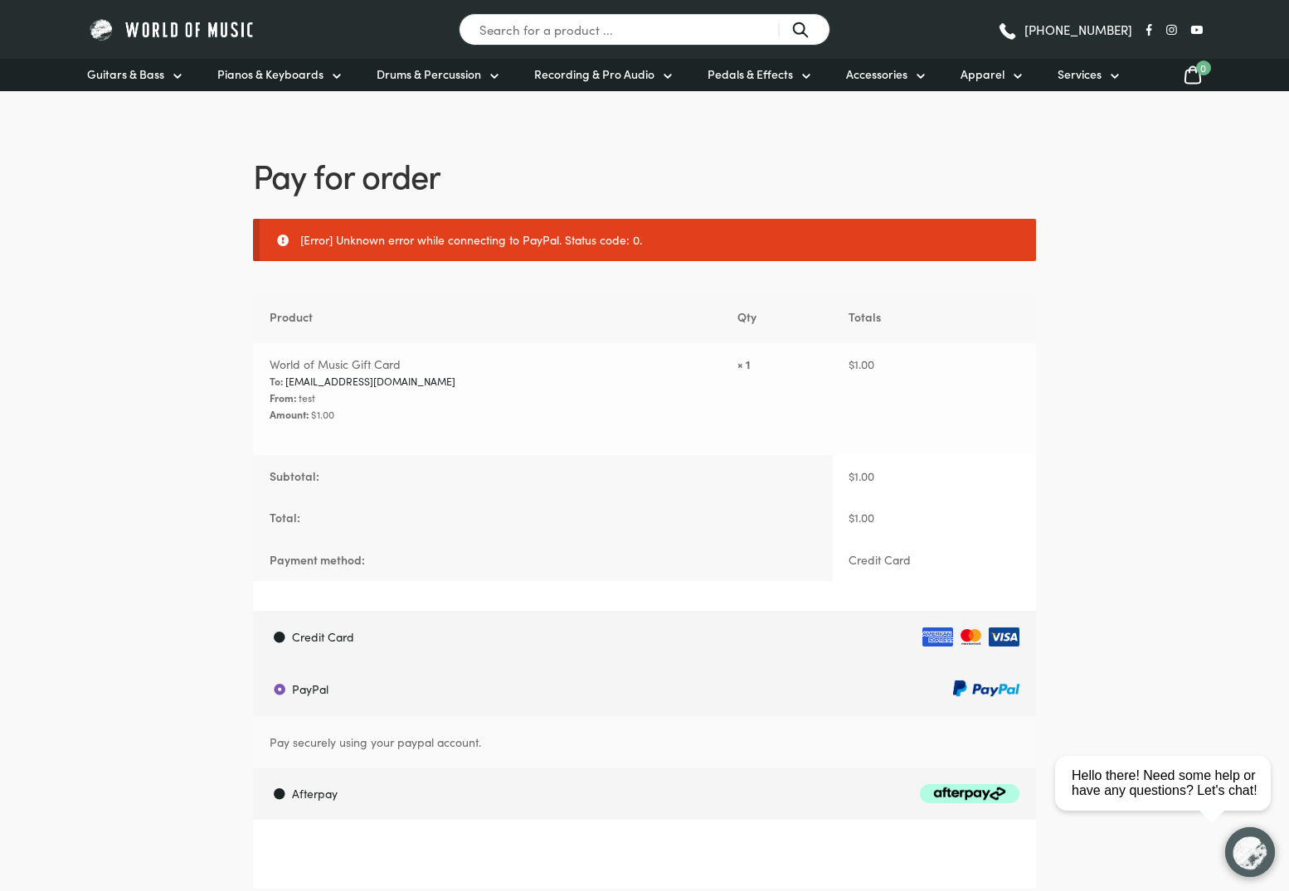
scroll to position [0, 0]
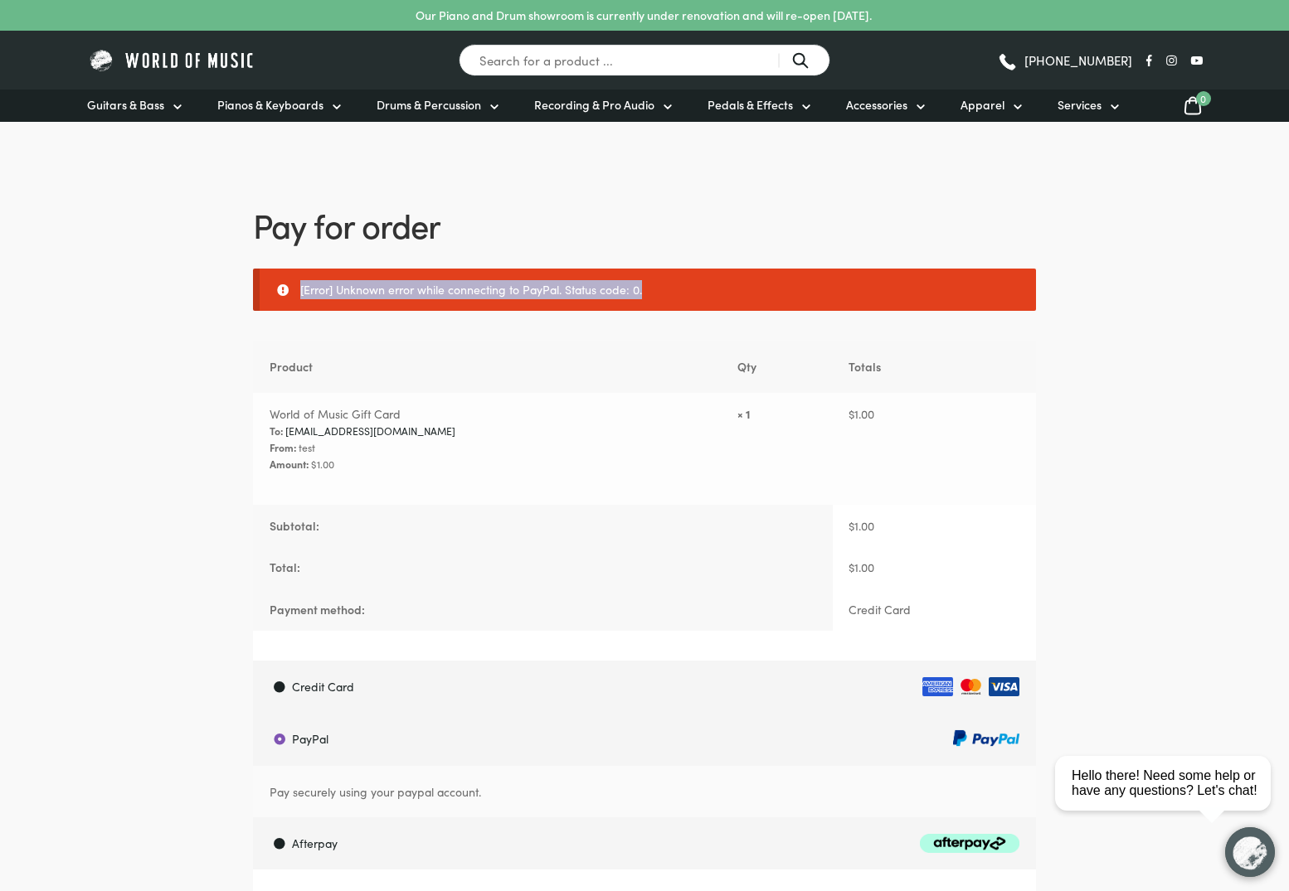
drag, startPoint x: 648, startPoint y: 289, endPoint x: 300, endPoint y: 285, distance: 347.5
click at [300, 285] on li "[Error] Unknown error while connecting to PayPal. Status code: 0." at bounding box center [656, 289] width 712 height 19
copy li "[Error] Unknown error while connecting to PayPal. Status code: 0."
